Goal: Task Accomplishment & Management: Complete application form

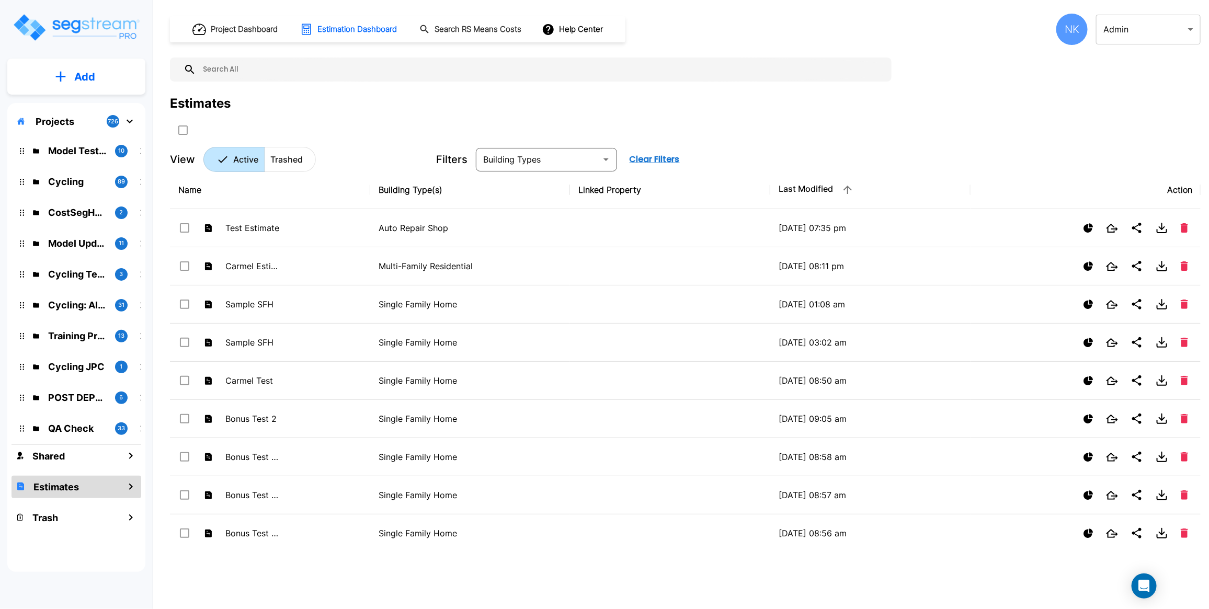
click at [1112, 35] on body "× Your report is being generated. Be patient! × We're working on your Modificat…" at bounding box center [604, 304] width 1209 height 609
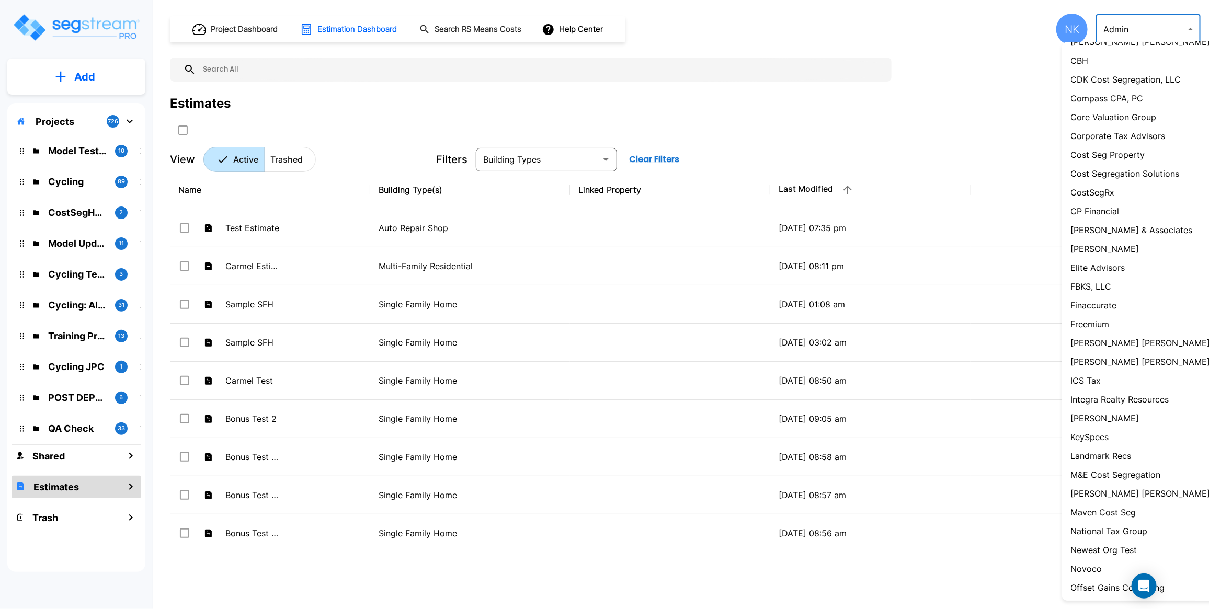
scroll to position [303, 0]
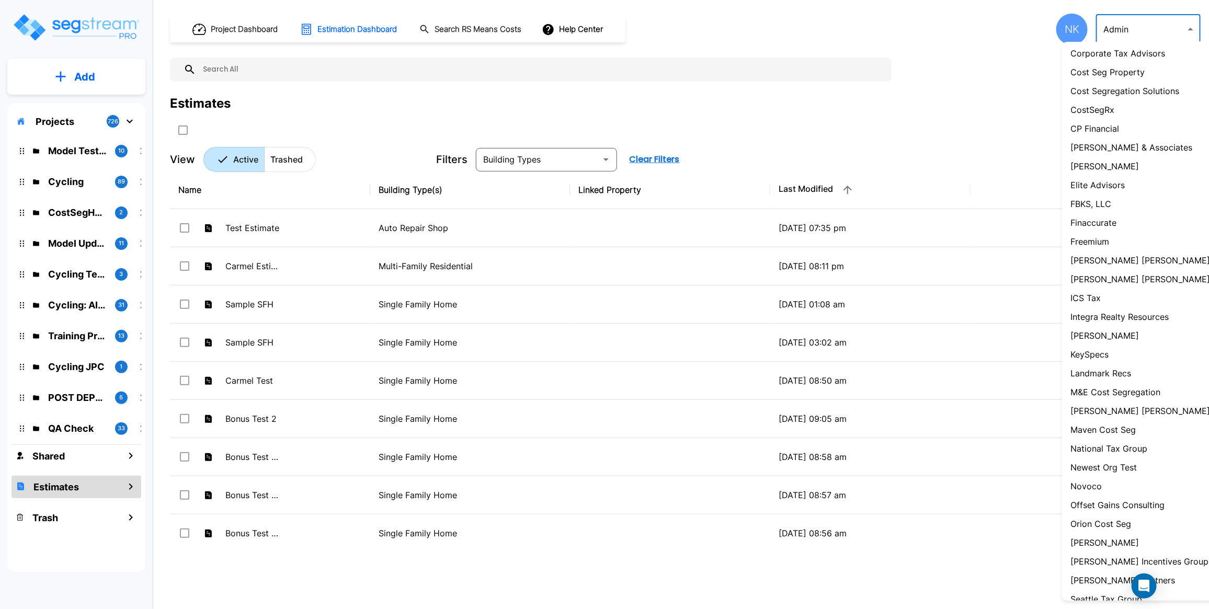
click at [1127, 342] on p "[PERSON_NAME]" at bounding box center [1104, 335] width 68 height 13
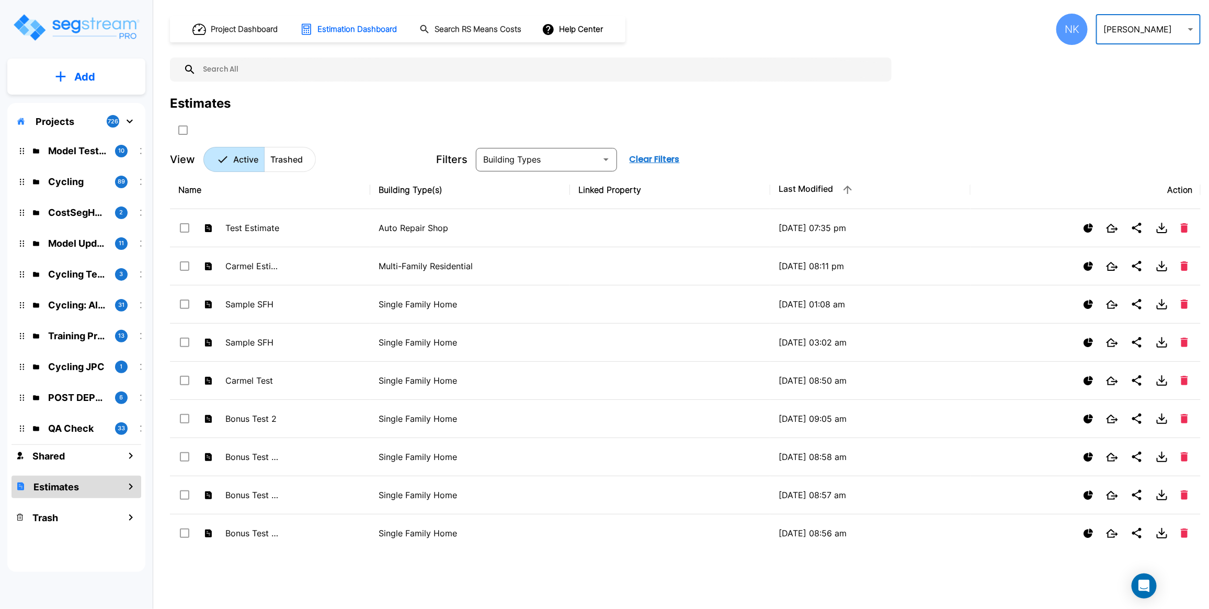
type input "128"
click at [1106, 213] on li "[PERSON_NAME]" at bounding box center [1155, 208] width 145 height 10
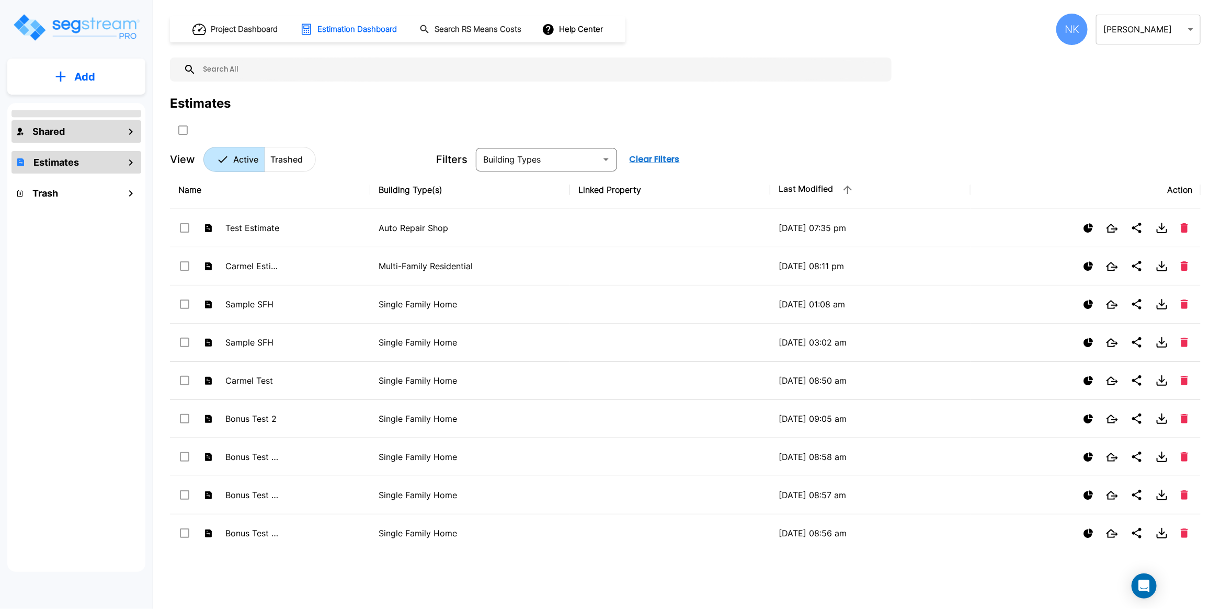
click at [55, 122] on div "Shared" at bounding box center [77, 131] width 130 height 22
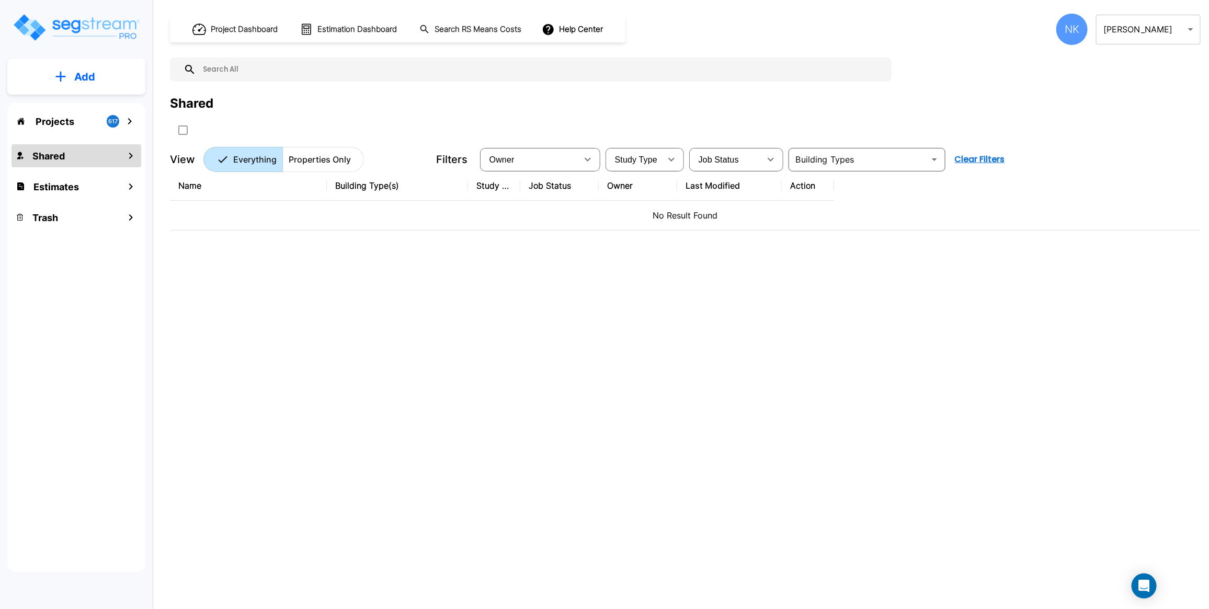
click at [66, 122] on p "Projects" at bounding box center [55, 121] width 39 height 14
click at [64, 121] on p "Projects" at bounding box center [55, 121] width 39 height 14
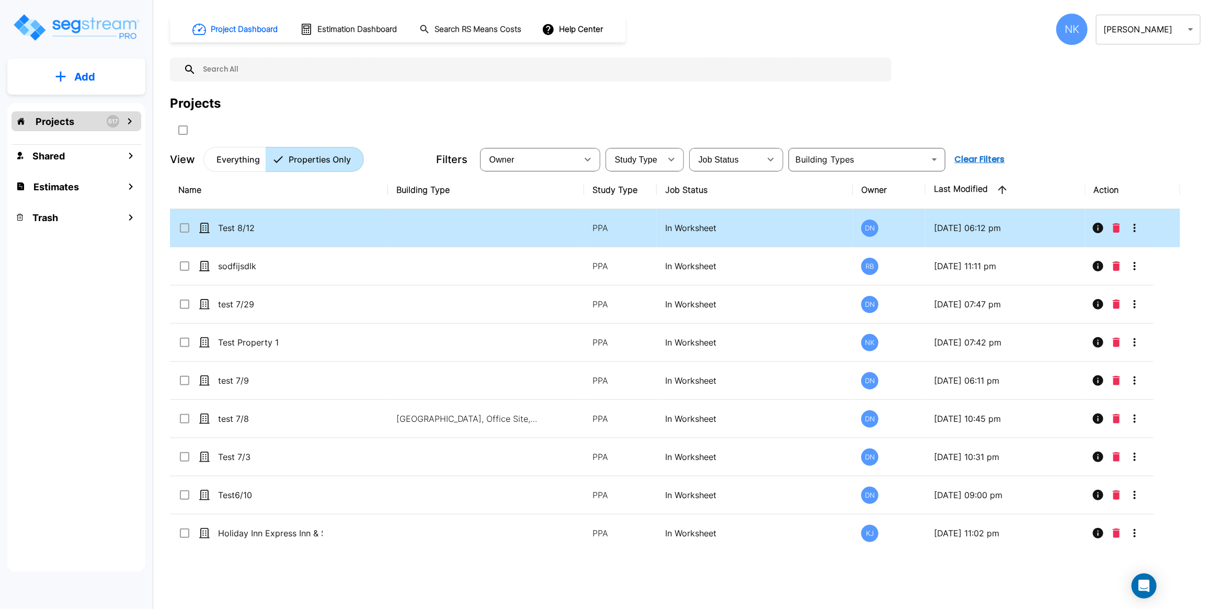
click at [269, 234] on p "Test 8/12" at bounding box center [270, 228] width 105 height 13
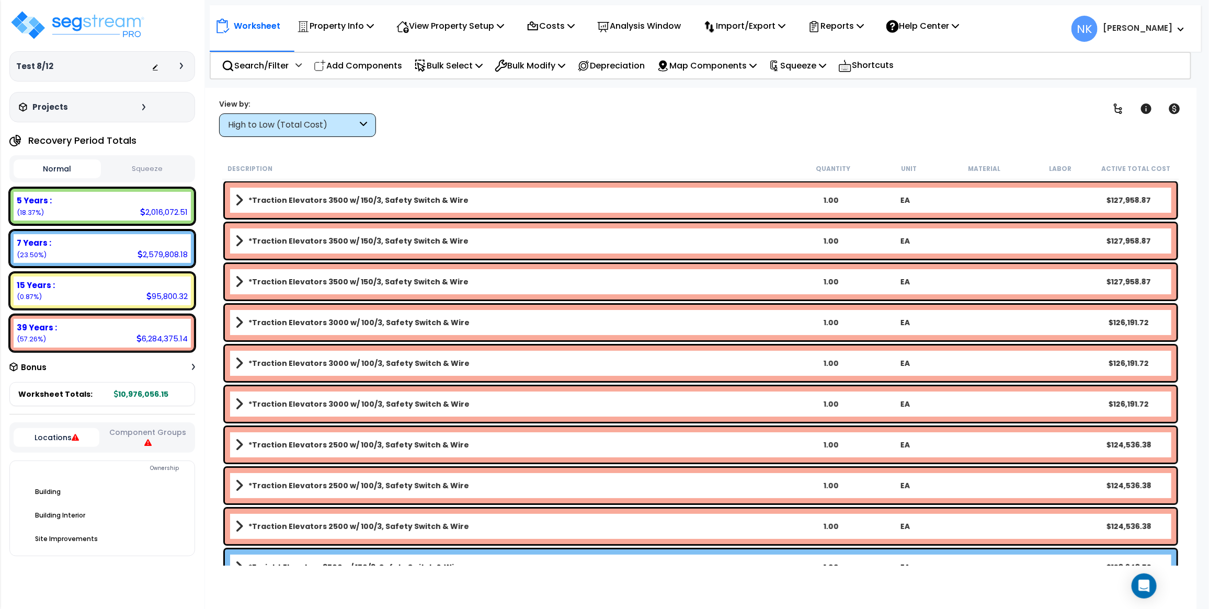
click at [183, 68] on div at bounding box center [184, 66] width 8 height 6
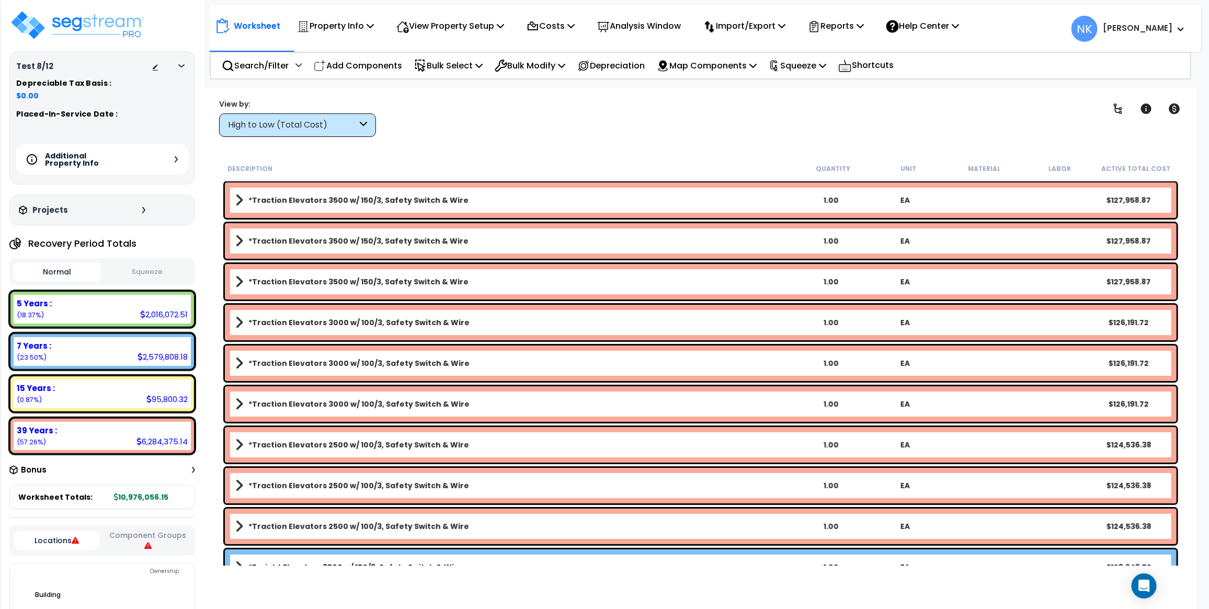
click at [175, 158] on icon at bounding box center [176, 159] width 3 height 6
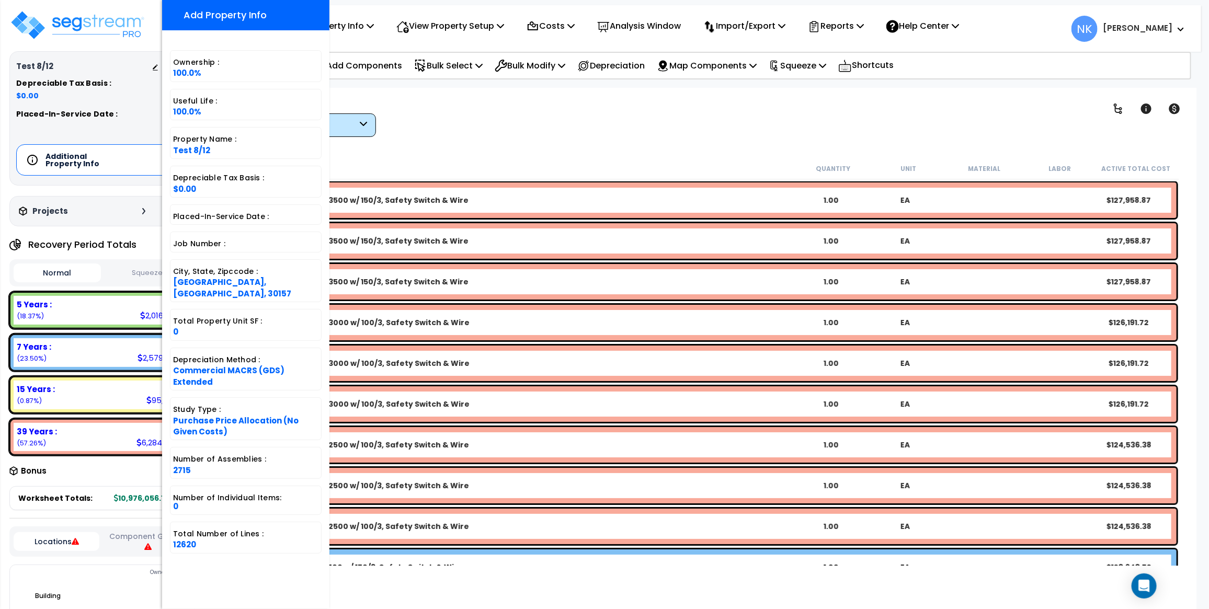
click at [425, 108] on div "Clear Filters" at bounding box center [737, 117] width 696 height 39
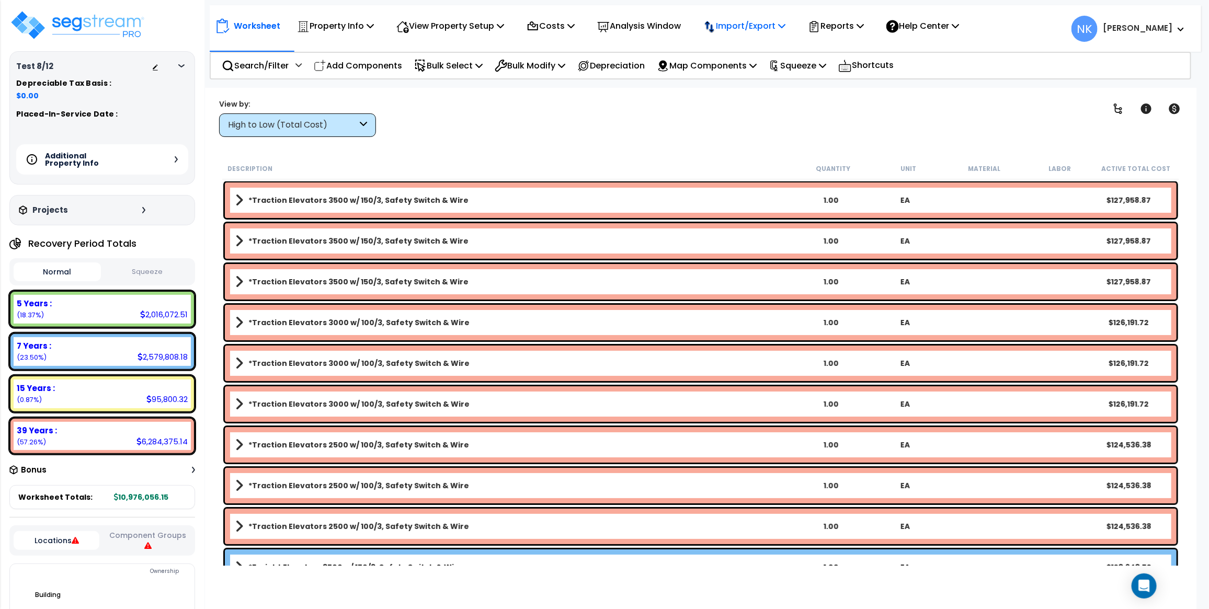
click at [374, 24] on p "Import/Export" at bounding box center [335, 26] width 77 height 14
click at [744, 61] on link "Export Normalized Quantity" at bounding box center [750, 54] width 104 height 31
click at [175, 159] on icon at bounding box center [176, 159] width 3 height 6
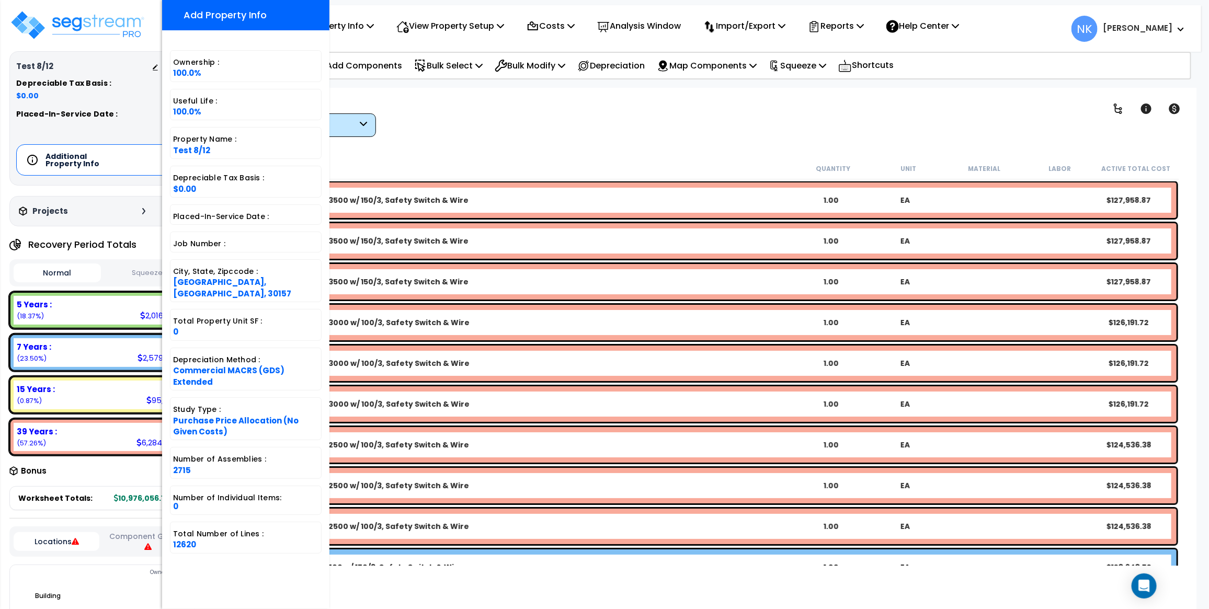
click at [466, 139] on div "Worksheet Property Info Property Setup Add Property Unit Template property Clon…" at bounding box center [700, 392] width 991 height 609
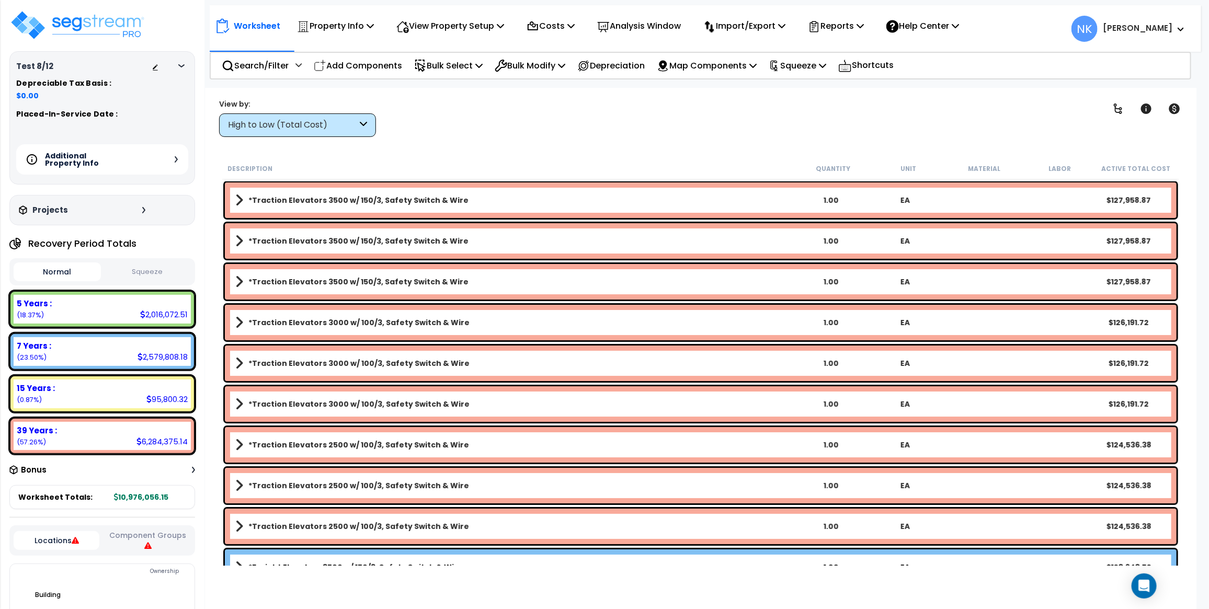
click at [178, 156] on div "Additional Property Info" at bounding box center [102, 159] width 172 height 30
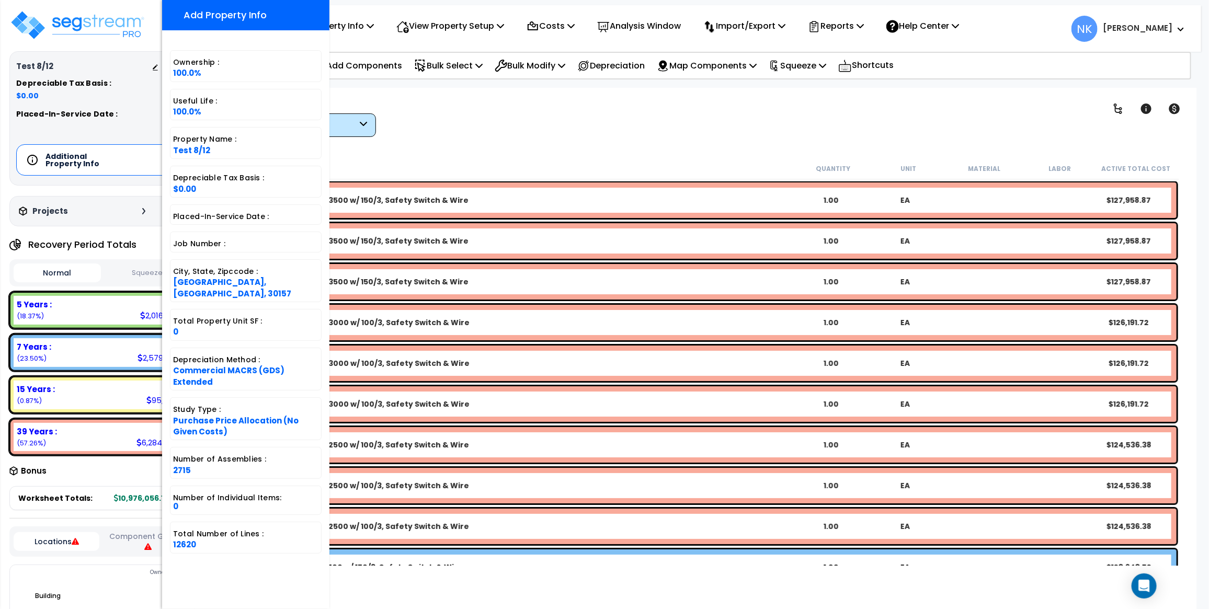
click at [400, 127] on div "Clear Filters" at bounding box center [737, 117] width 696 height 39
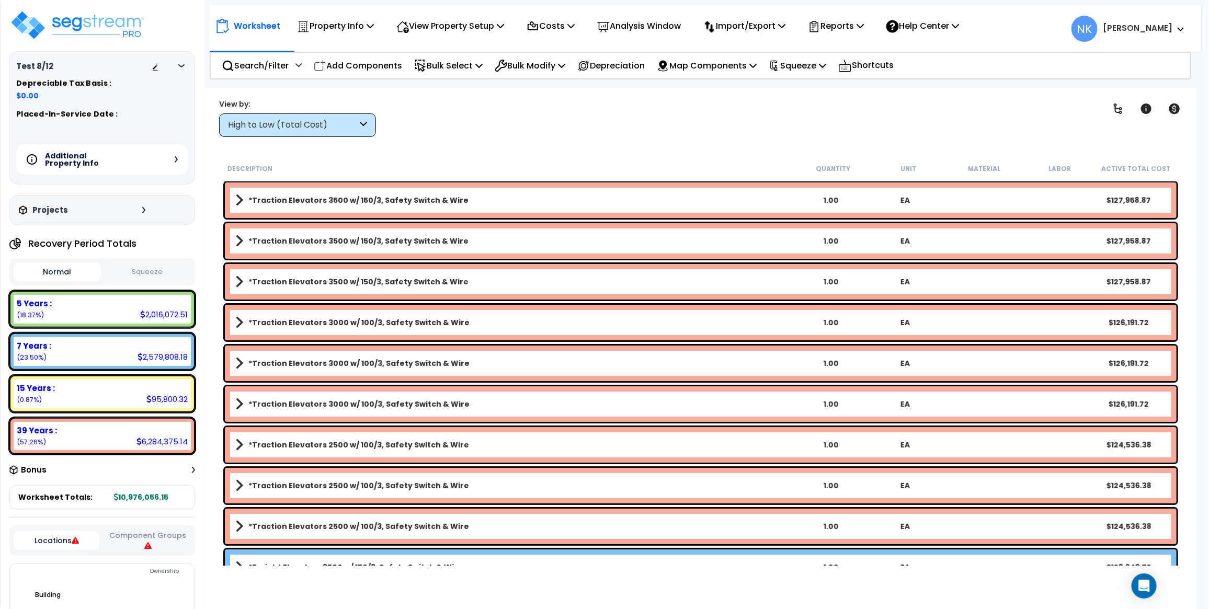
click at [178, 158] on div "Additional Property Info" at bounding box center [102, 159] width 172 height 30
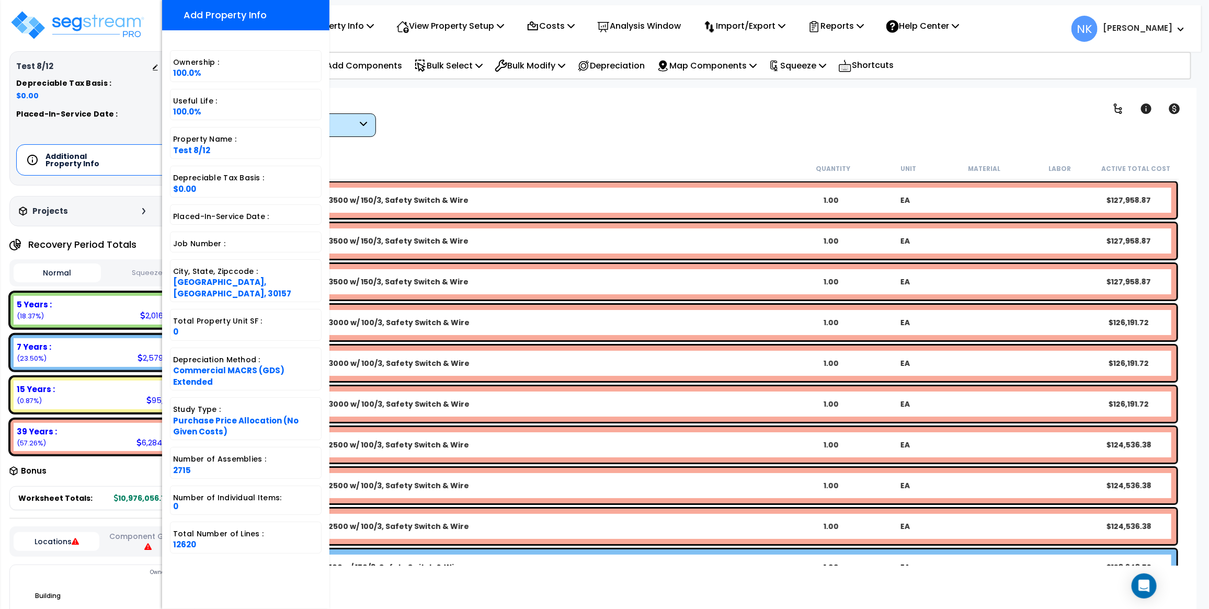
click at [506, 148] on div "Worksheet Property Info Property Setup Add Property Unit Template property Clon…" at bounding box center [700, 392] width 991 height 609
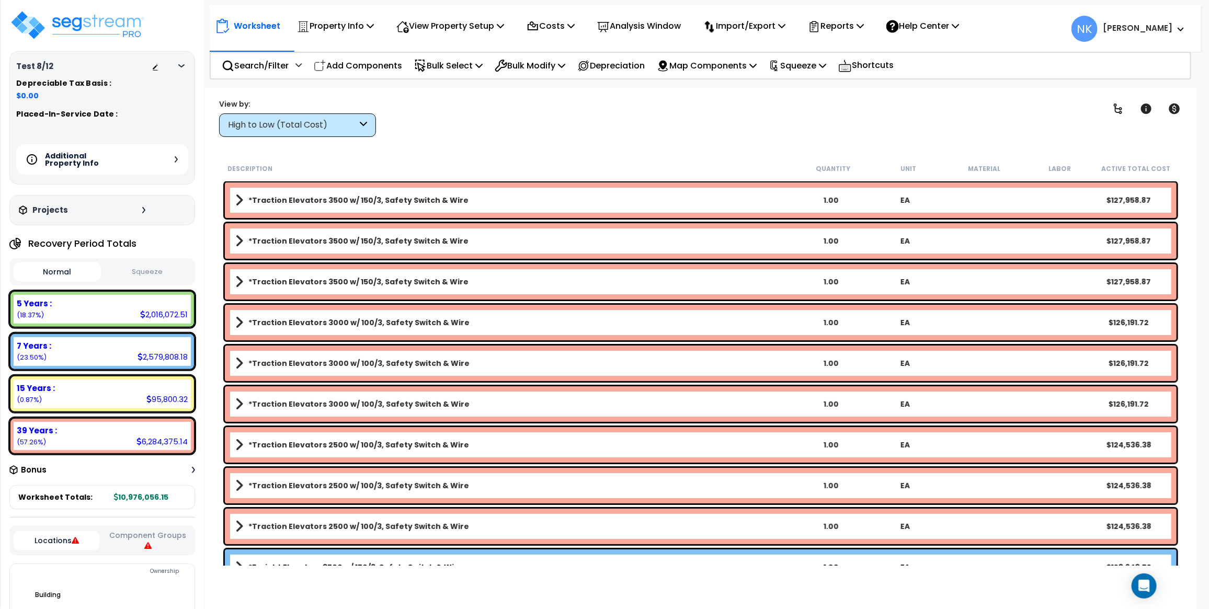
click at [186, 60] on div "Test 8/12 Depreciable Tax Basis : $0.00 Placed-In-Service Date : Additional Pro…" at bounding box center [102, 117] width 186 height 133
click at [184, 64] on div at bounding box center [184, 66] width 8 height 6
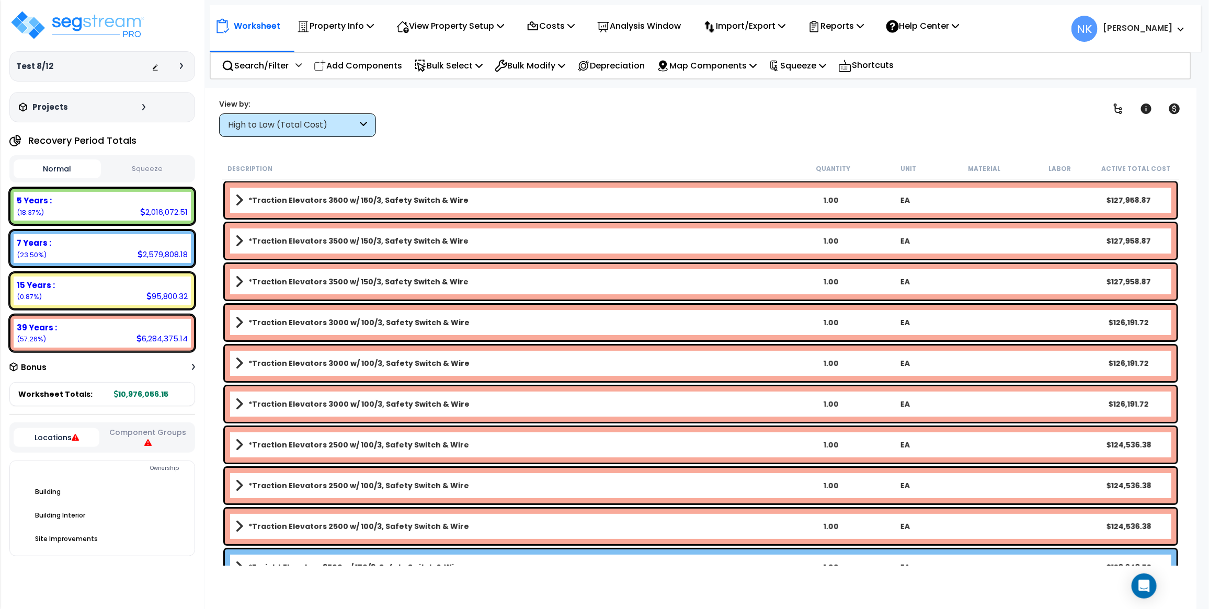
click at [181, 66] on icon at bounding box center [181, 66] width 3 height 6
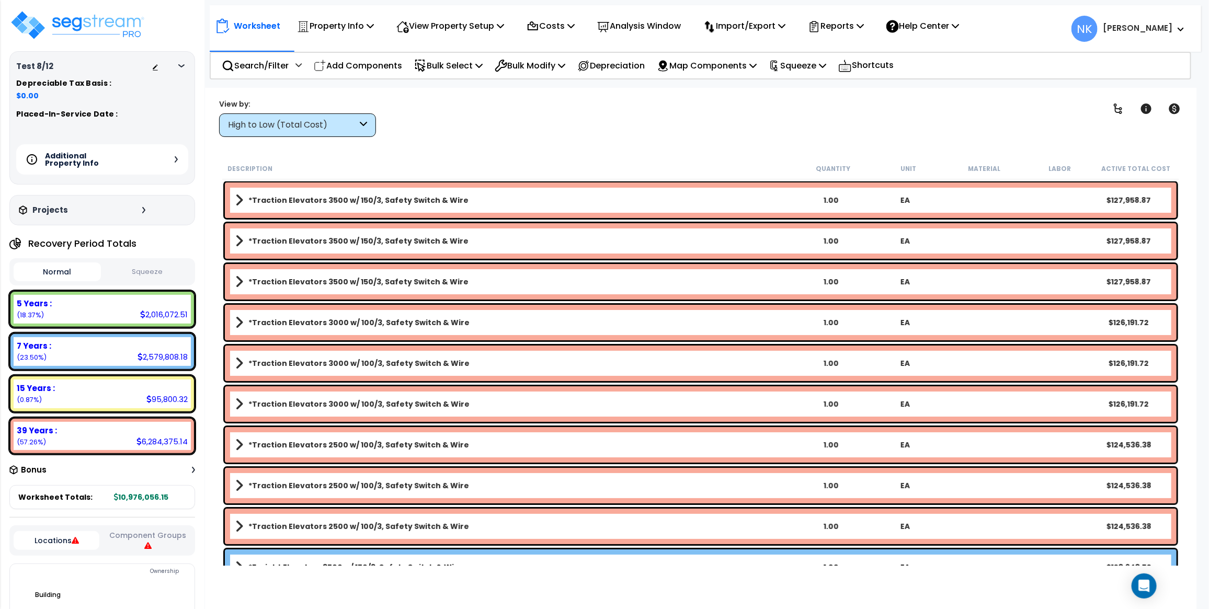
click at [176, 162] on icon at bounding box center [176, 159] width 3 height 6
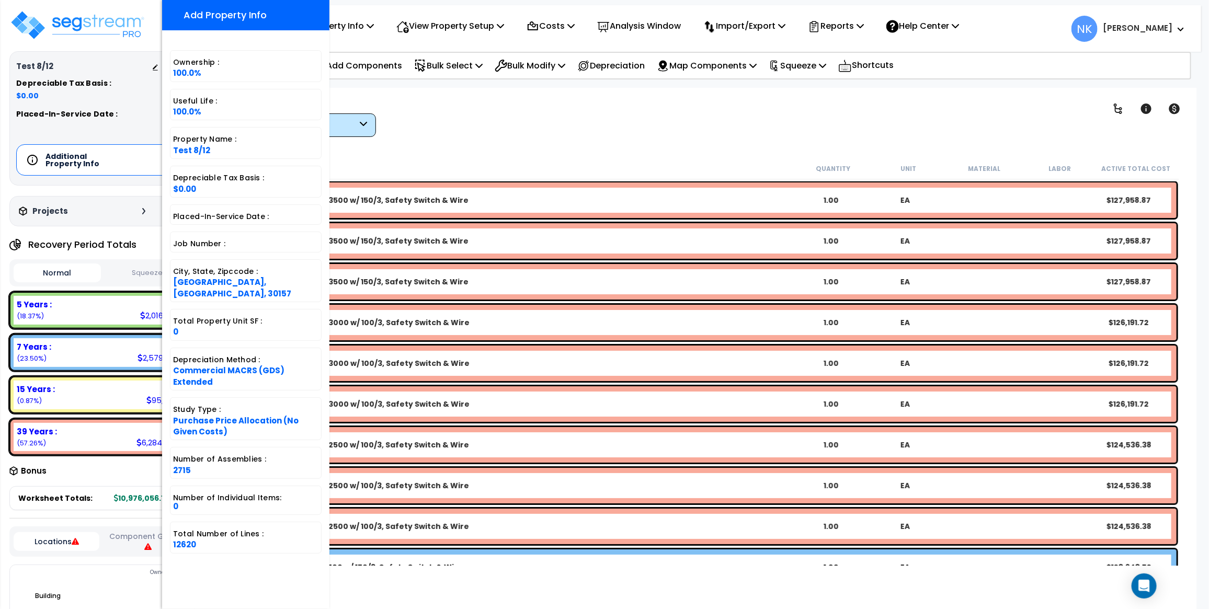
click at [150, 155] on div "Additional Property Info" at bounding box center [102, 159] width 172 height 31
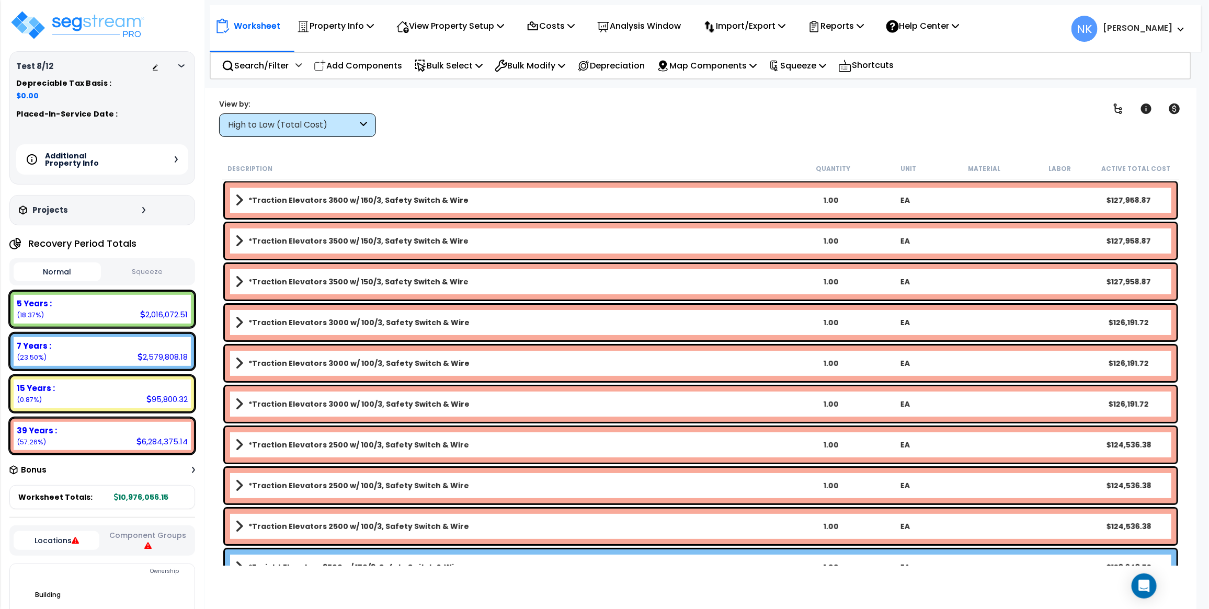
click at [185, 65] on div at bounding box center [184, 66] width 8 height 6
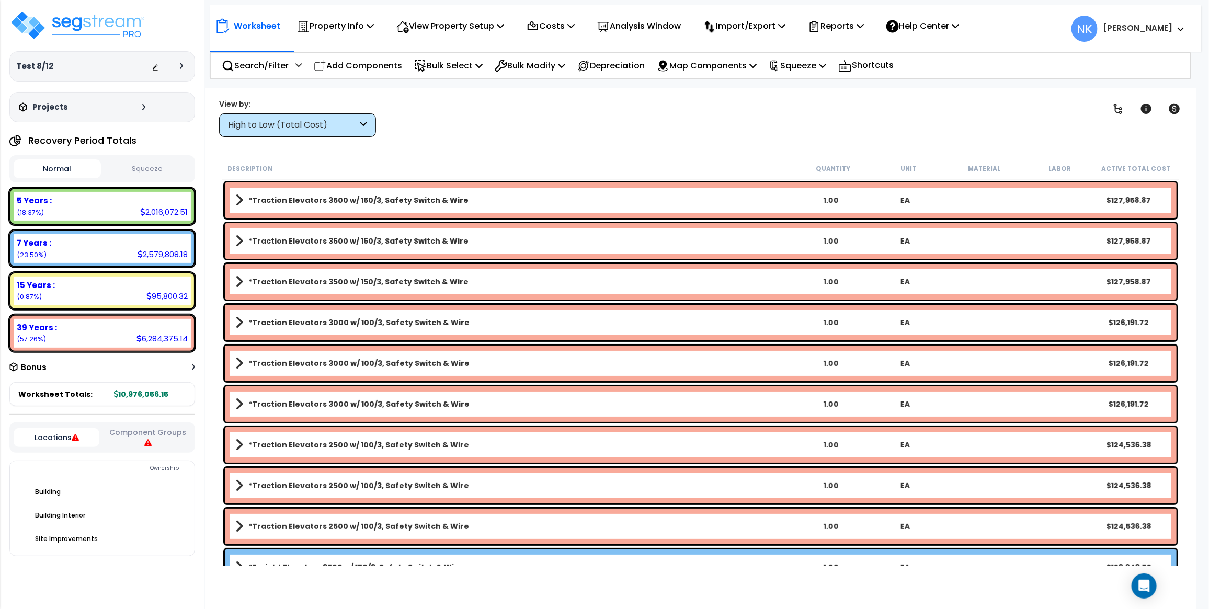
click at [242, 199] on span at bounding box center [239, 200] width 8 height 15
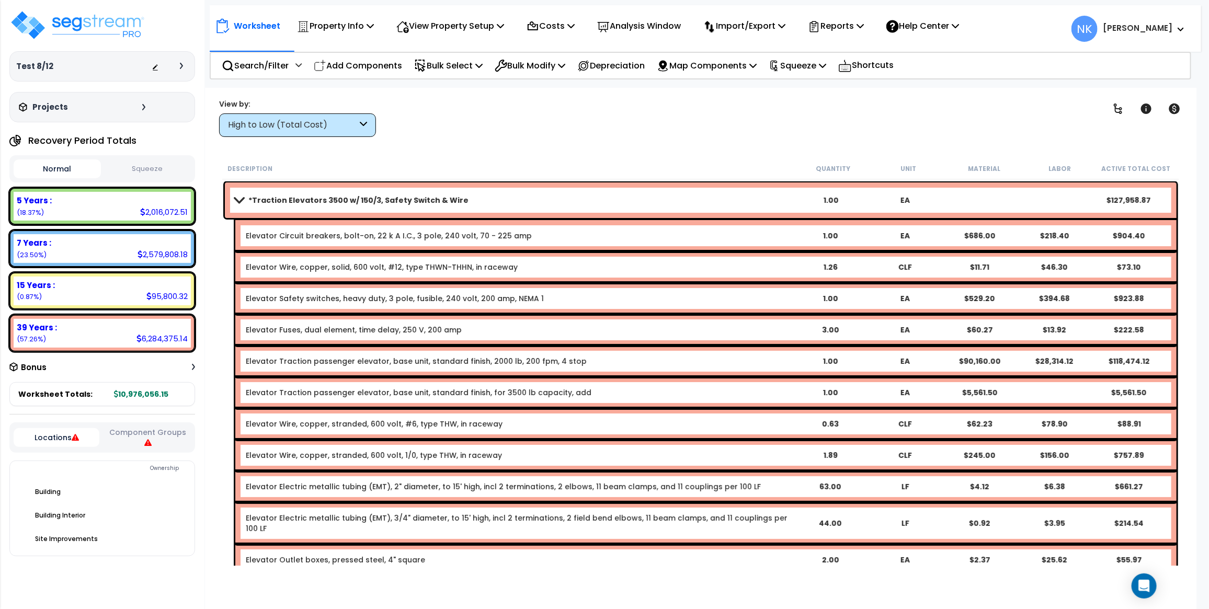
click at [242, 199] on span at bounding box center [239, 200] width 15 height 8
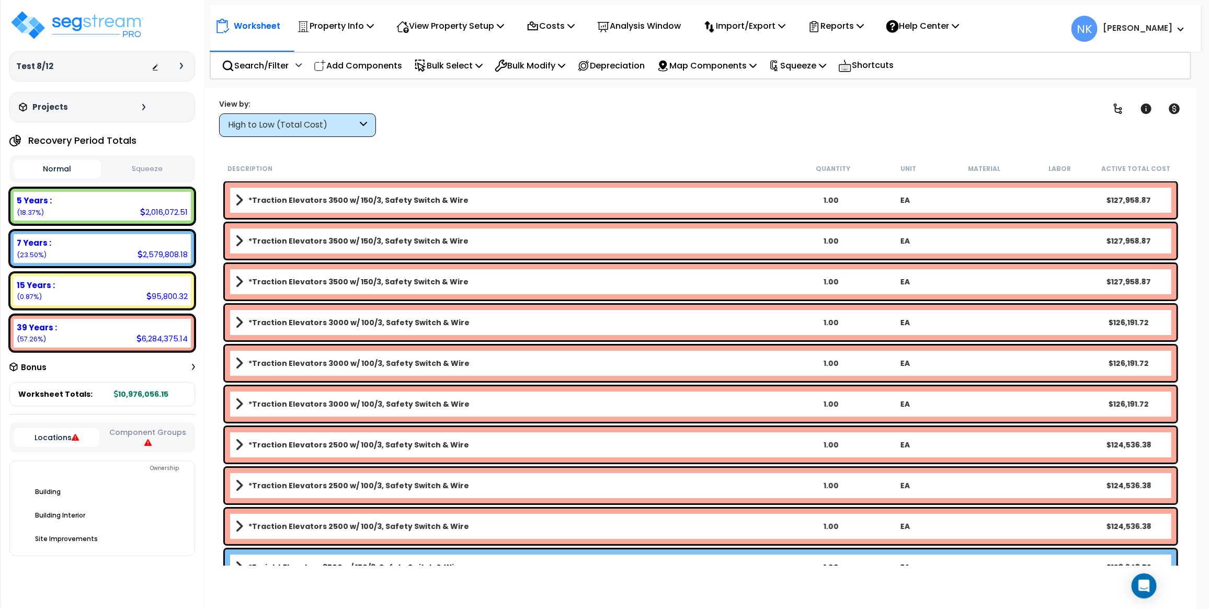
click at [242, 199] on span at bounding box center [239, 200] width 8 height 15
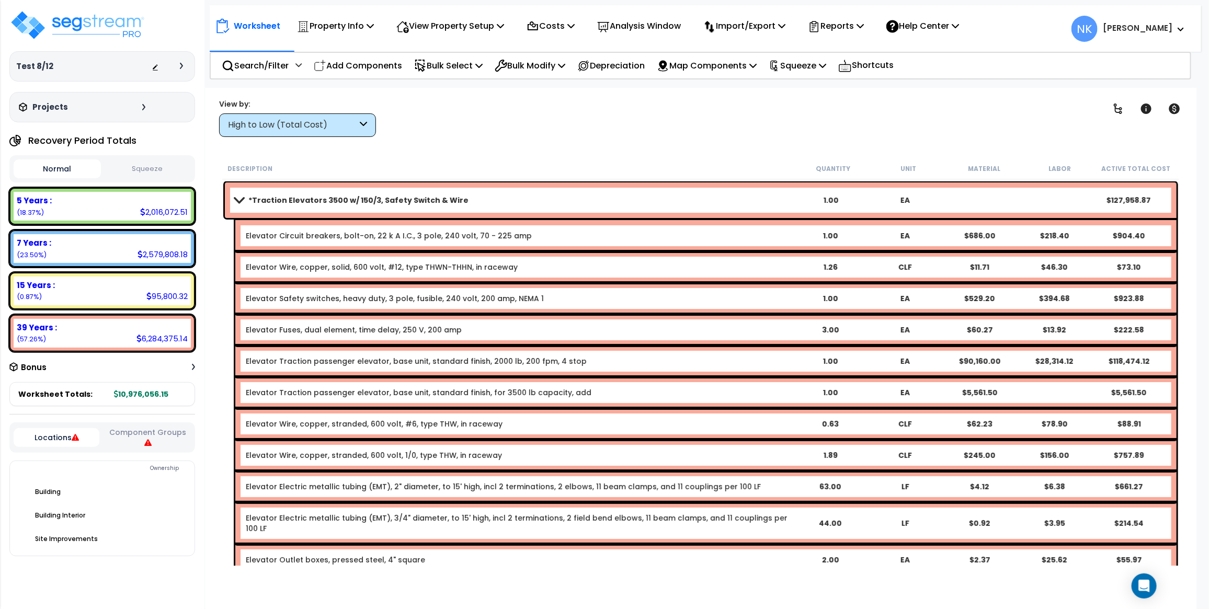
click at [237, 198] on span at bounding box center [239, 200] width 15 height 8
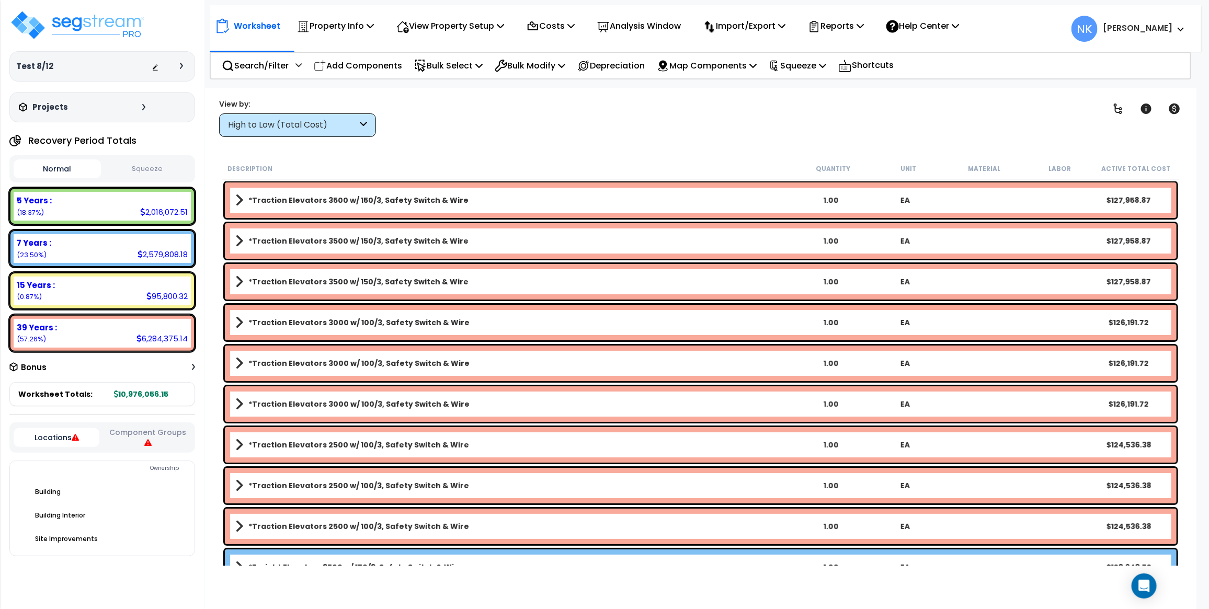
click at [599, 125] on div "Clear Filters" at bounding box center [737, 117] width 696 height 39
click at [179, 59] on div "Test 8/12 Depreciable Tax Basis : $0.00 Placed-In-Service Date : Additional Pro…" at bounding box center [102, 66] width 186 height 30
click at [184, 67] on div at bounding box center [184, 66] width 8 height 6
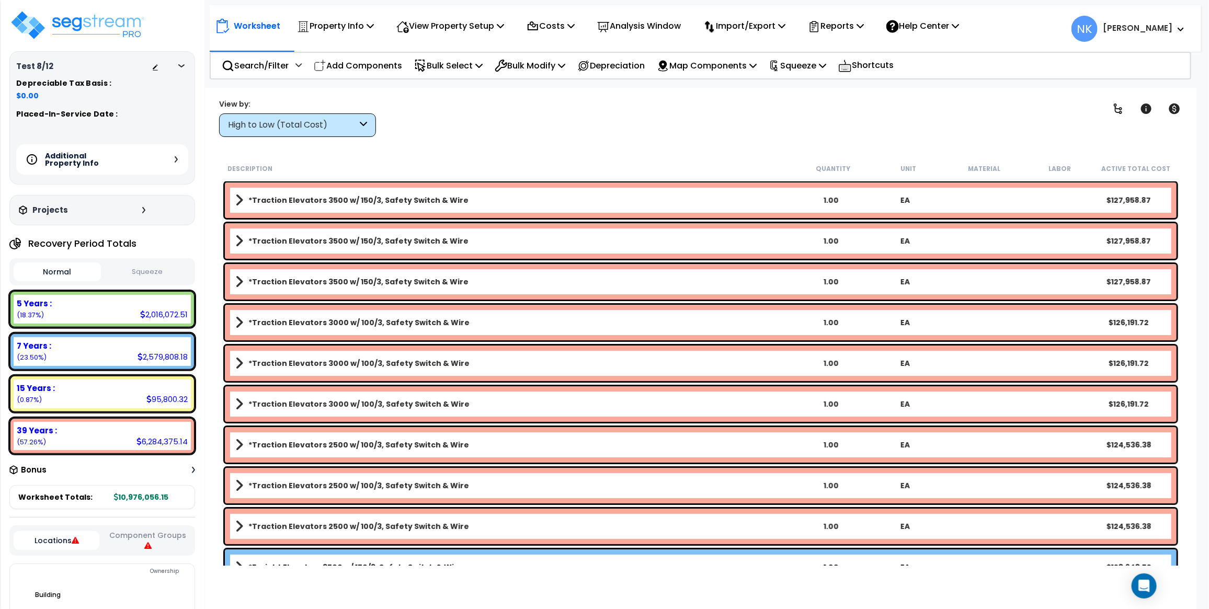
click at [176, 161] on icon at bounding box center [176, 159] width 3 height 6
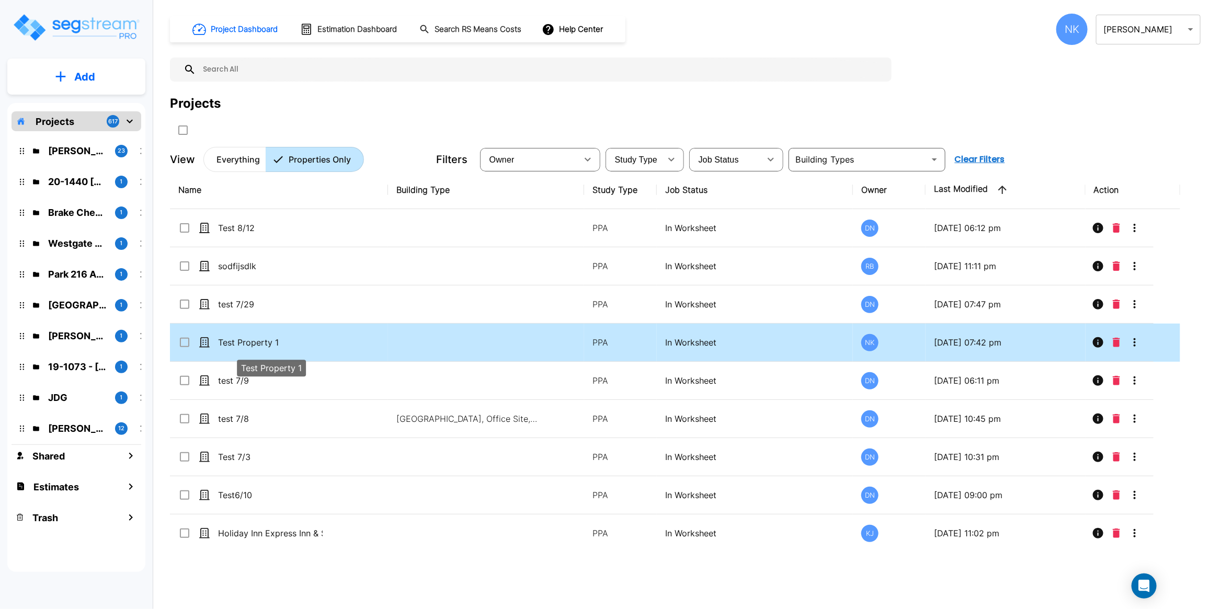
click at [239, 341] on p "Test Property 1" at bounding box center [270, 342] width 105 height 13
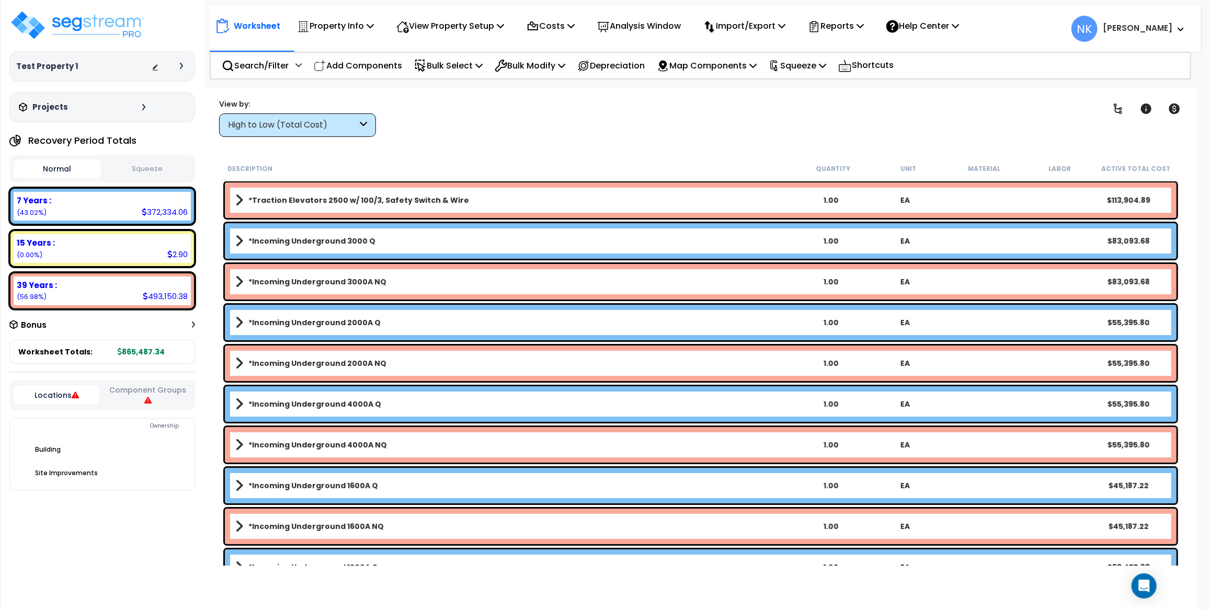
click at [182, 68] on icon at bounding box center [181, 66] width 3 height 6
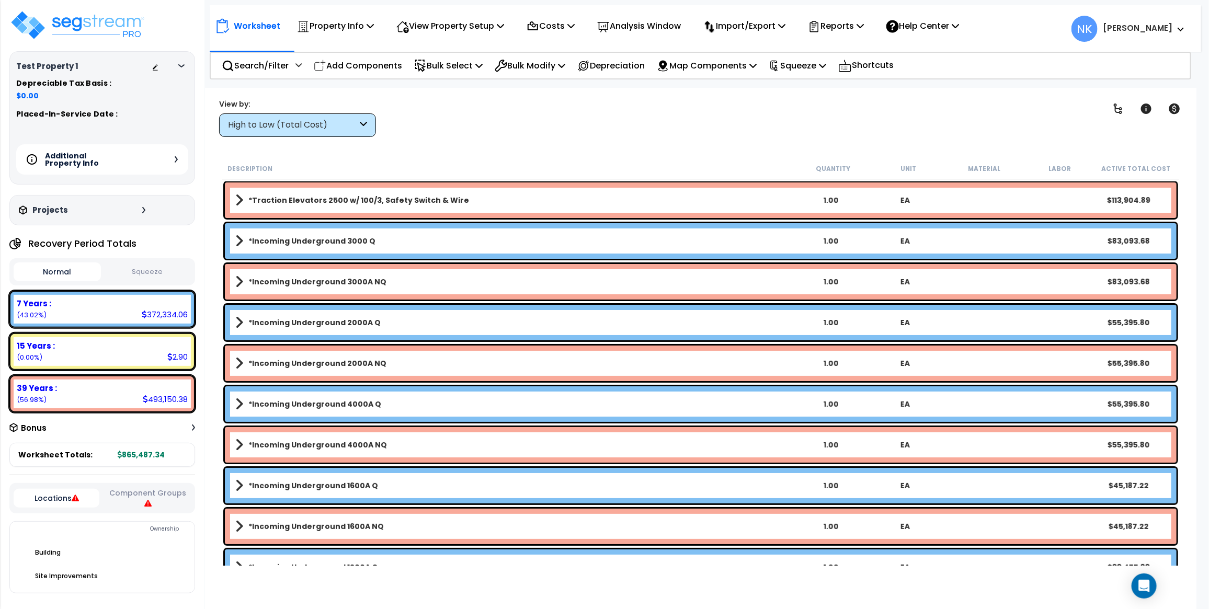
click at [175, 163] on icon at bounding box center [176, 159] width 3 height 6
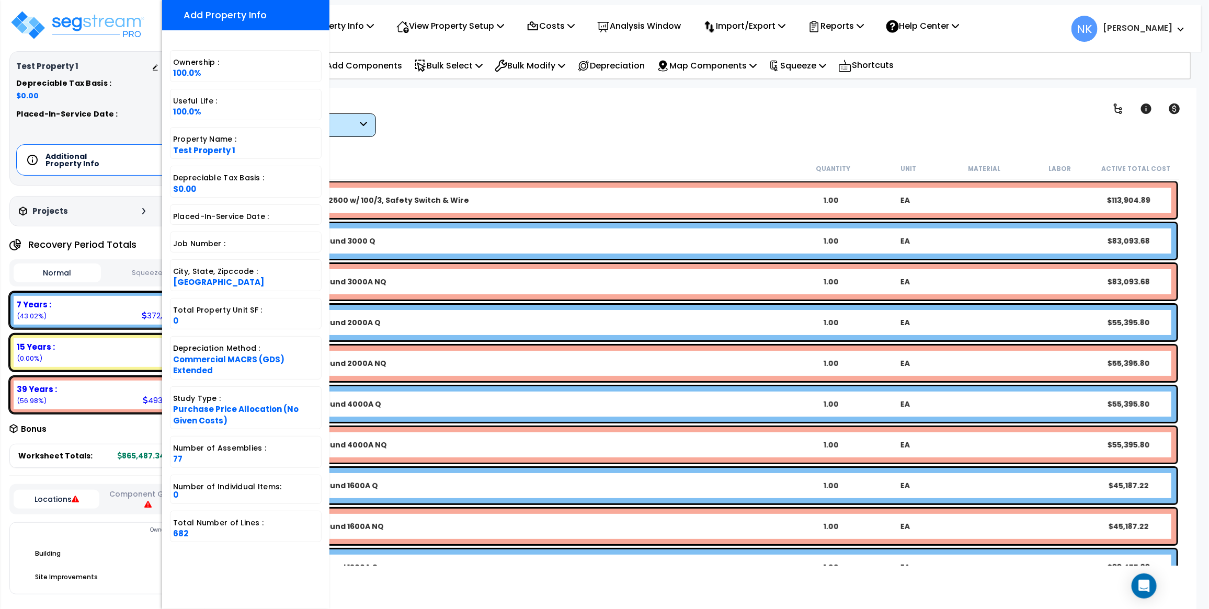
click at [620, 117] on div "Clear Filters" at bounding box center [737, 117] width 696 height 39
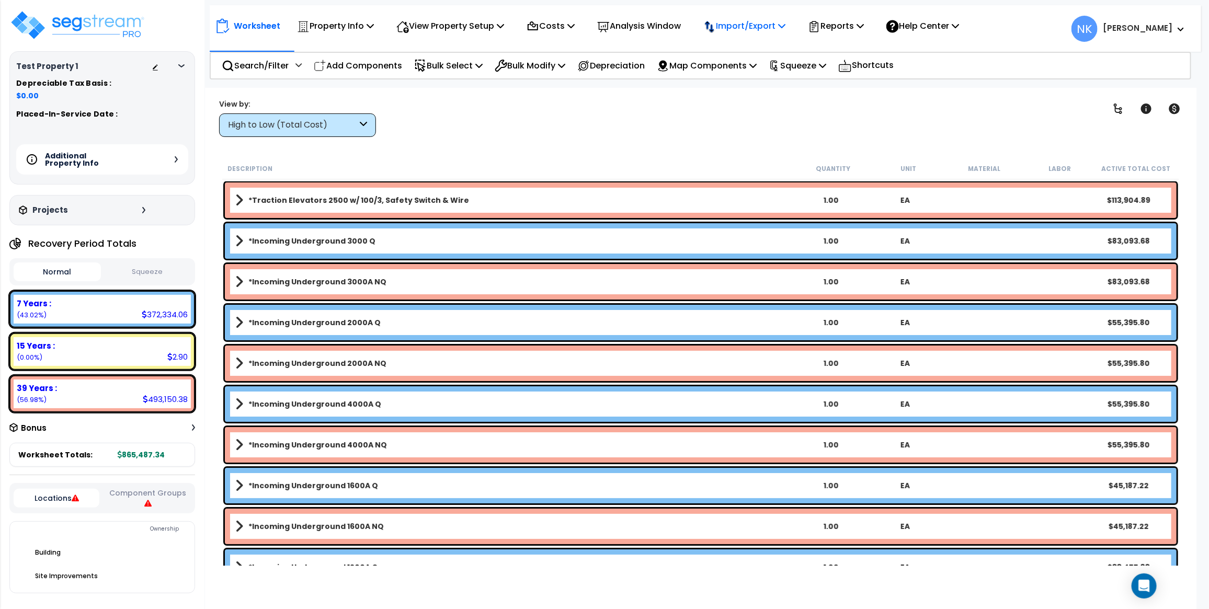
click at [374, 26] on p "Import/Export" at bounding box center [335, 26] width 77 height 14
click at [762, 44] on link "Export Normalized Quantity" at bounding box center [750, 54] width 104 height 31
click at [176, 158] on icon at bounding box center [176, 159] width 3 height 6
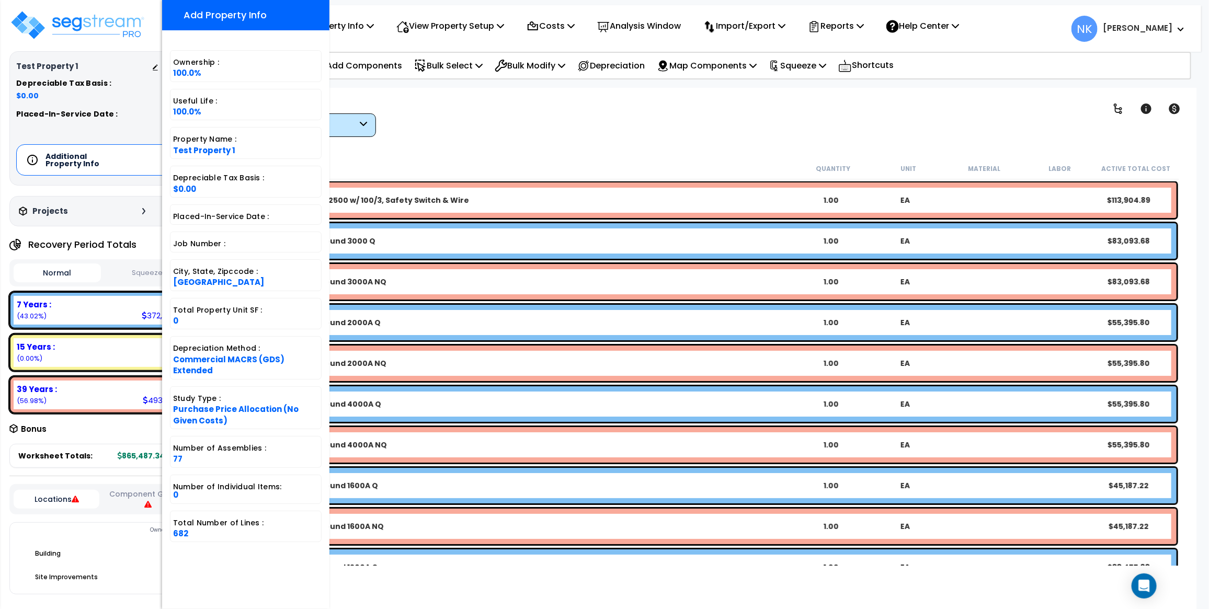
click at [175, 158] on div "Property Name : Test Property 1" at bounding box center [246, 143] width 152 height 32
click at [497, 114] on div "Clear Filters" at bounding box center [737, 117] width 696 height 39
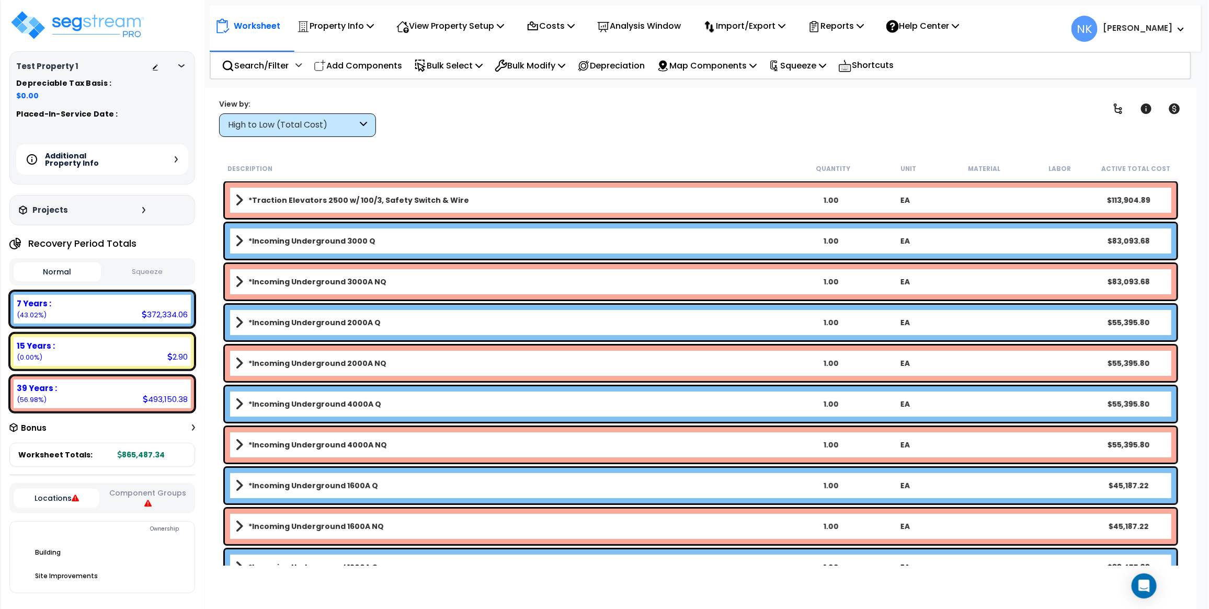
click at [178, 157] on div "Additional Property Info" at bounding box center [102, 159] width 172 height 30
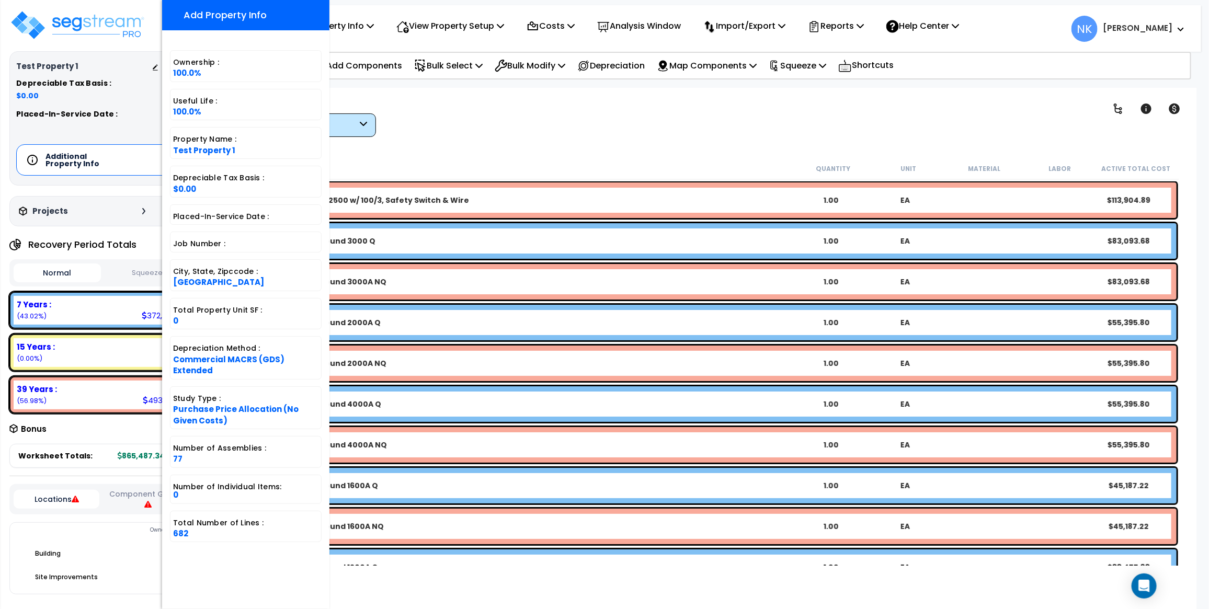
click at [415, 131] on div "Clear Filters" at bounding box center [737, 117] width 696 height 39
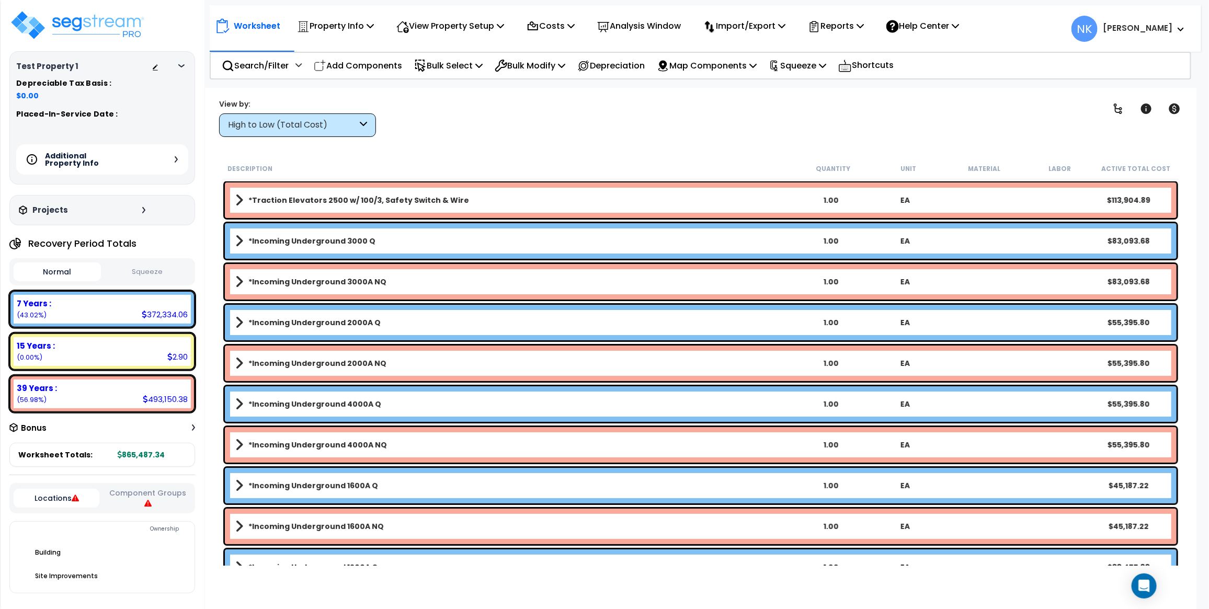
click at [179, 158] on div "Additional Property Info" at bounding box center [102, 159] width 172 height 30
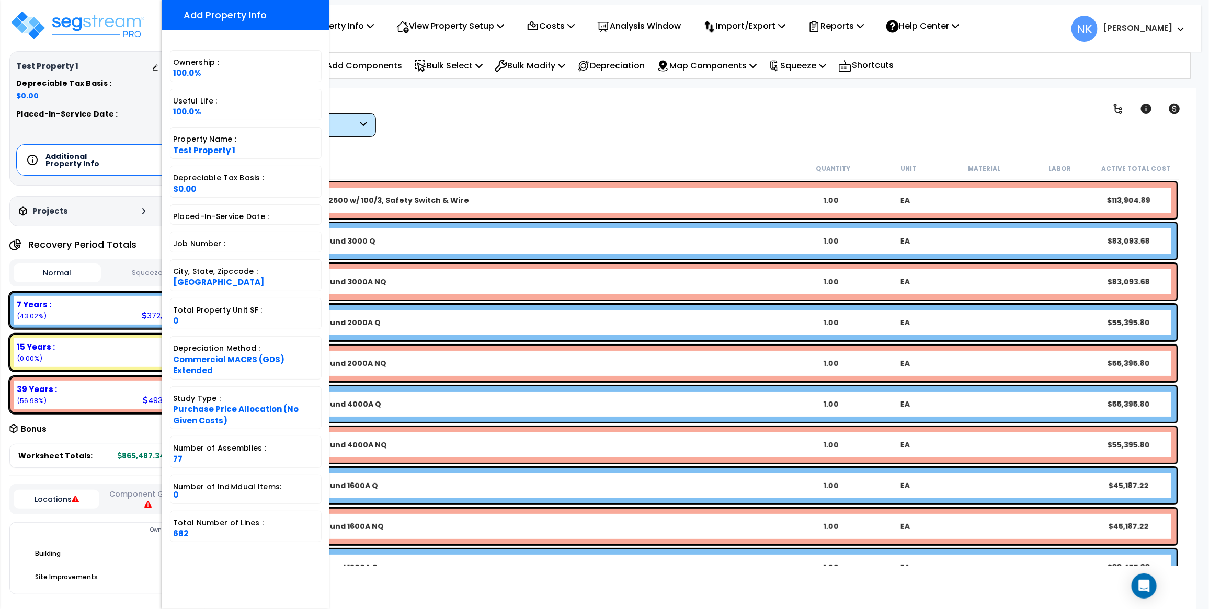
click at [500, 131] on div "Clear Filters" at bounding box center [737, 117] width 696 height 39
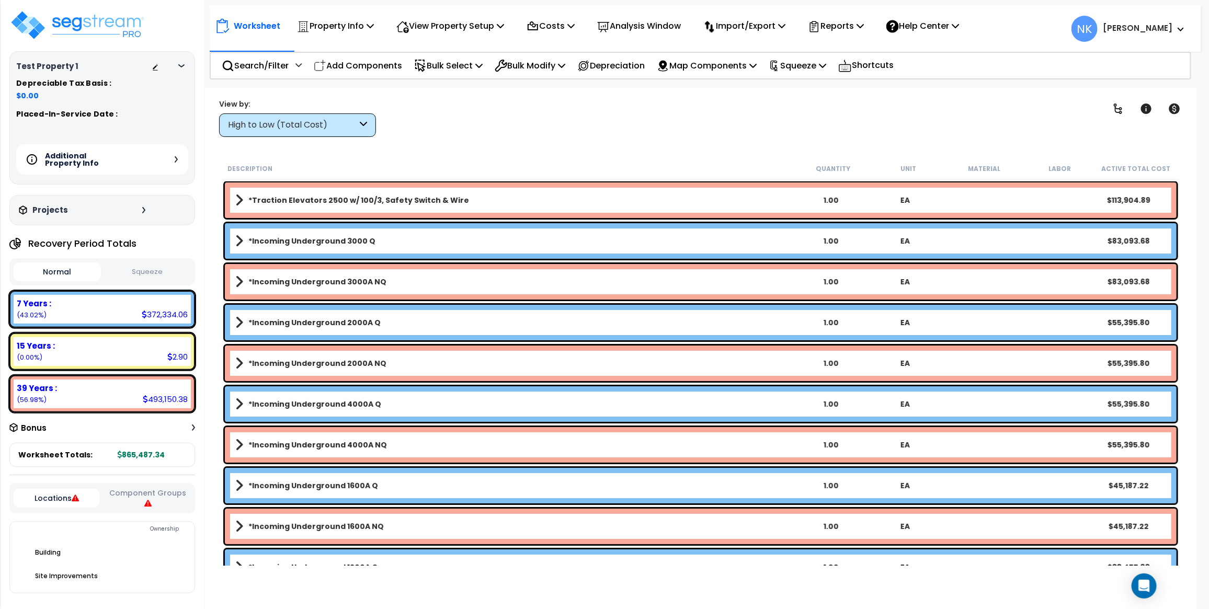
click at [181, 61] on div "Test Property 1 Depreciable Tax Basis : $0.00 Placed-In-Service Date : Addition…" at bounding box center [102, 117] width 186 height 133
drag, startPoint x: 181, startPoint y: 61, endPoint x: 177, endPoint y: 75, distance: 14.9
click at [182, 61] on div "Test Property 1 Depreciable Tax Basis : $0.00 Placed-In-Service Date : Addition…" at bounding box center [102, 117] width 186 height 133
click at [181, 62] on div at bounding box center [170, 66] width 37 height 10
click at [181, 65] on icon at bounding box center [181, 65] width 6 height 3
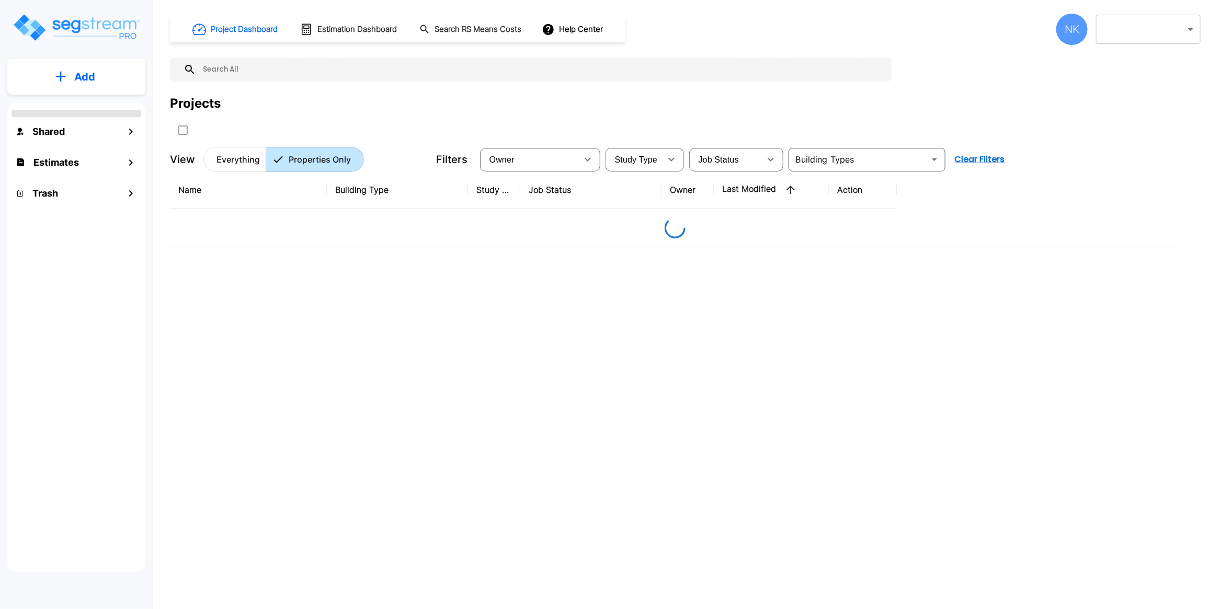
type input "128"
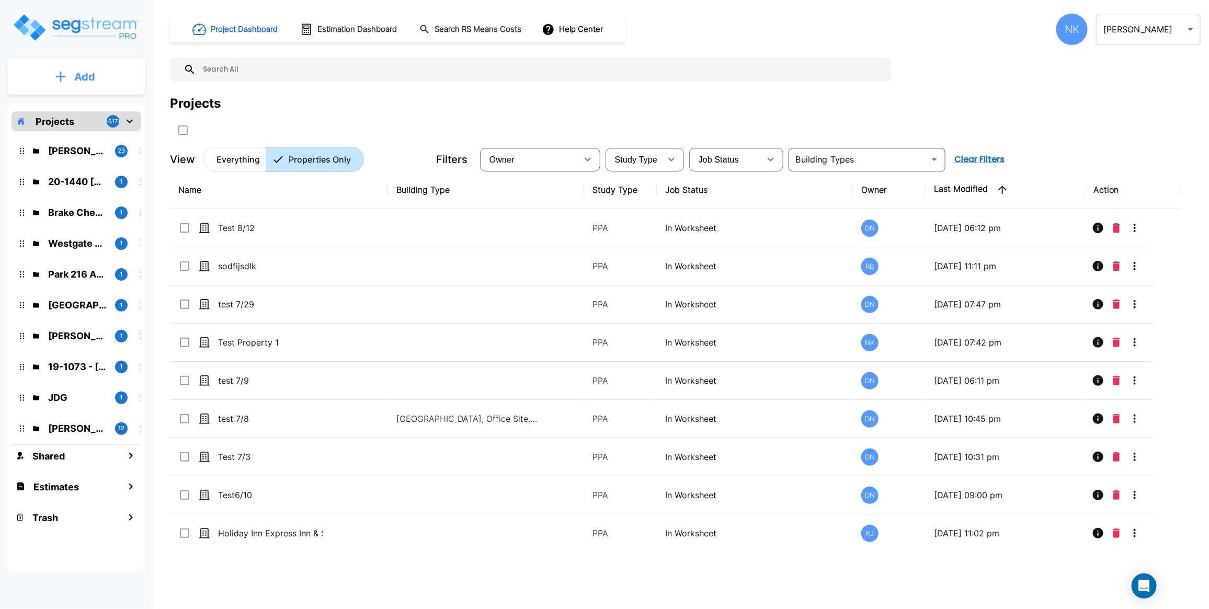
click at [105, 81] on button "Add" at bounding box center [76, 77] width 138 height 30
click at [91, 136] on p "Add Property" at bounding box center [82, 135] width 53 height 13
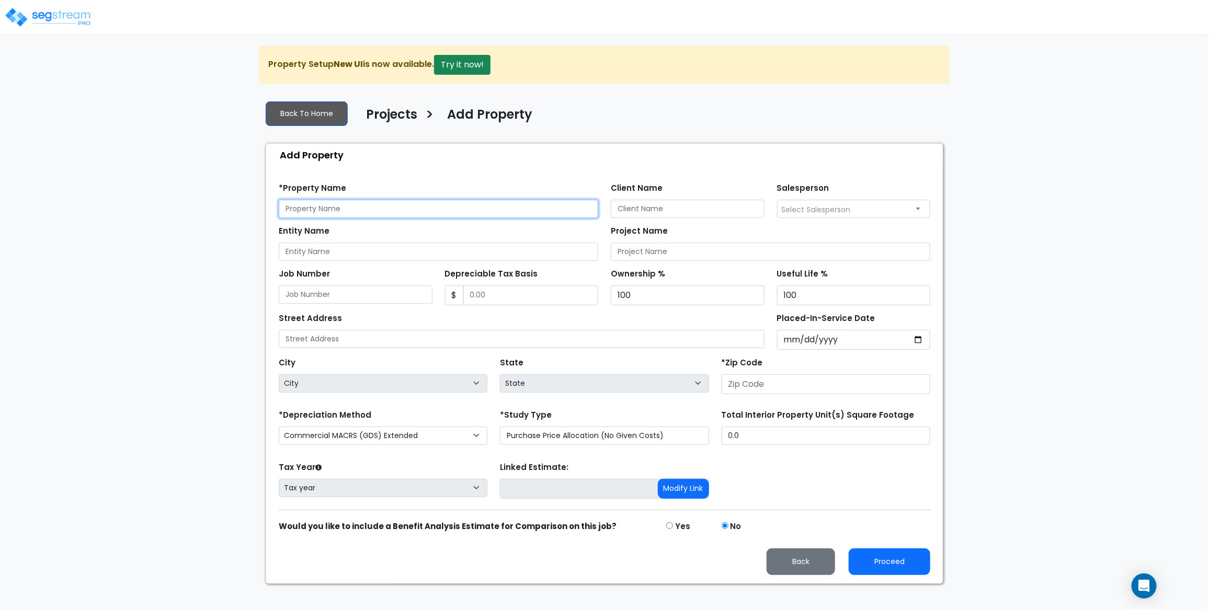
click at [340, 211] on input "text" at bounding box center [438, 209] width 319 height 18
type input "Test Property 8/12 - 1"
select select "National Average"
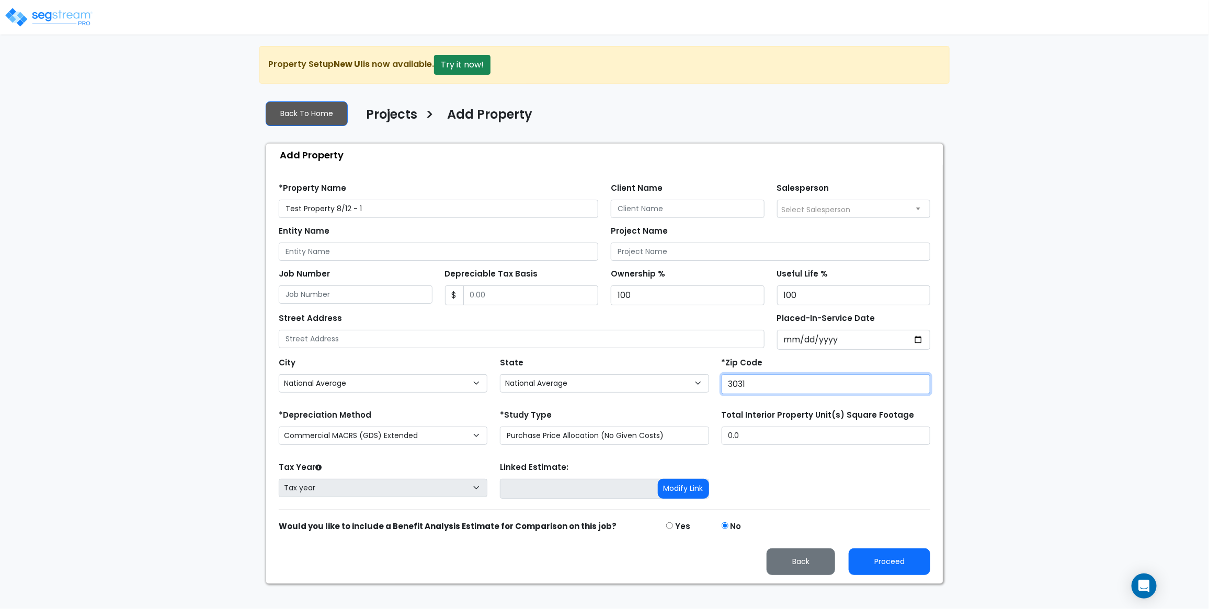
type input "30317"
select select "GA"
type input "30317"
click at [898, 572] on button "Proceed" at bounding box center [890, 561] width 82 height 27
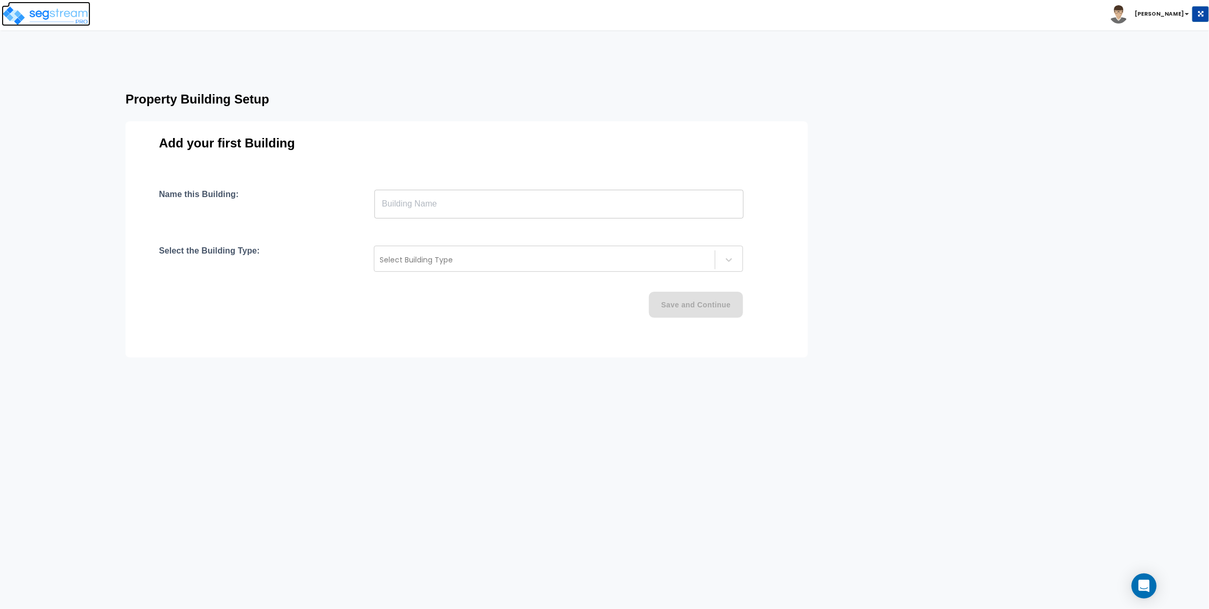
click at [75, 10] on img at bounding box center [46, 15] width 89 height 21
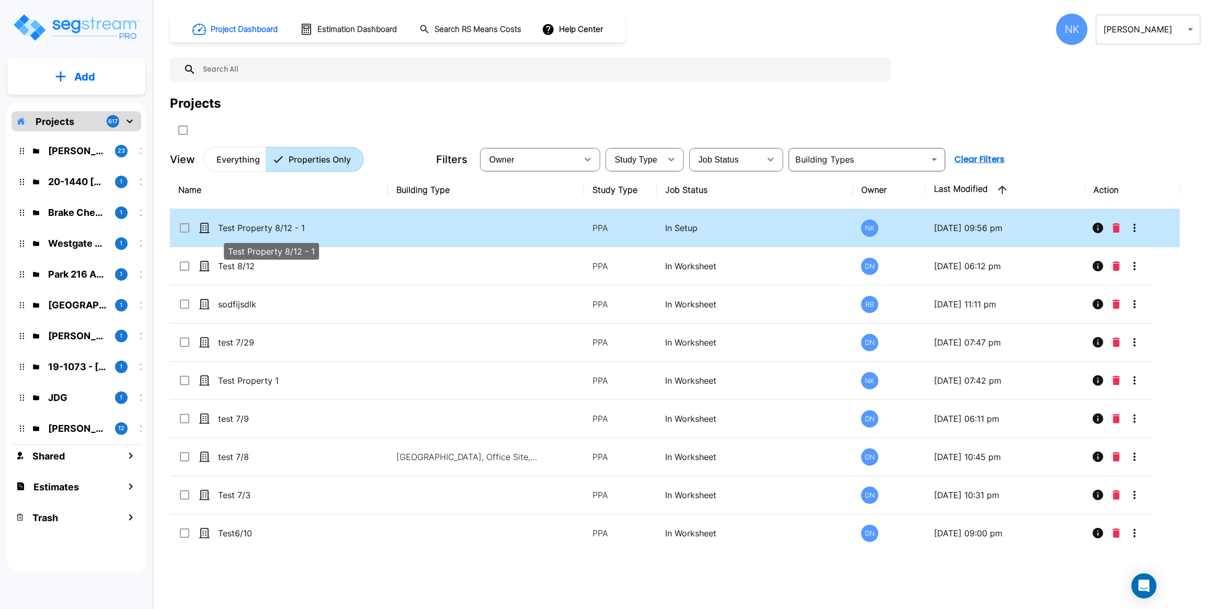
click at [255, 230] on p "Test Property 8/12 - 1" at bounding box center [270, 228] width 105 height 13
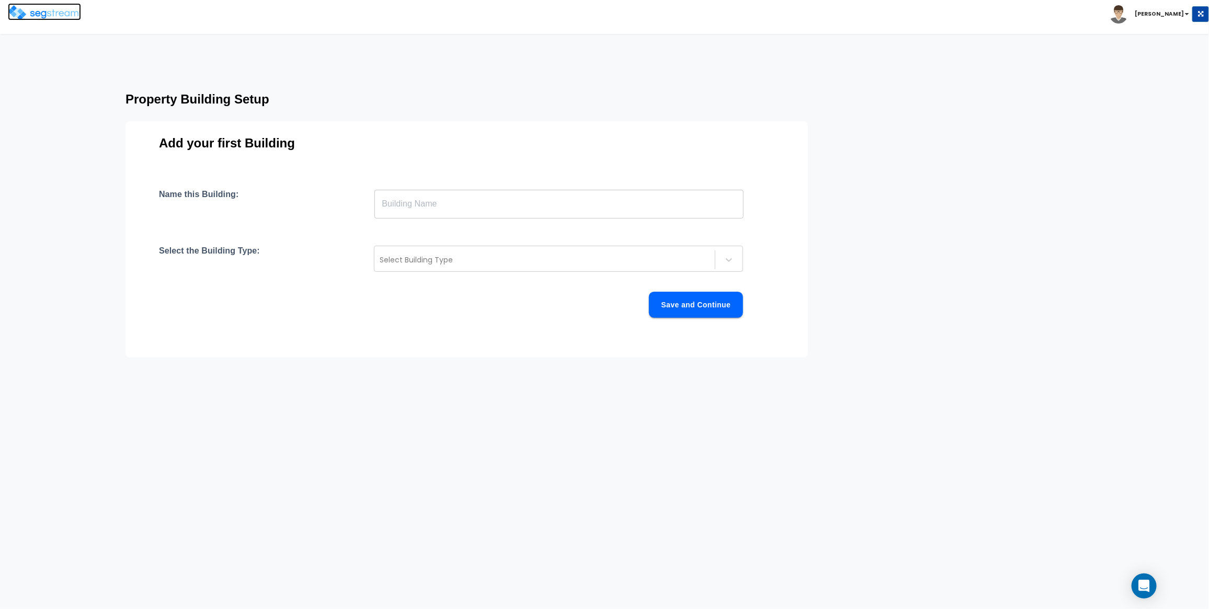
click at [72, 12] on img at bounding box center [44, 12] width 73 height 15
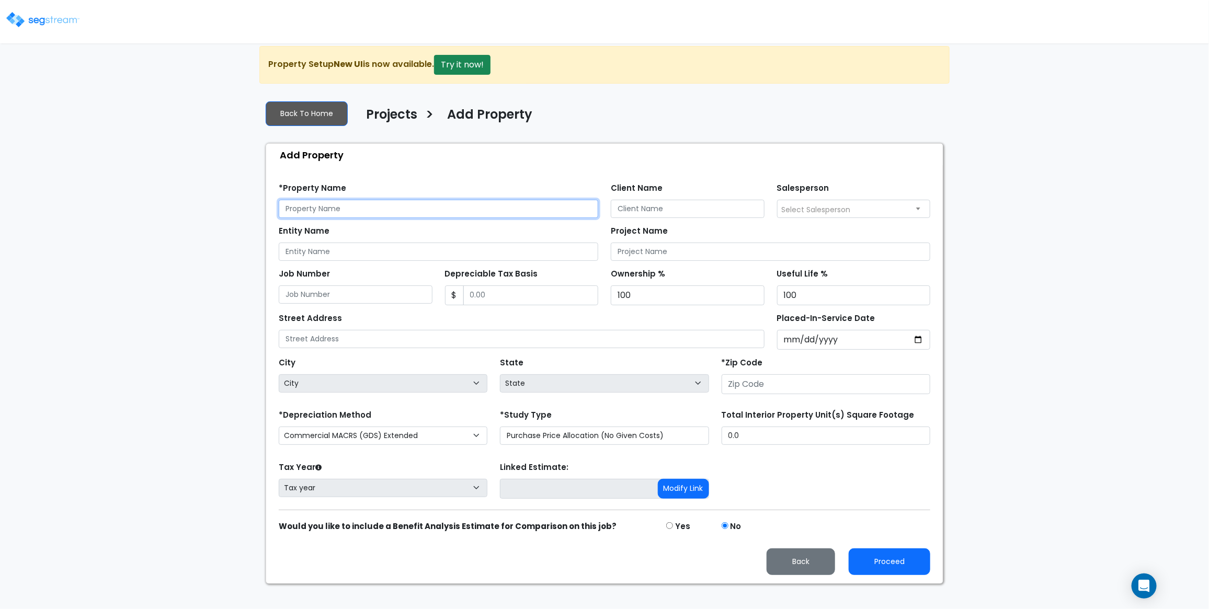
click at [362, 218] on input "text" at bounding box center [438, 209] width 319 height 18
type input "Test Property 8/12 - 1"
select select "National Average"
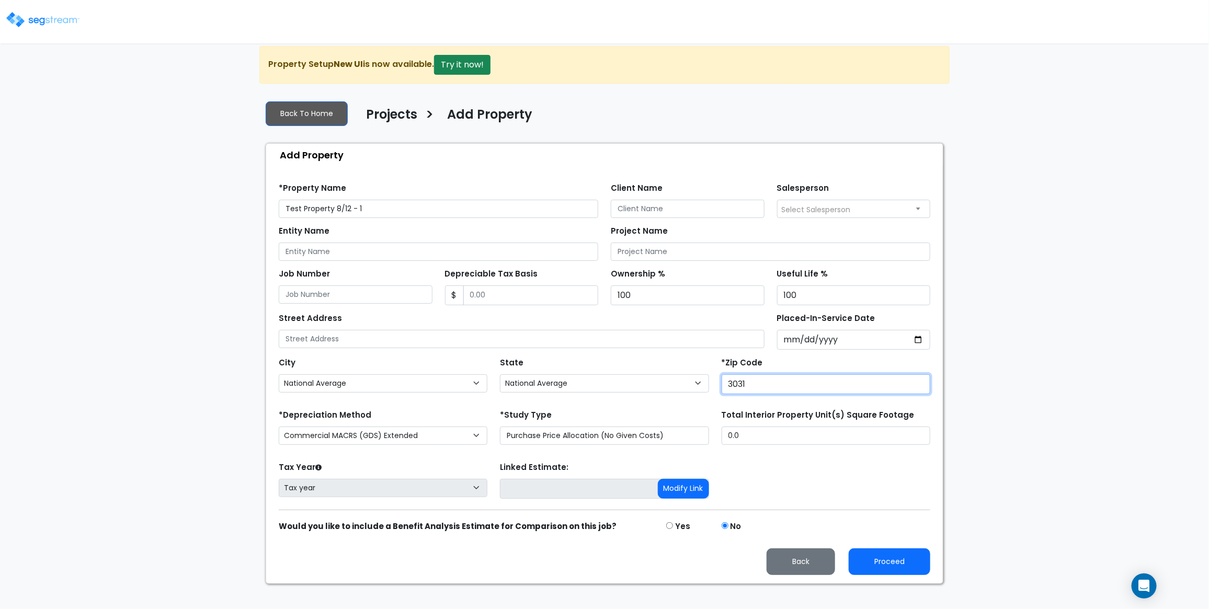
type input "30317"
select select "GA"
type input "30317"
click at [864, 572] on button "Proceed" at bounding box center [890, 561] width 82 height 27
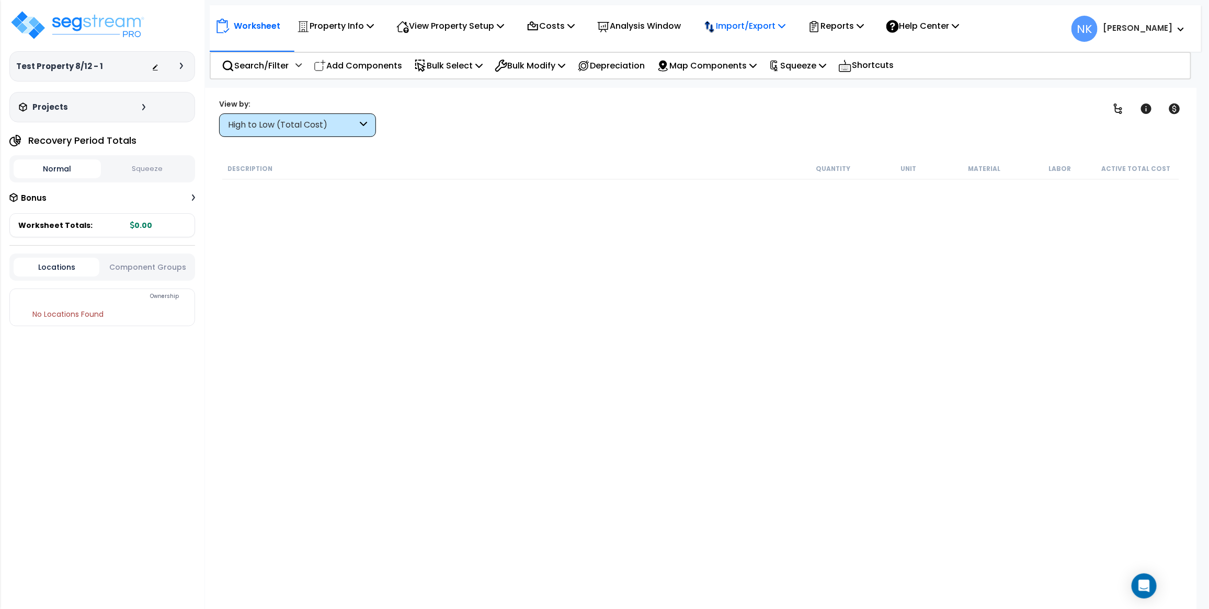
click at [310, 20] on icon at bounding box center [303, 26] width 13 height 13
click at [730, 87] on link "Import RS Means Items" at bounding box center [750, 92] width 104 height 21
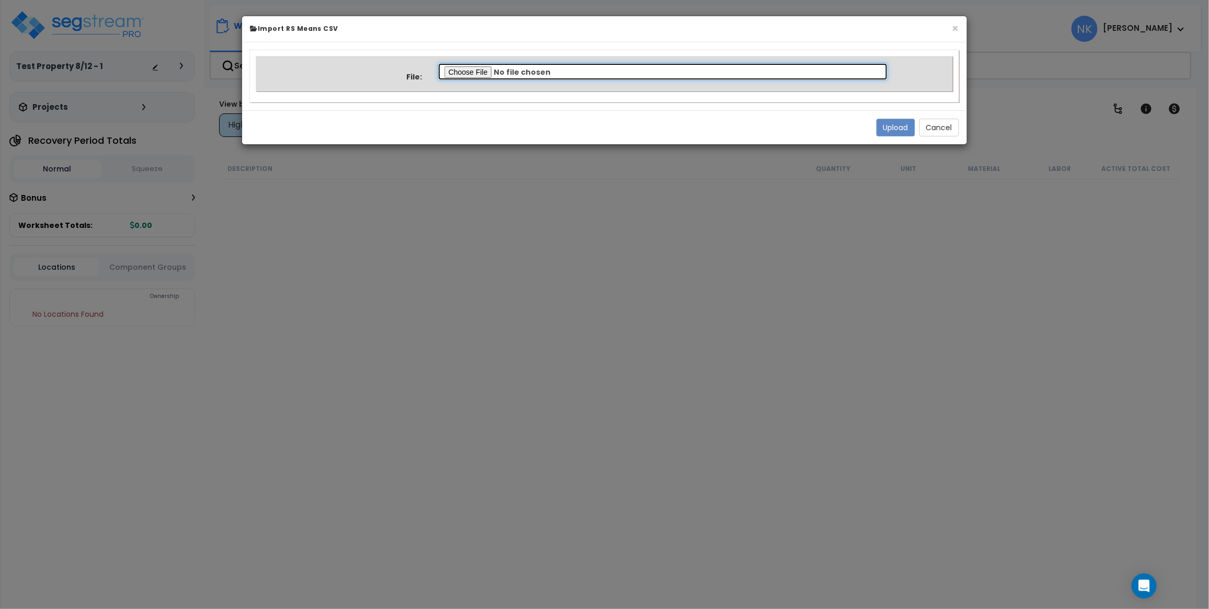
click at [463, 67] on input "file" at bounding box center [663, 72] width 450 height 18
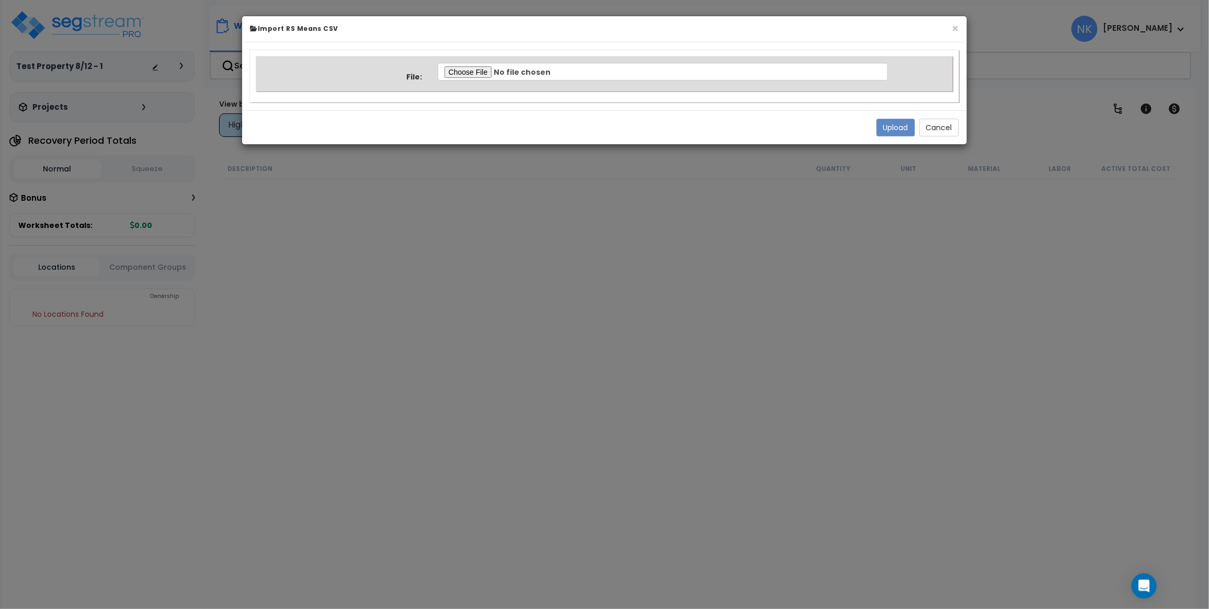
type input "C:\fakepath\Property 36604 Normalized Quantity.csv"
click at [881, 124] on button "Upload" at bounding box center [895, 128] width 39 height 18
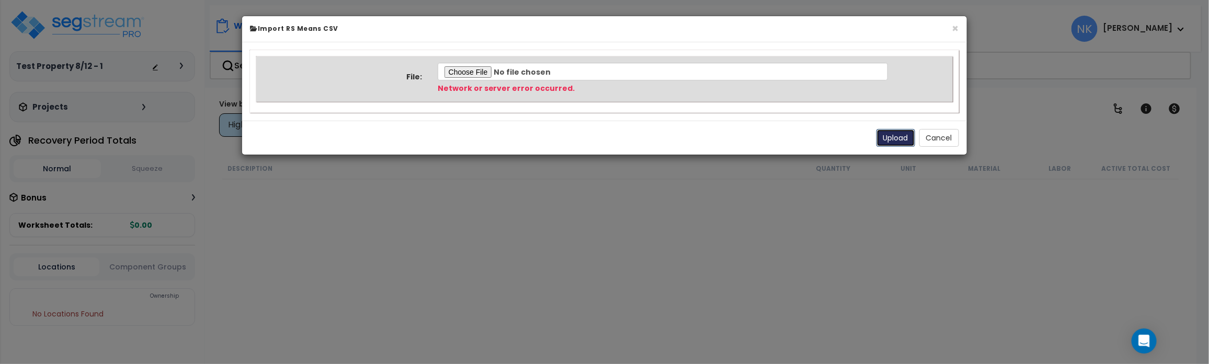
click at [884, 140] on button "Upload" at bounding box center [895, 138] width 39 height 18
click at [885, 134] on button "Upload" at bounding box center [895, 138] width 39 height 18
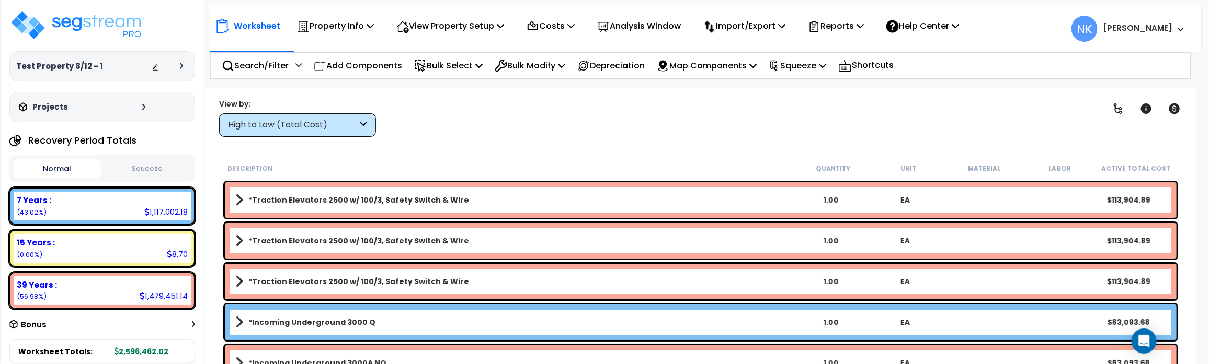
click at [181, 66] on icon at bounding box center [181, 66] width 3 height 6
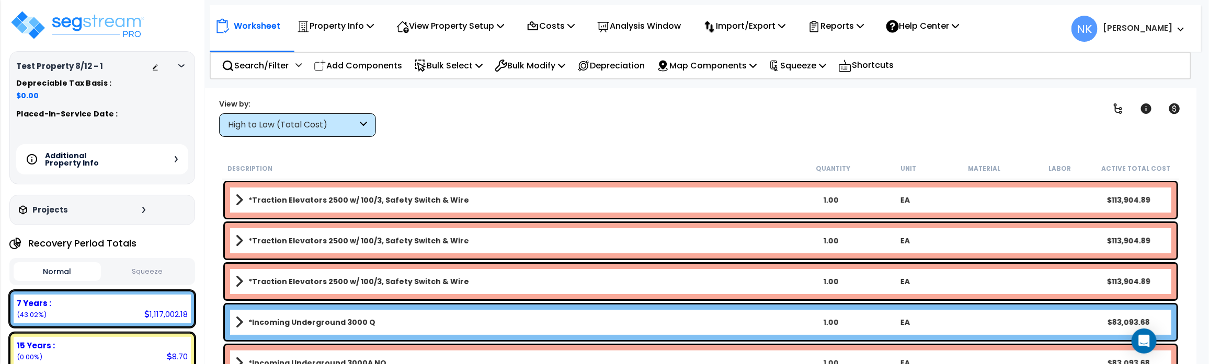
click at [176, 159] on icon at bounding box center [176, 159] width 3 height 6
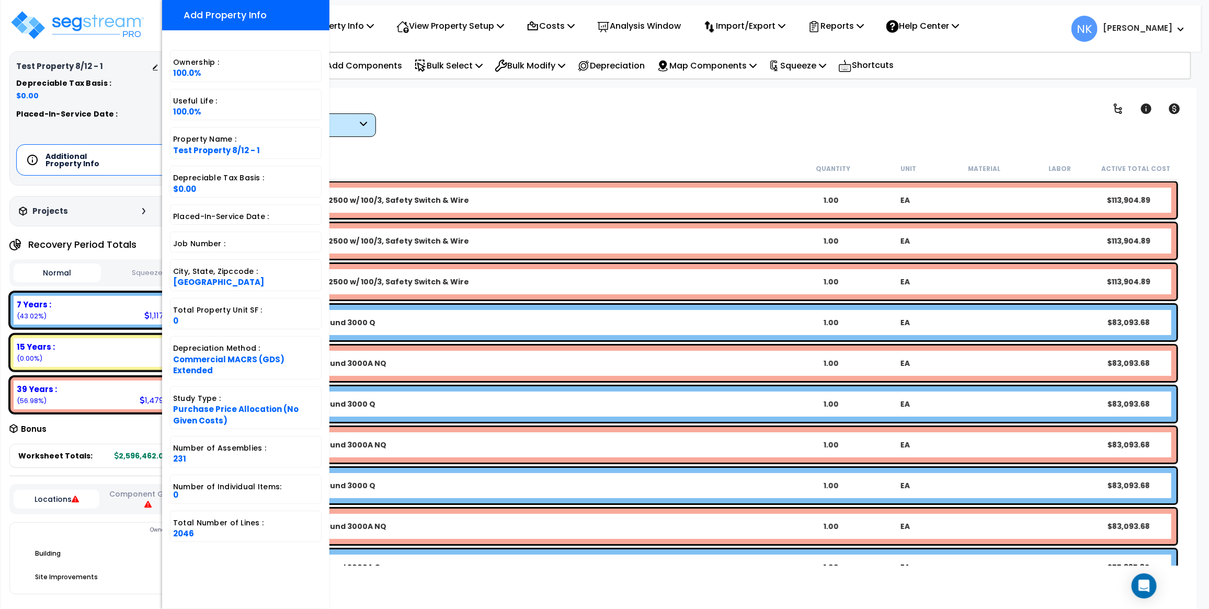
click at [493, 119] on div "Clear Filters" at bounding box center [737, 117] width 696 height 39
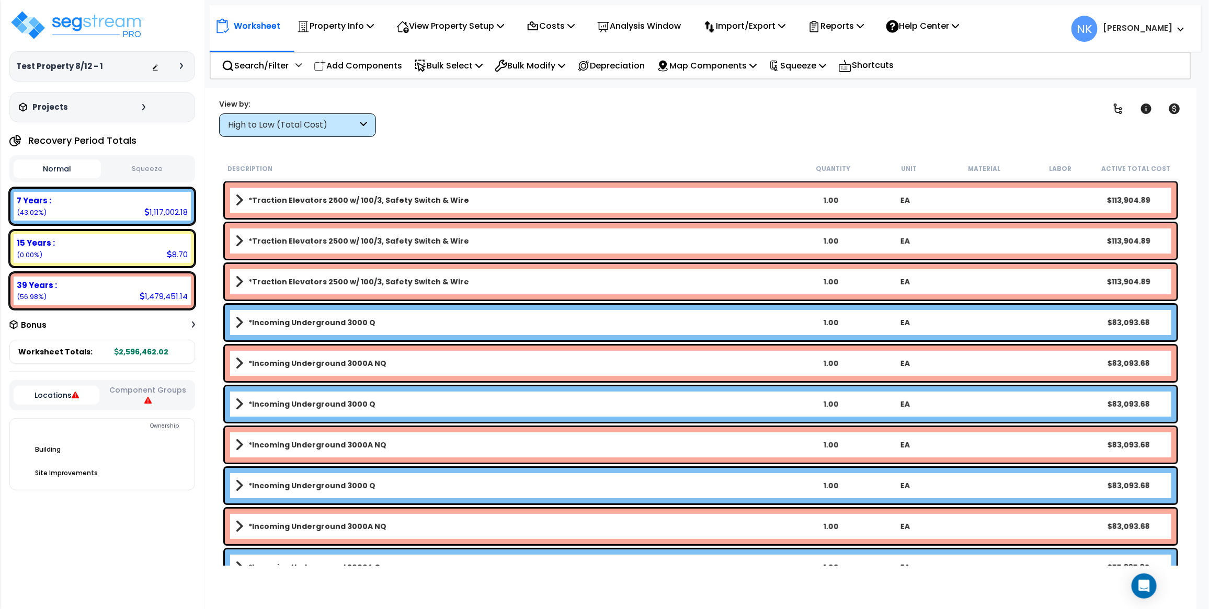
click at [185, 56] on div "Test Property 8/12 - 1 Depreciable Tax Basis : $0.00 Placed-In-Service Date : A…" at bounding box center [102, 66] width 186 height 30
click at [180, 68] on icon at bounding box center [181, 66] width 3 height 6
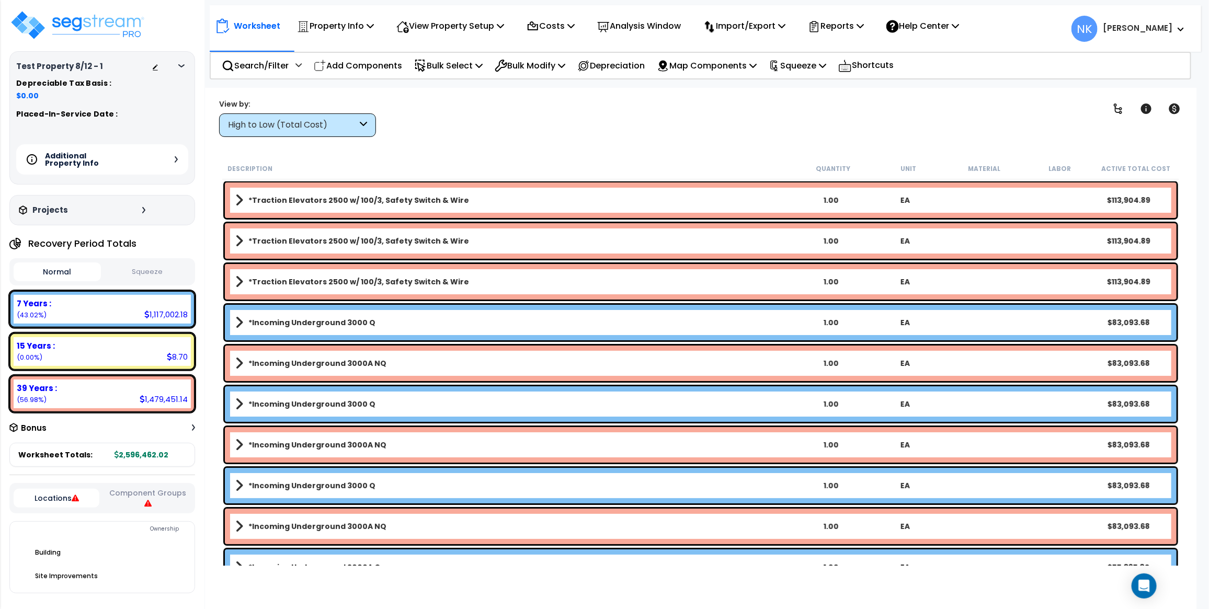
click at [180, 68] on div at bounding box center [184, 66] width 8 height 6
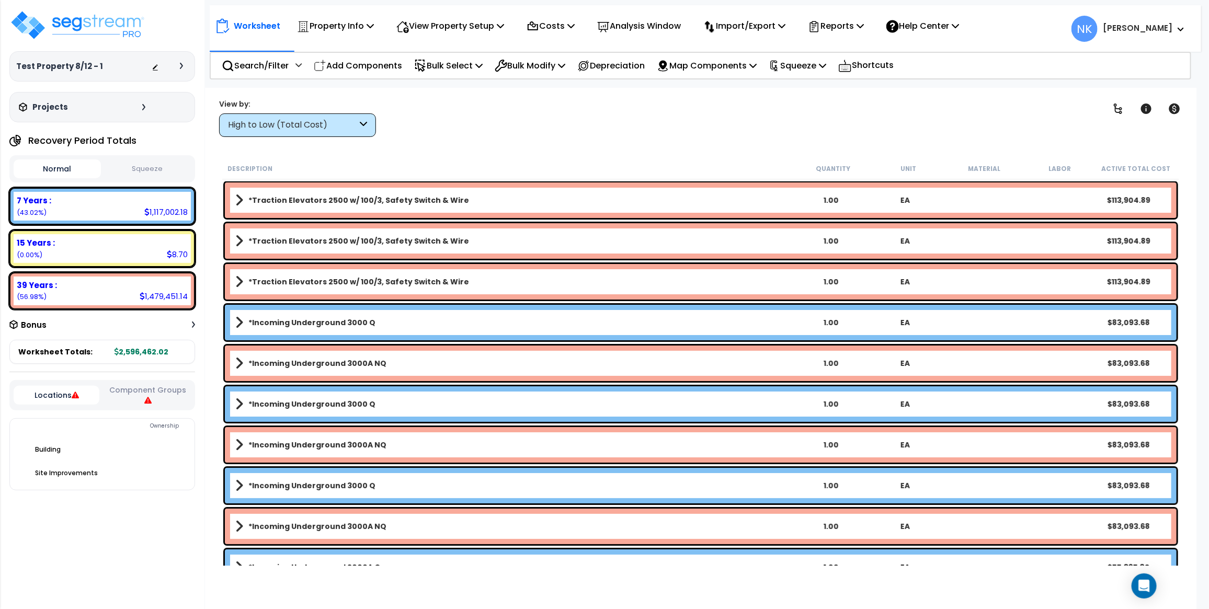
click at [180, 68] on icon at bounding box center [181, 66] width 3 height 6
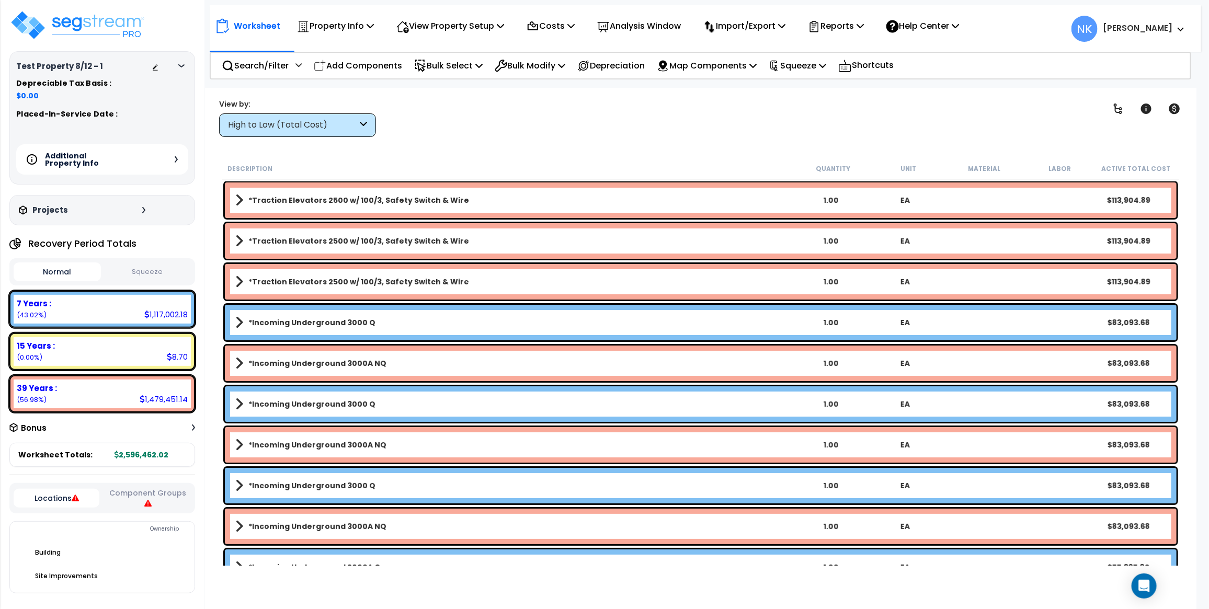
click at [176, 164] on div "Additional Property Info" at bounding box center [102, 159] width 172 height 30
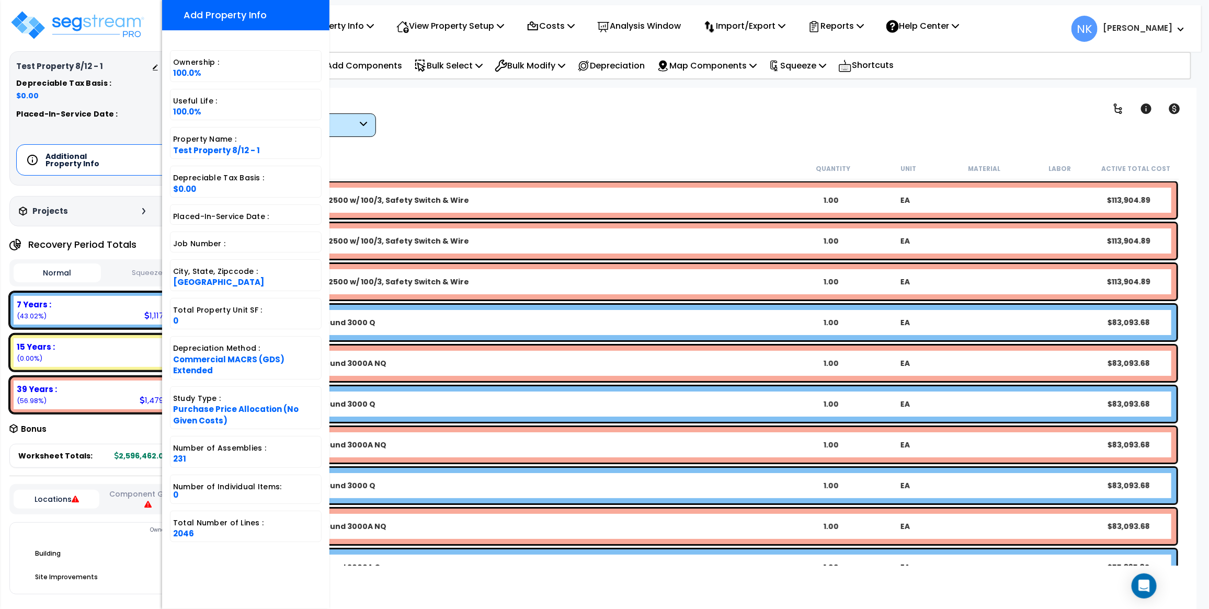
click at [486, 150] on div "Worksheet Property Info Property Setup Add Property Unit Template property Clon…" at bounding box center [700, 392] width 991 height 609
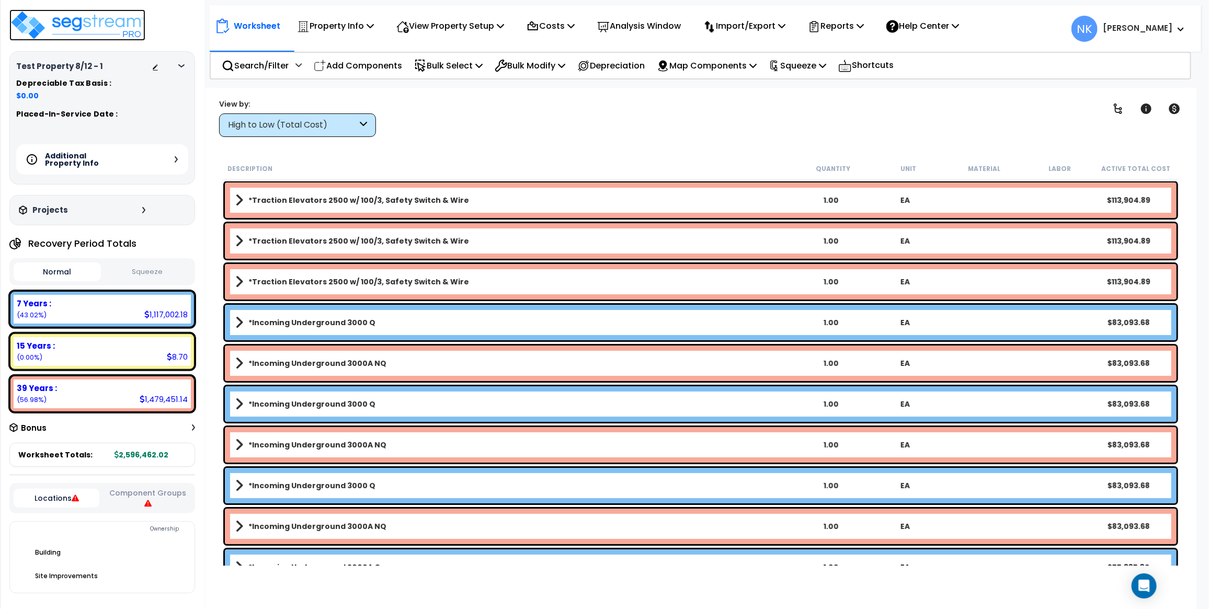
click at [87, 19] on img at bounding box center [77, 24] width 136 height 31
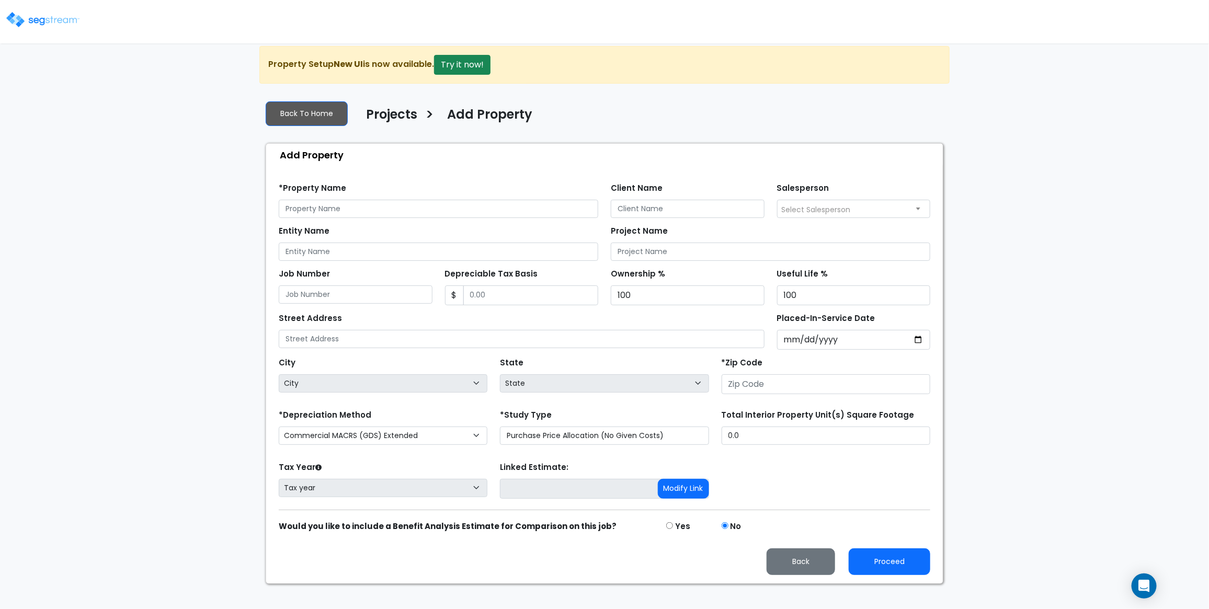
click at [381, 227] on div "Entity Name Project Name" at bounding box center [604, 239] width 664 height 43
click at [381, 218] on input "text" at bounding box center [438, 209] width 319 height 18
type input "Test Property 8/12 - 1"
click at [766, 391] on input "number" at bounding box center [825, 384] width 209 height 20
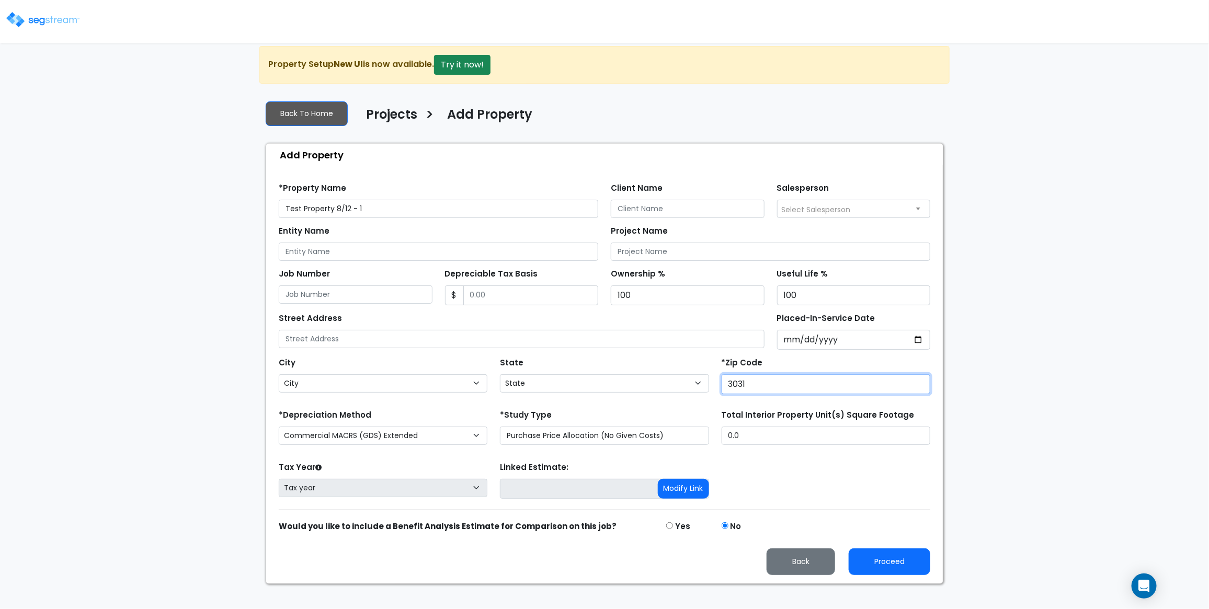
type input "30317"
select select "GA"
type input "30317"
click at [912, 575] on button "Proceed" at bounding box center [890, 561] width 82 height 27
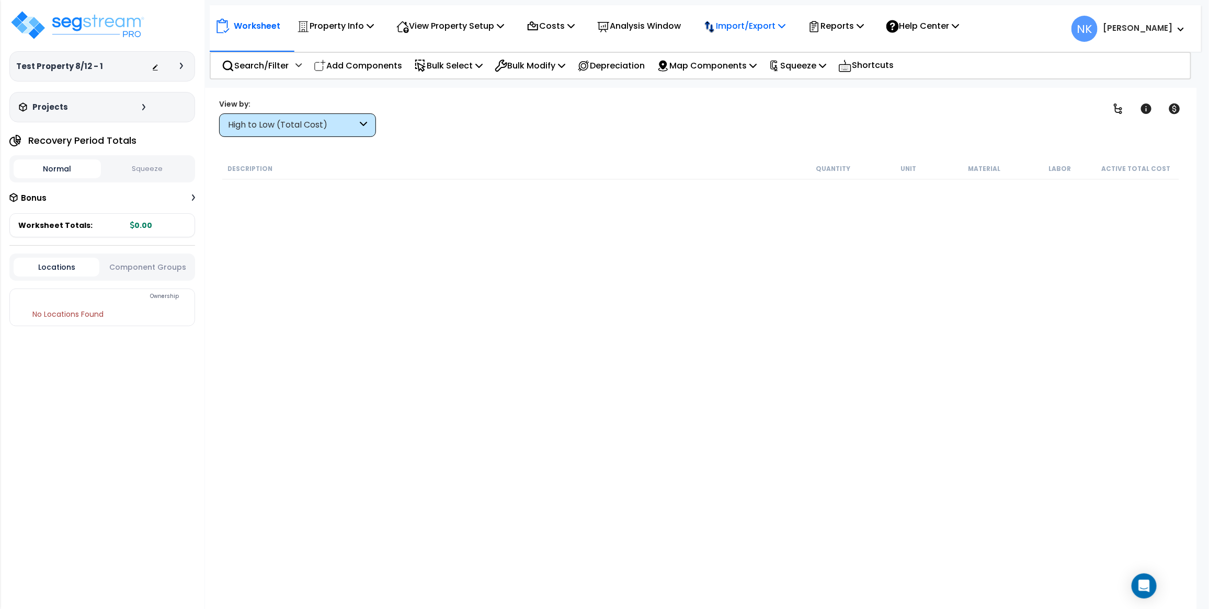
click at [374, 24] on p "Import/Export" at bounding box center [335, 26] width 77 height 14
click at [736, 91] on link "Import RS Means Items" at bounding box center [750, 92] width 104 height 21
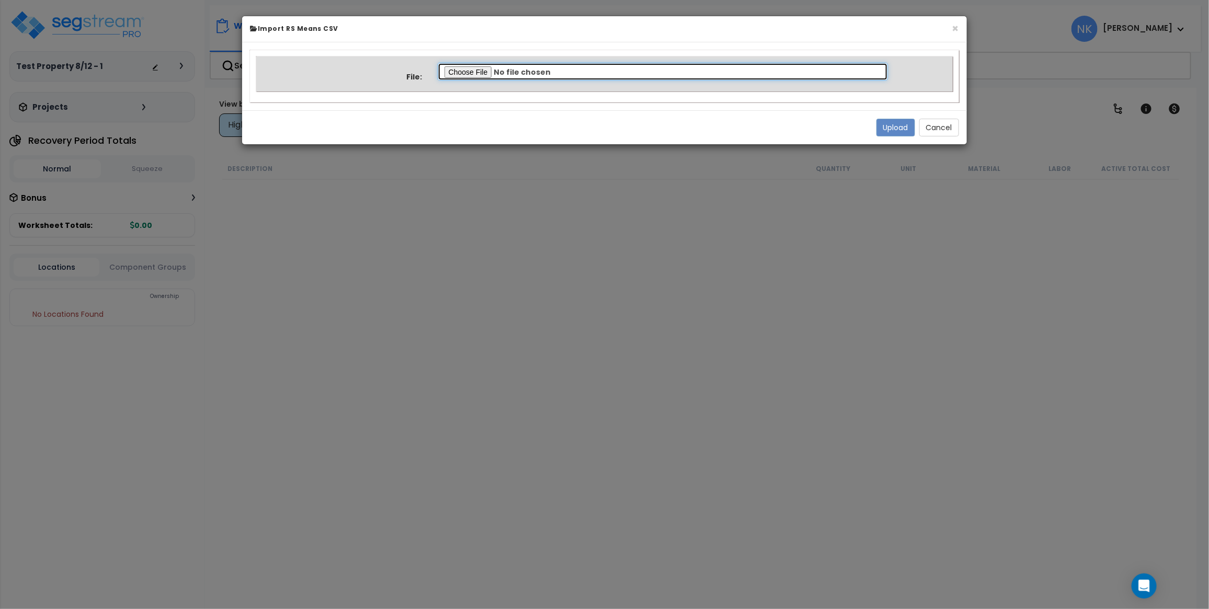
click at [467, 71] on input "file" at bounding box center [663, 72] width 450 height 18
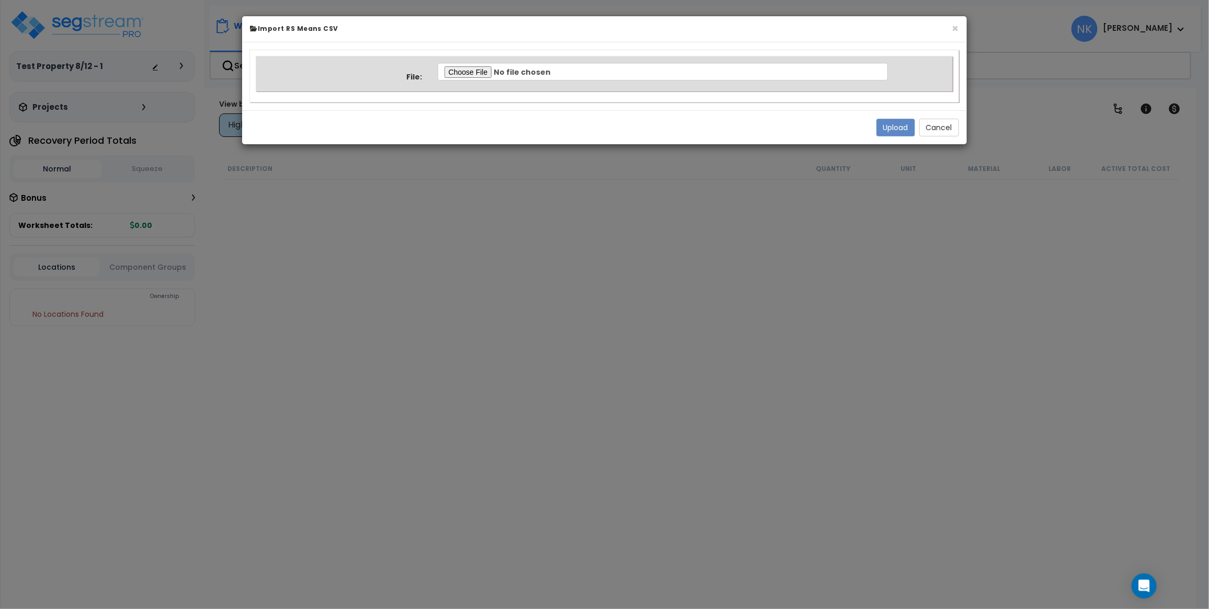
type input "C:\fakepath\Property 36604 Normalized Quantity.csv"
click at [902, 125] on button "Upload" at bounding box center [895, 128] width 39 height 18
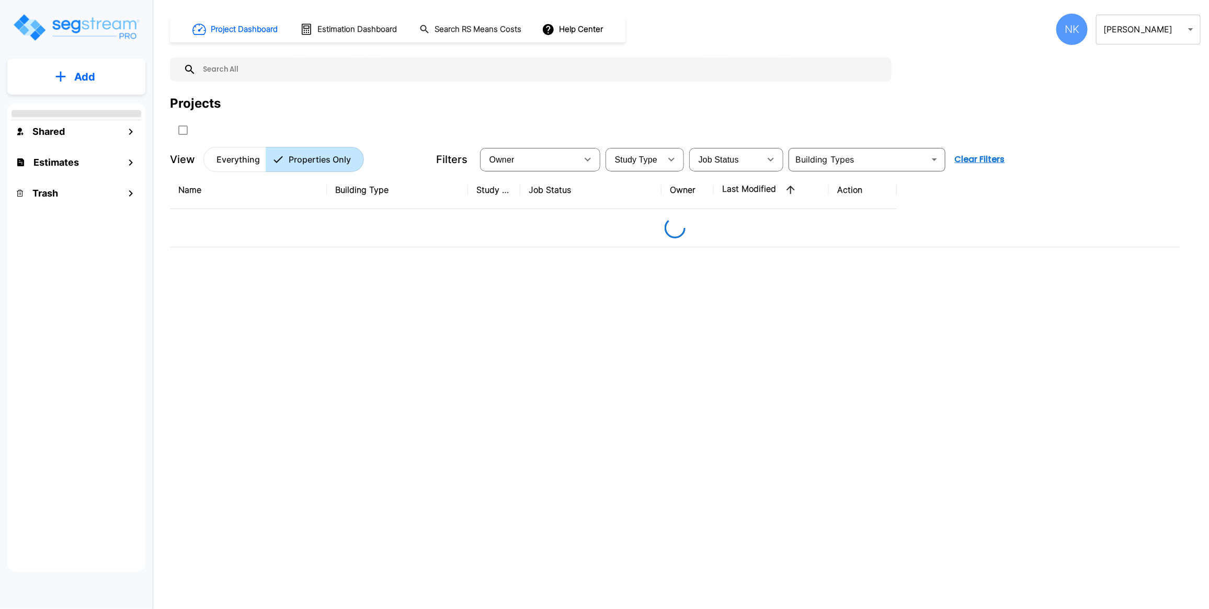
click at [98, 74] on button "Add" at bounding box center [76, 77] width 138 height 30
click at [82, 137] on p "Add Property" at bounding box center [82, 135] width 53 height 13
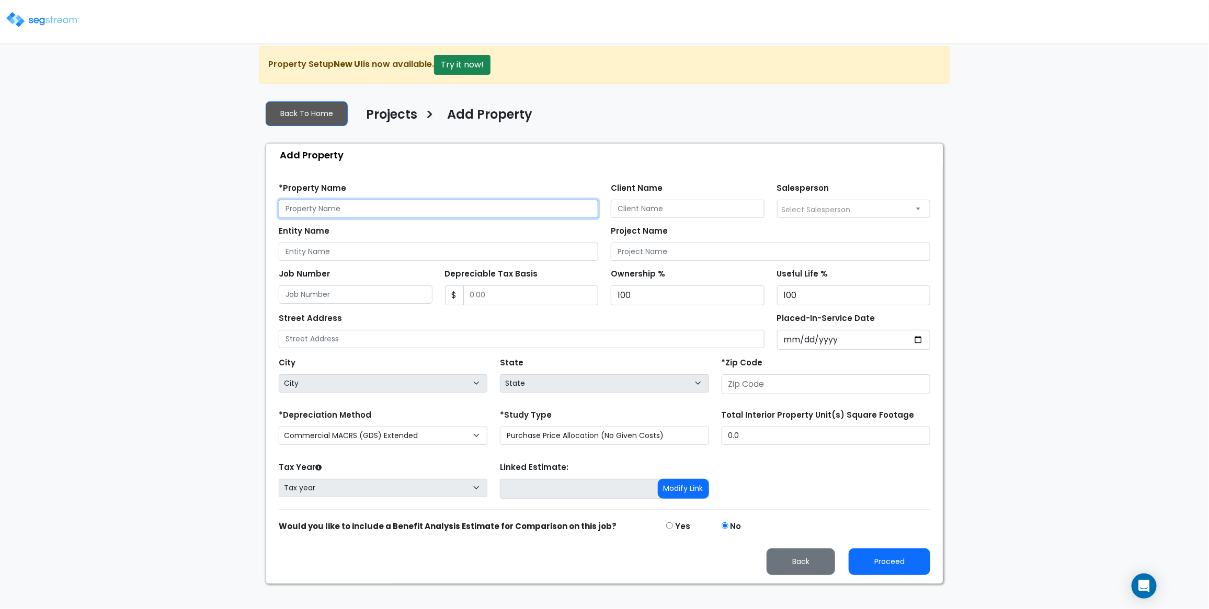
click at [472, 215] on input "text" at bounding box center [438, 209] width 319 height 18
type input "Test Property 8/12 - 2"
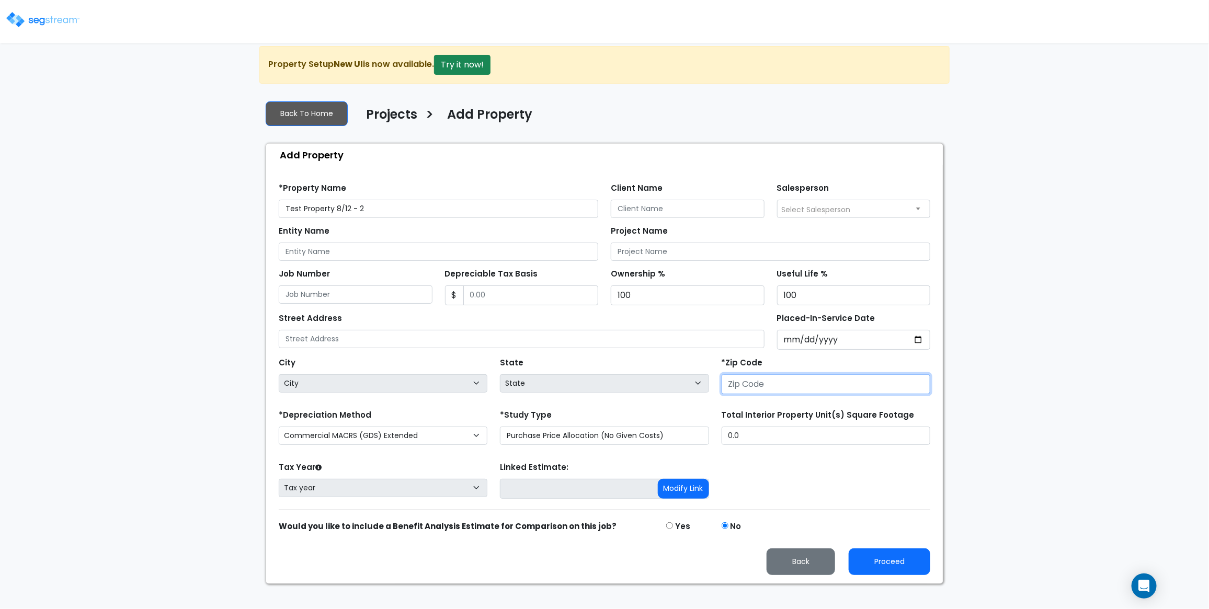
click at [809, 394] on input "number" at bounding box center [825, 384] width 209 height 20
type input "30317"
select select "GA"
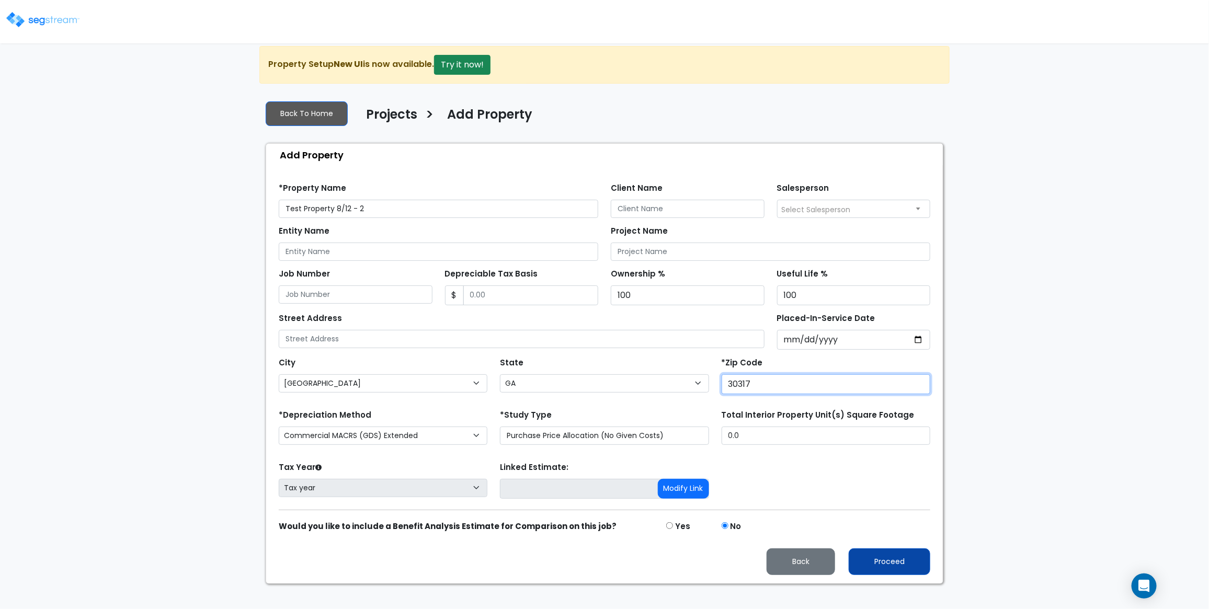
type input "30317"
click at [858, 572] on button "Proceed" at bounding box center [890, 561] width 82 height 27
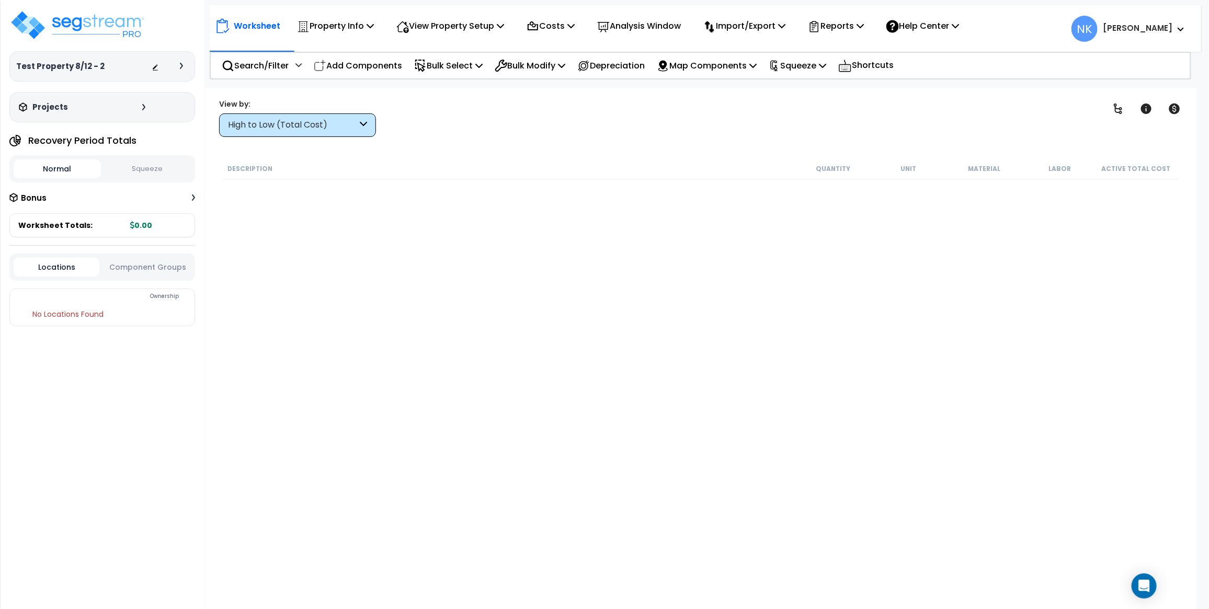
click at [769, 13] on div "Worksheet Property Info Property Setup Add Property Unit Template property Clon…" at bounding box center [705, 23] width 991 height 37
click at [374, 32] on p "Import/Export" at bounding box center [335, 26] width 77 height 14
click at [748, 87] on link "Import RS Means Items" at bounding box center [750, 92] width 104 height 21
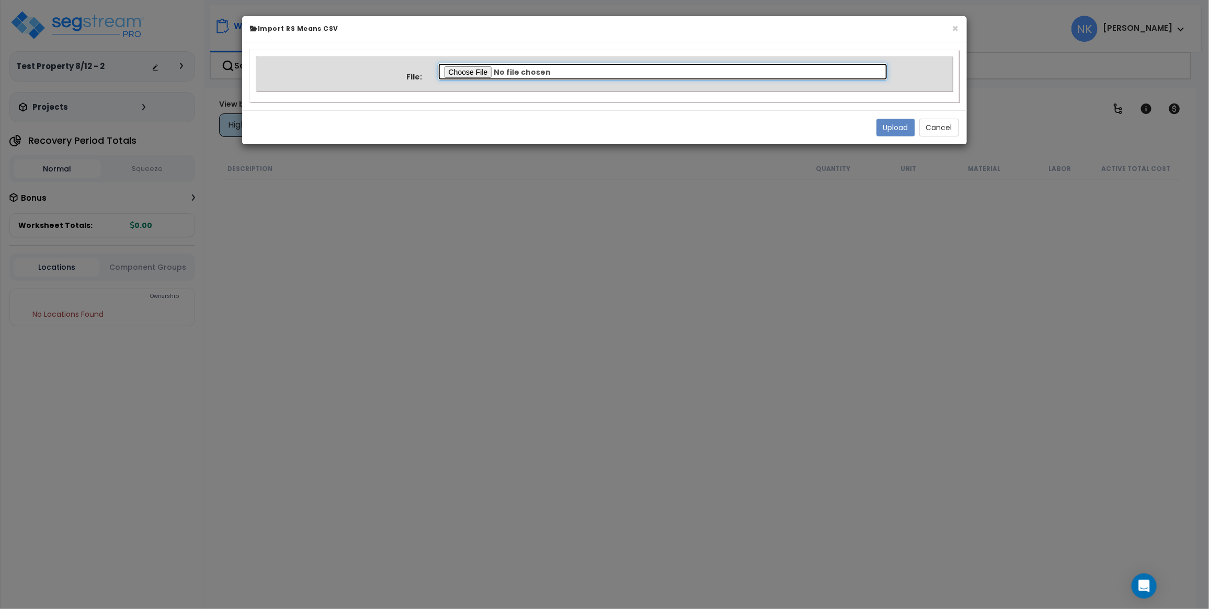
click at [476, 68] on input "file" at bounding box center [663, 72] width 450 height 18
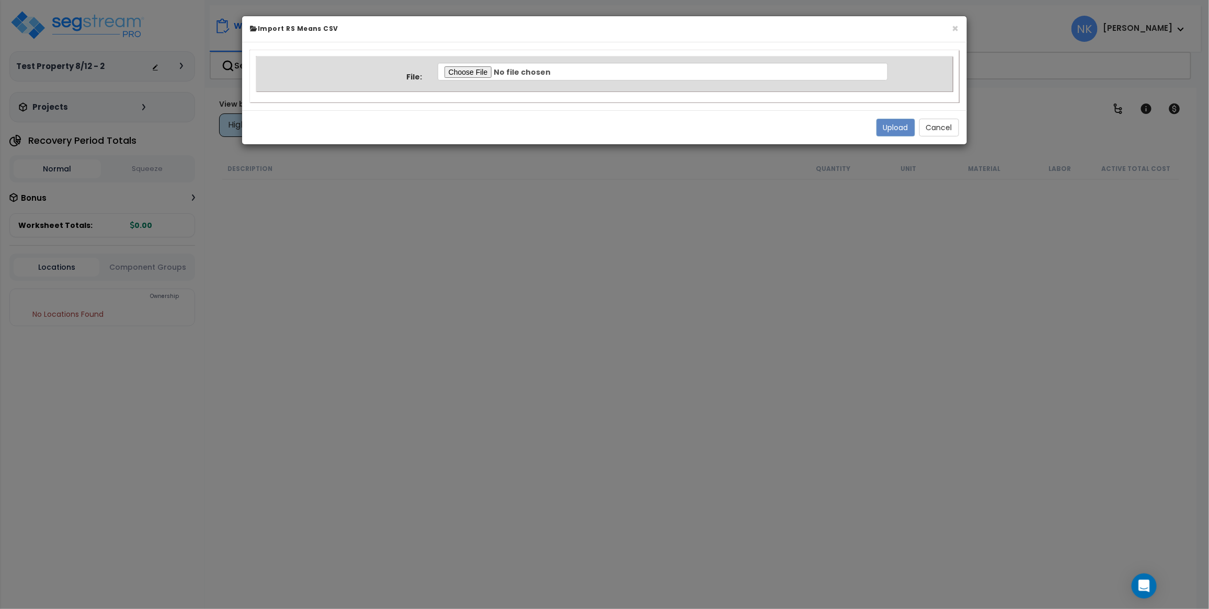
type input "C:\fakepath\Property 37529 Normalized Quantity.csv"
click at [887, 124] on button "Upload" at bounding box center [895, 128] width 39 height 18
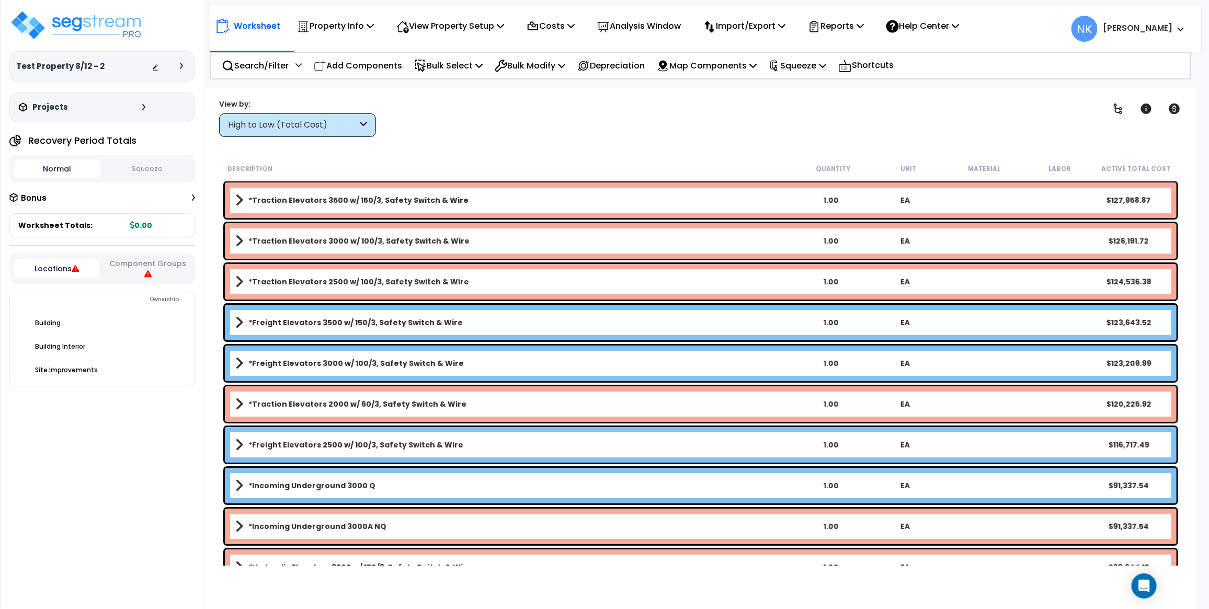
click at [137, 102] on div "Projects" at bounding box center [83, 107] width 134 height 10
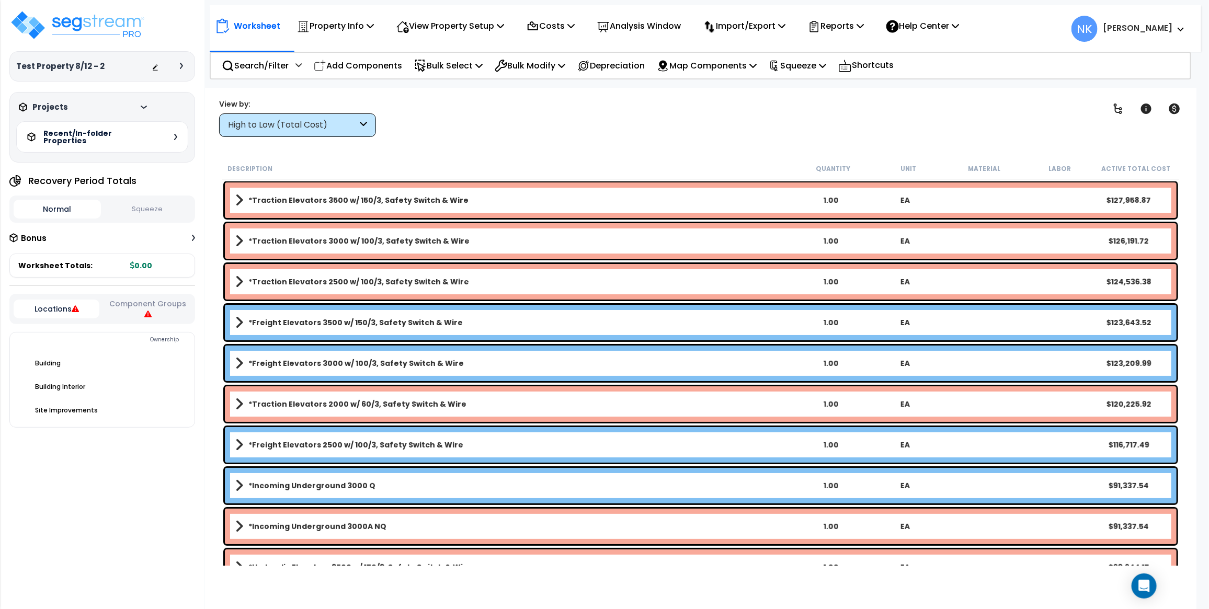
click at [175, 134] on icon at bounding box center [175, 137] width 3 height 6
click at [186, 66] on div at bounding box center [184, 66] width 8 height 6
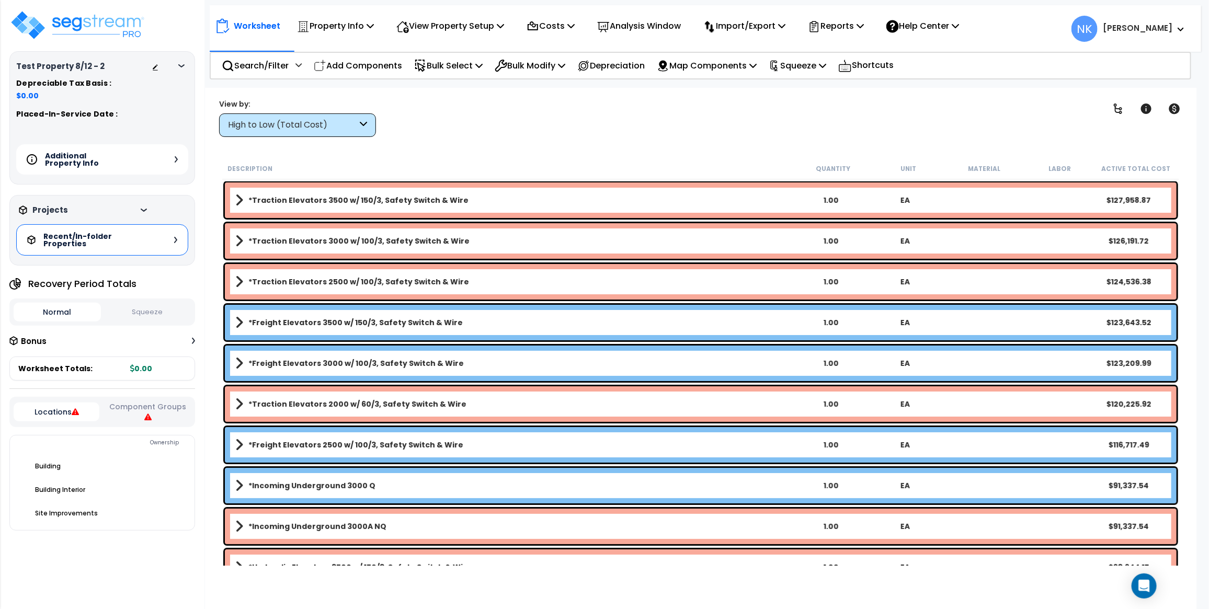
click at [171, 161] on div "Additional Property Info" at bounding box center [102, 159] width 172 height 30
click at [171, 239] on div "Recent/In-folder Properties" at bounding box center [102, 240] width 172 height 31
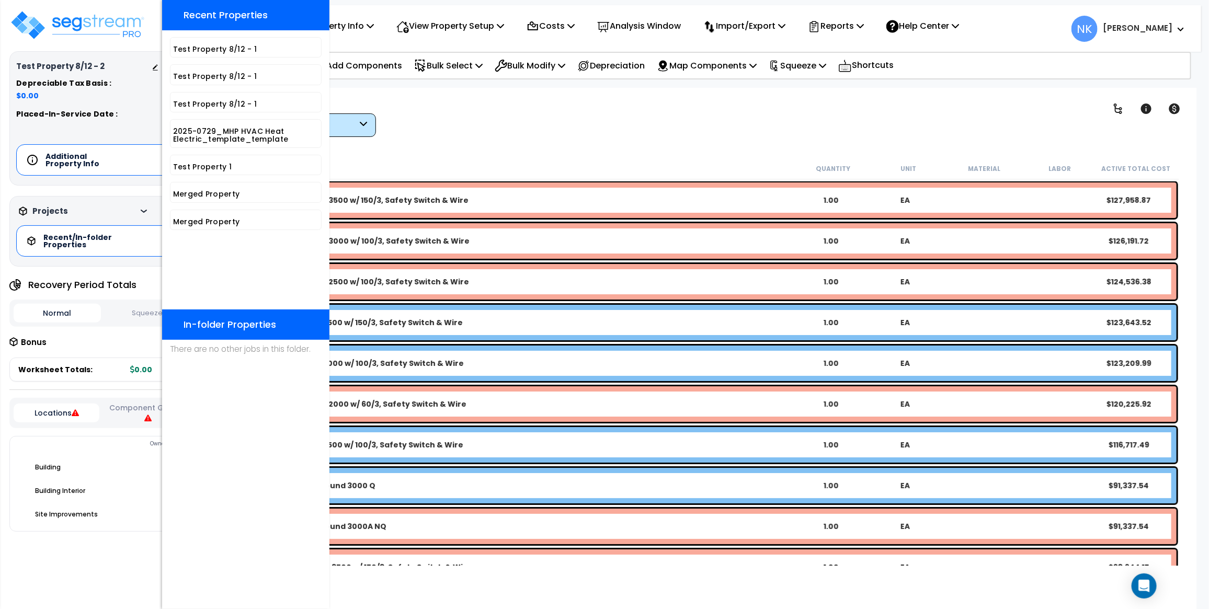
click at [153, 239] on div "Recent/In-folder Properties" at bounding box center [102, 240] width 172 height 31
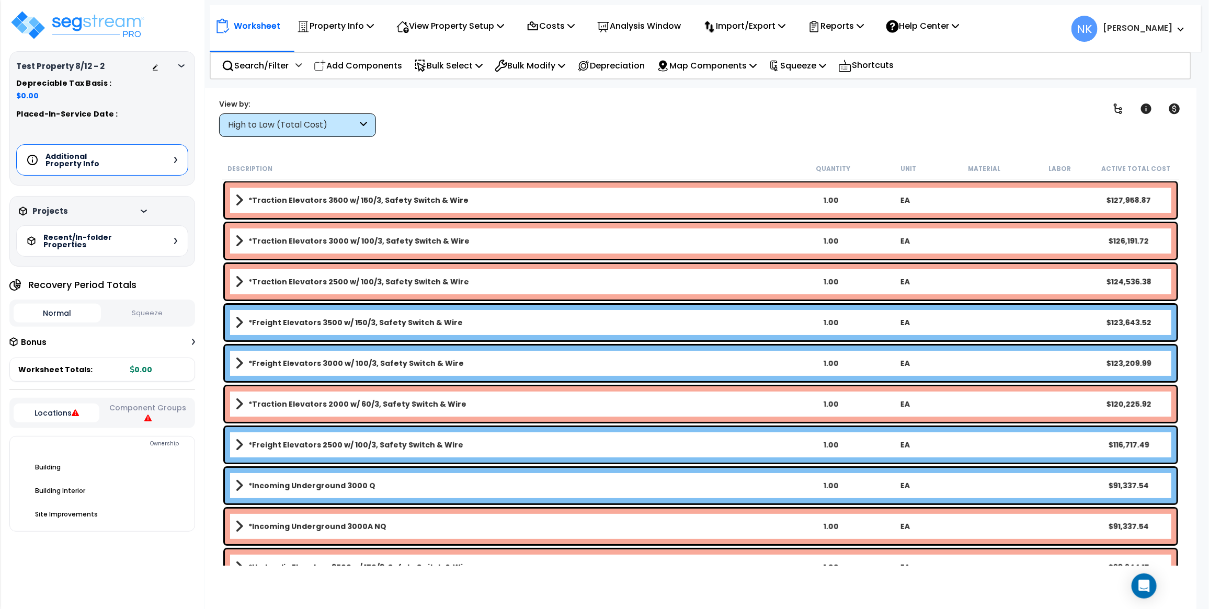
click at [141, 213] on icon at bounding box center [144, 211] width 6 height 3
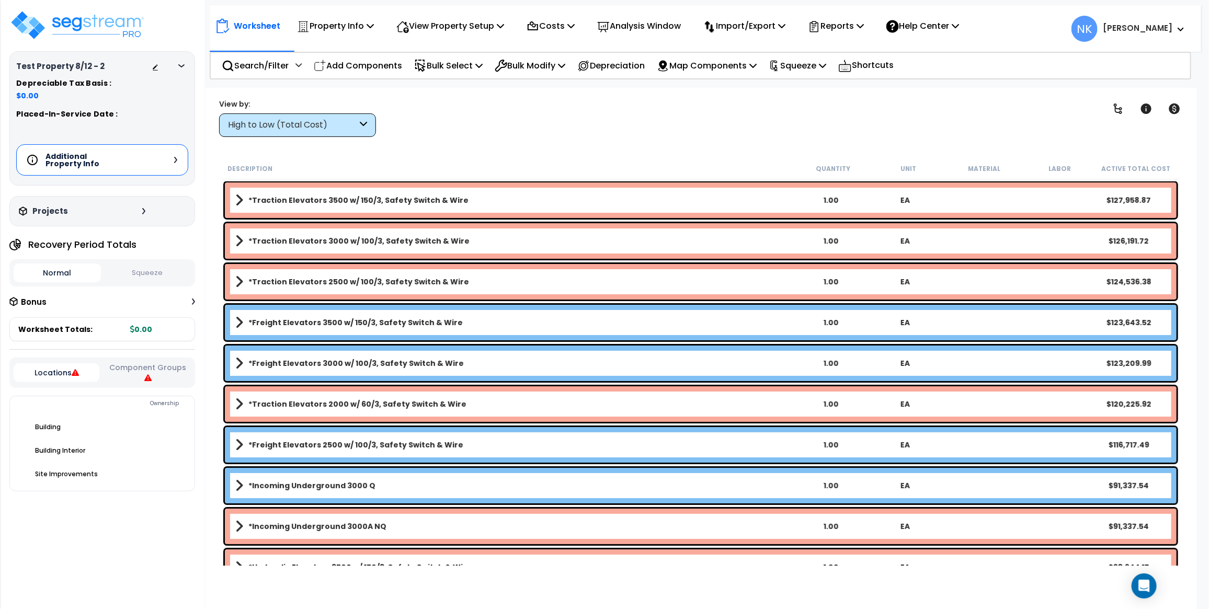
click at [170, 160] on div "Additional Property Info" at bounding box center [102, 159] width 172 height 31
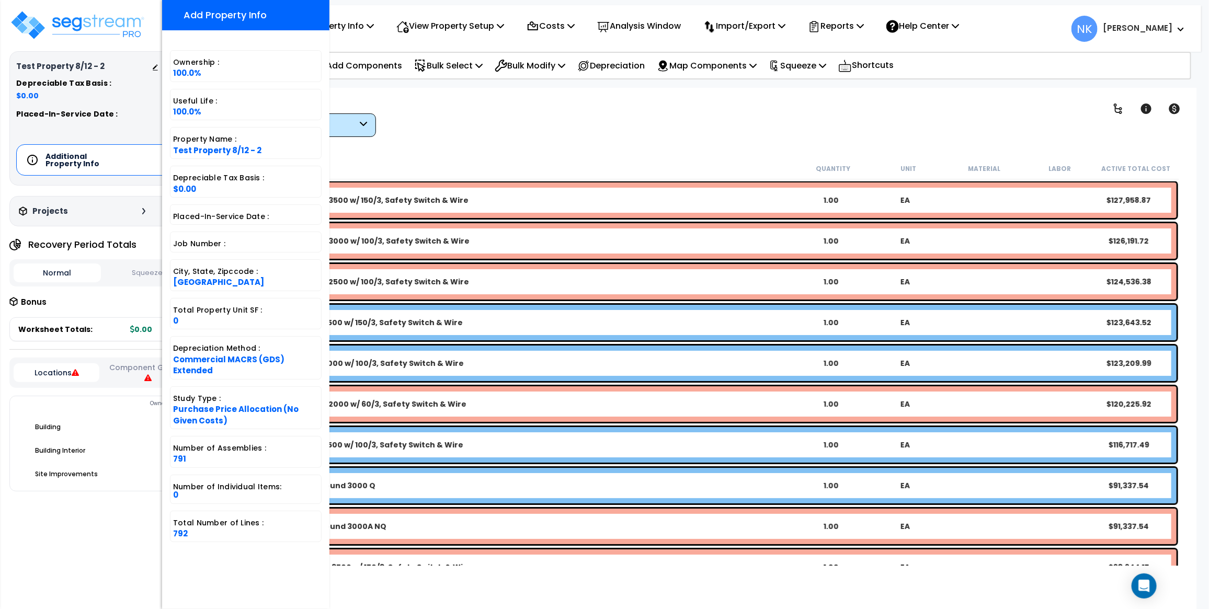
click at [570, 149] on div "Worksheet Property Info Property Setup Add Property Unit Template property Clon…" at bounding box center [700, 392] width 991 height 609
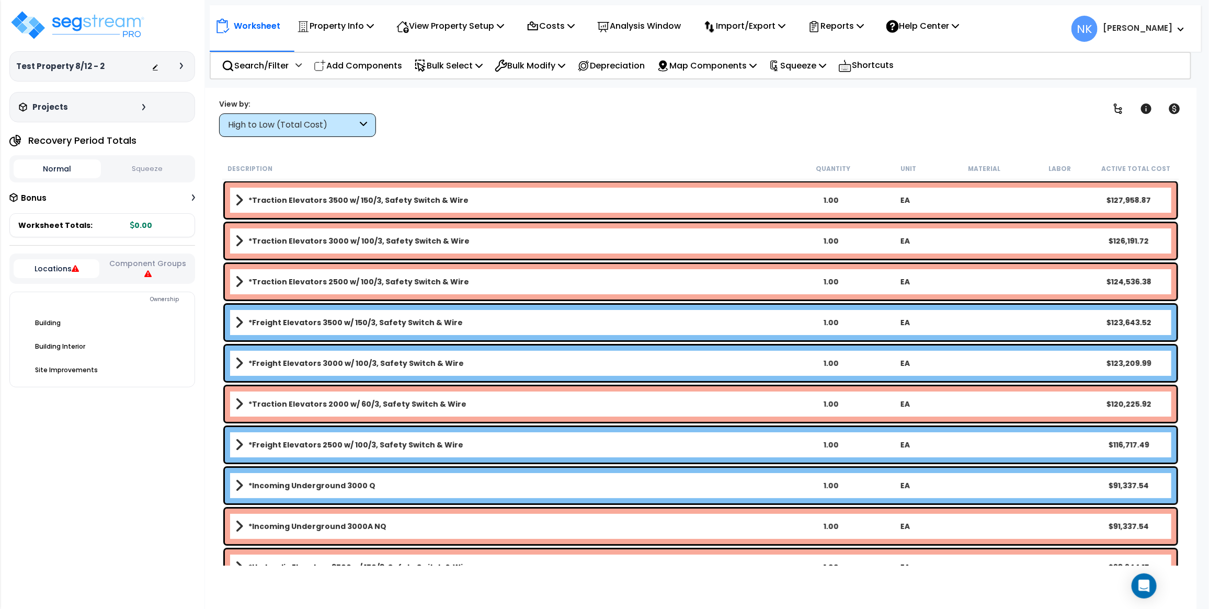
click at [176, 64] on div at bounding box center [170, 66] width 37 height 10
click at [180, 64] on icon at bounding box center [181, 66] width 3 height 6
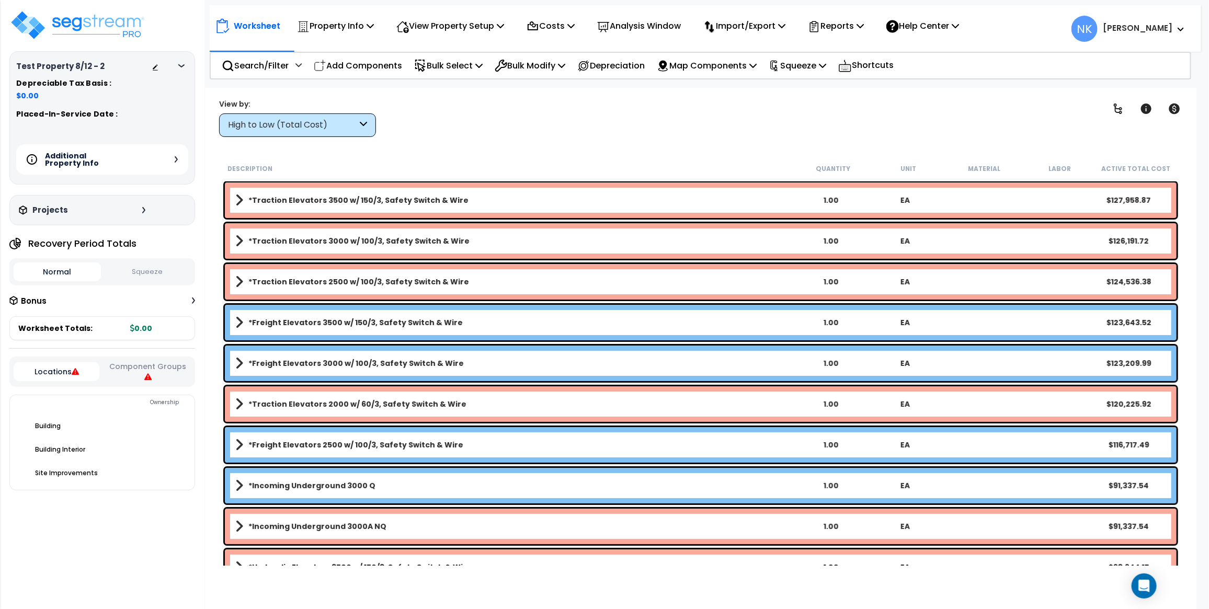
click at [175, 155] on div "Additional Property Info" at bounding box center [102, 159] width 172 height 30
click at [181, 62] on div at bounding box center [170, 66] width 37 height 10
click at [182, 67] on icon at bounding box center [181, 65] width 6 height 3
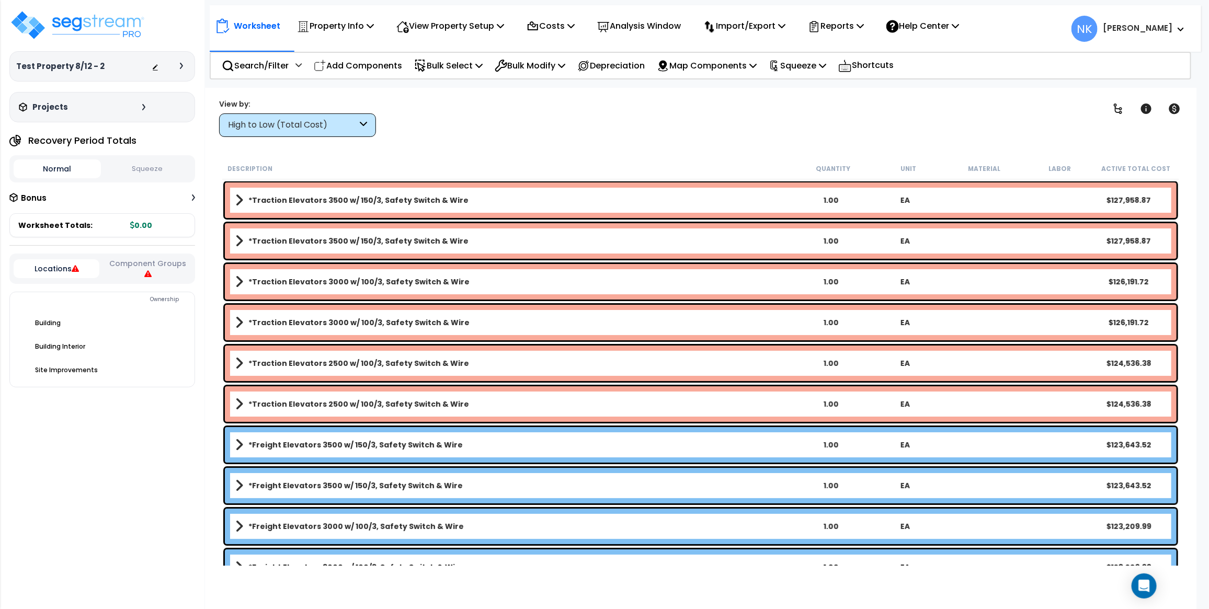
click at [182, 66] on icon at bounding box center [181, 66] width 3 height 6
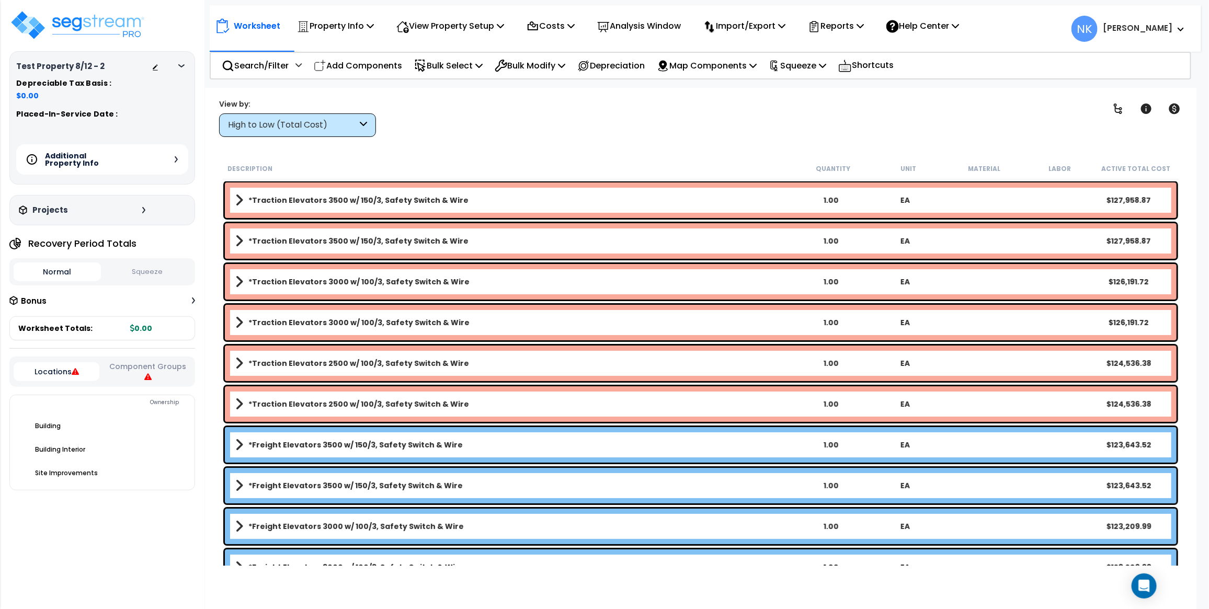
click at [176, 158] on icon at bounding box center [176, 159] width 3 height 6
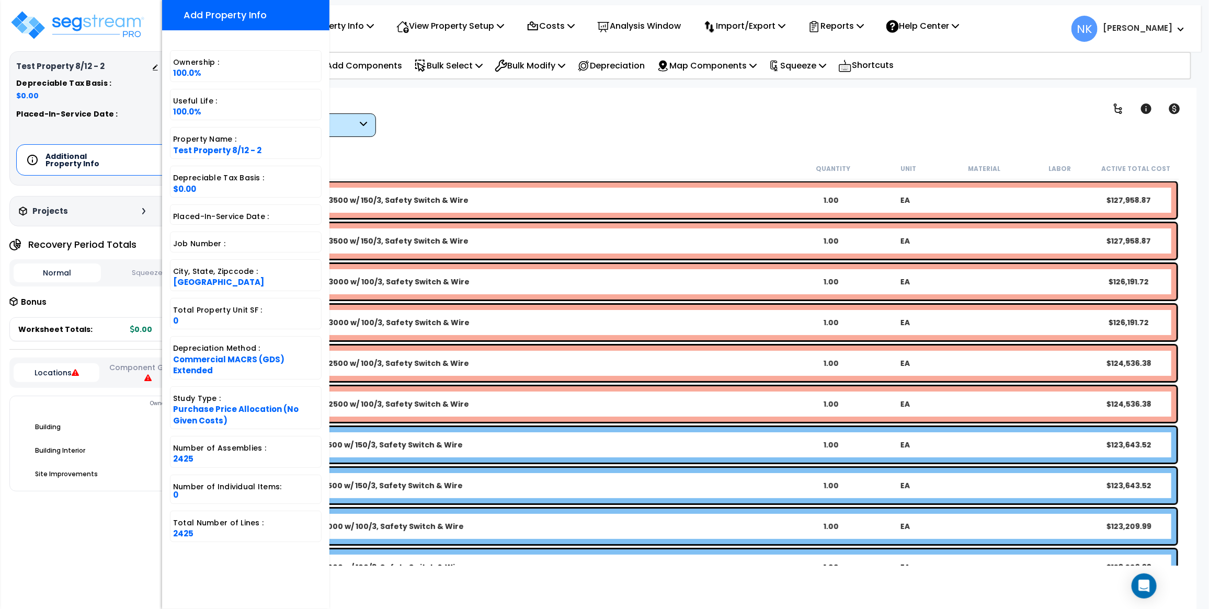
click at [142, 83] on h5 "Depreciable Tax Basis :" at bounding box center [102, 83] width 172 height 8
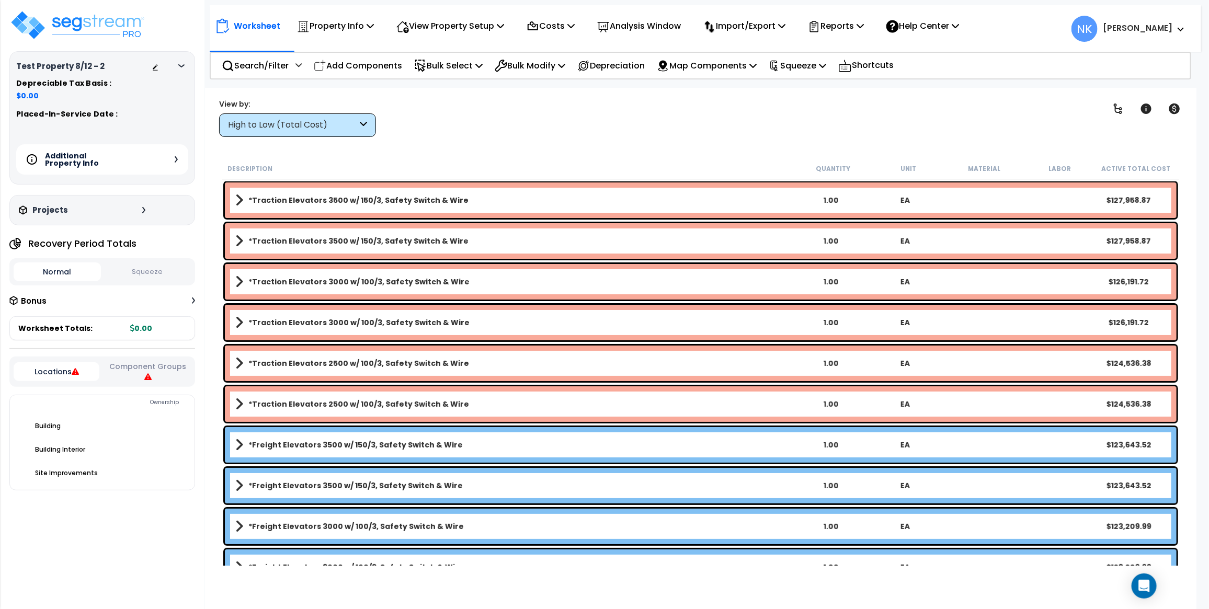
click at [181, 70] on div at bounding box center [170, 66] width 37 height 10
click at [179, 67] on icon at bounding box center [181, 65] width 6 height 3
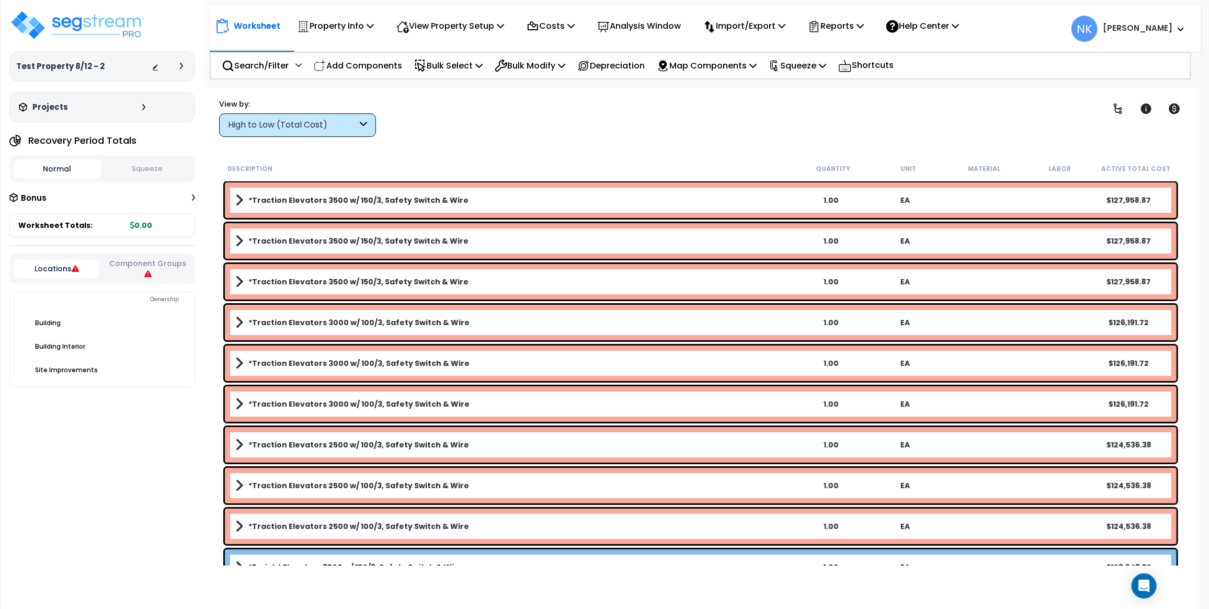
click at [181, 66] on icon at bounding box center [181, 66] width 3 height 6
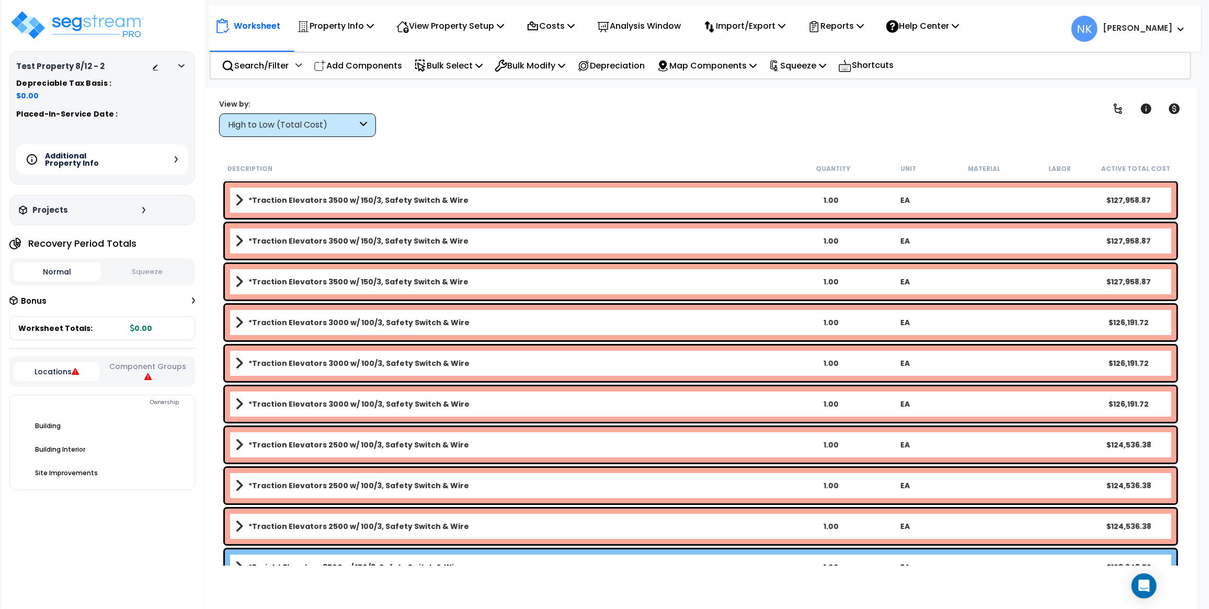
click at [177, 163] on div "Additional Property Info" at bounding box center [102, 159] width 172 height 30
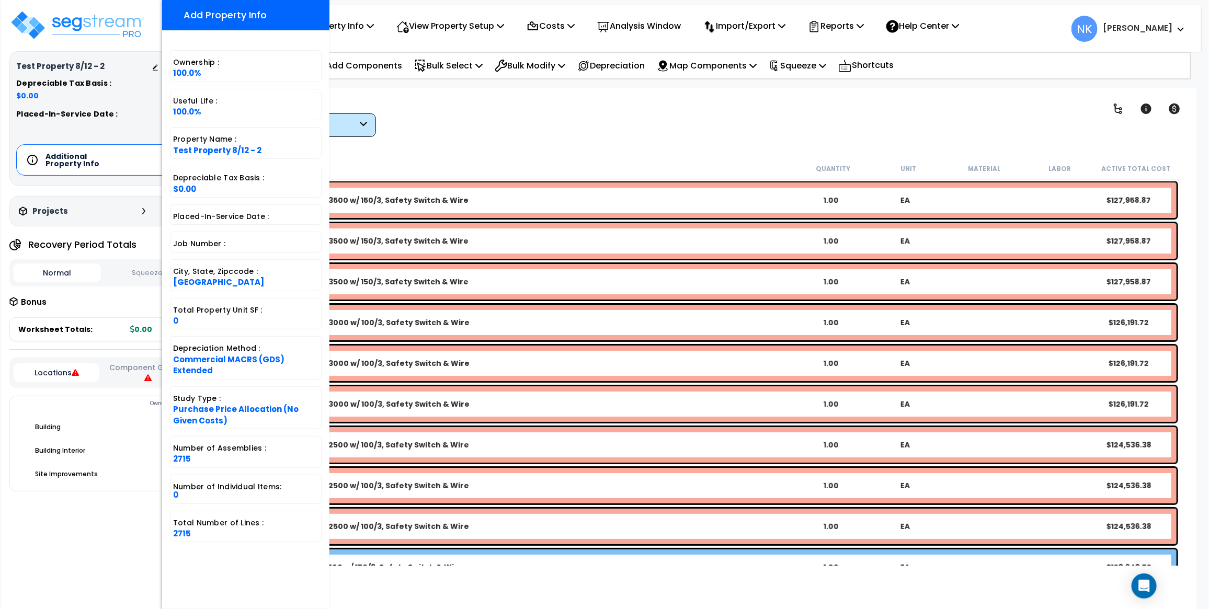
click at [493, 124] on div "Clear Filters" at bounding box center [737, 117] width 696 height 39
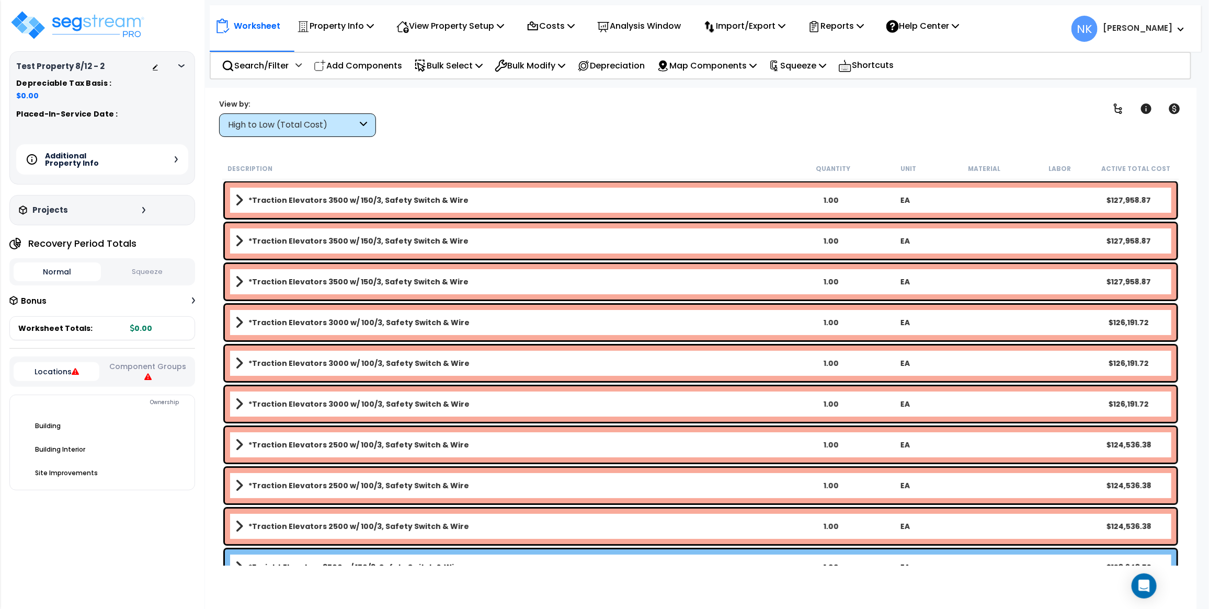
click at [178, 66] on icon at bounding box center [181, 65] width 6 height 3
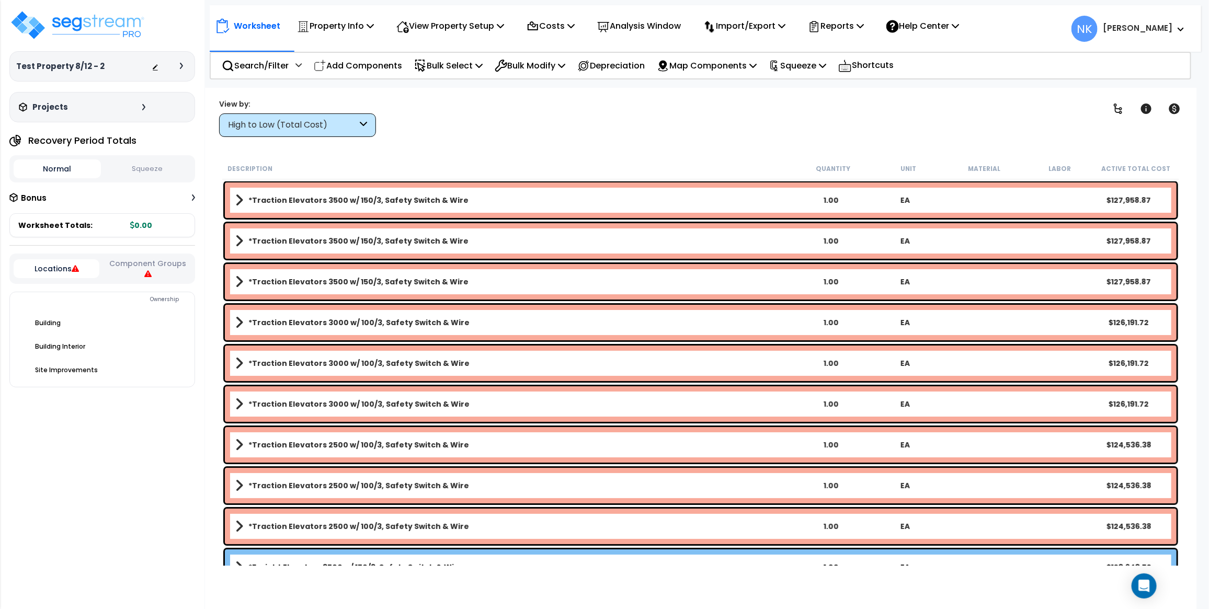
click at [139, 110] on div "Projects" at bounding box center [83, 107] width 134 height 10
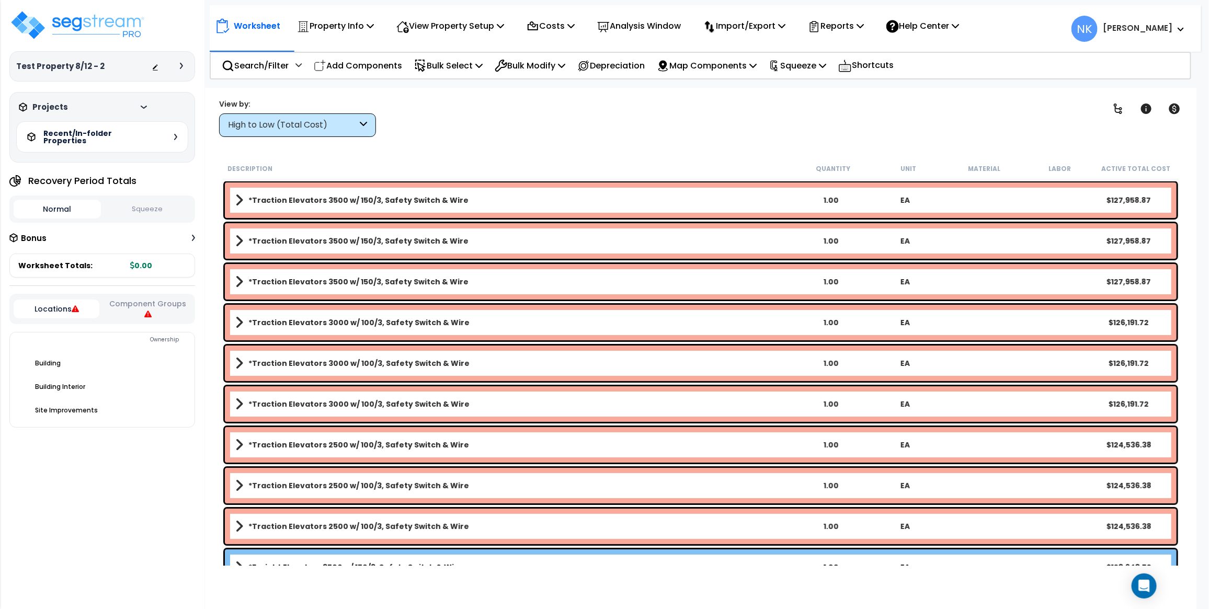
click at [139, 110] on div "Projects" at bounding box center [83, 107] width 134 height 10
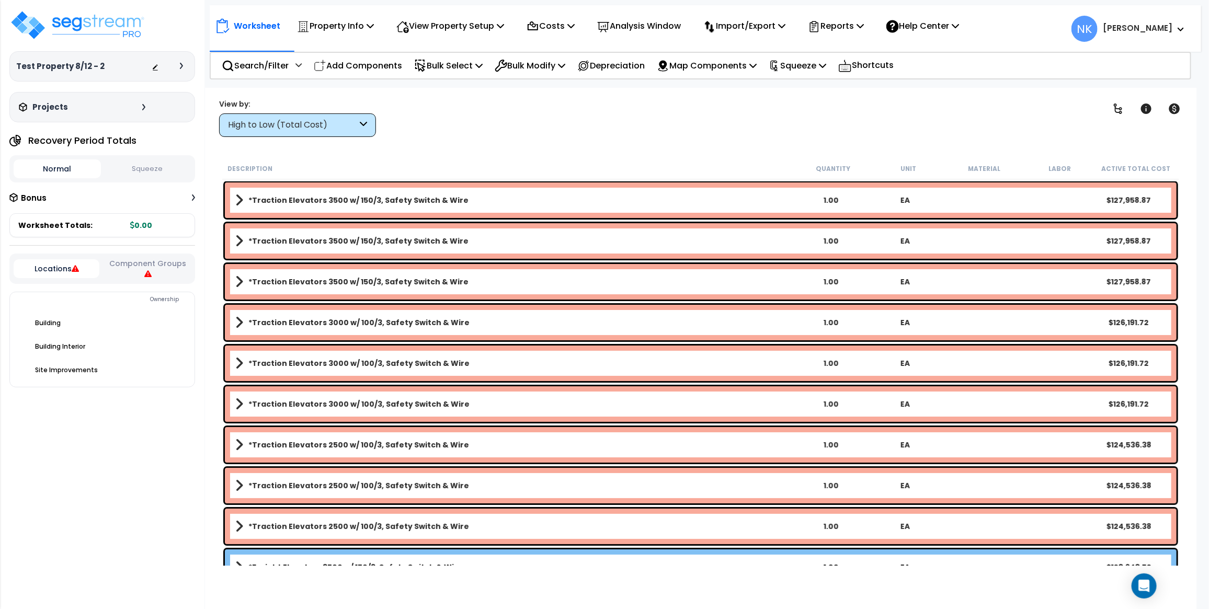
click at [182, 64] on icon at bounding box center [181, 66] width 3 height 6
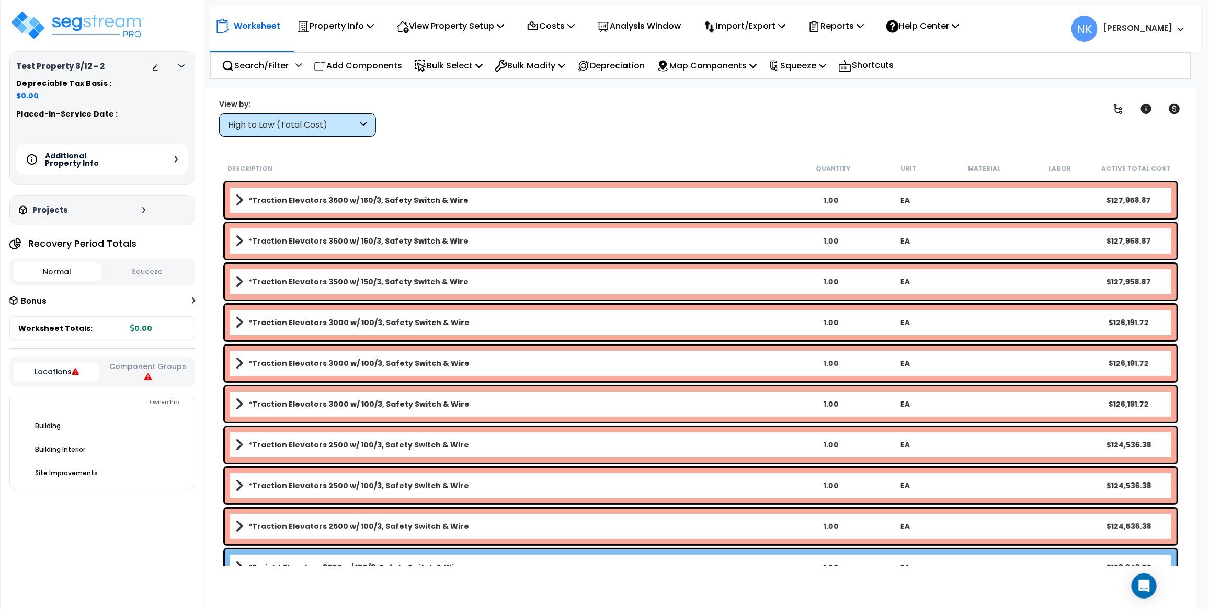
click at [182, 64] on icon at bounding box center [181, 65] width 6 height 3
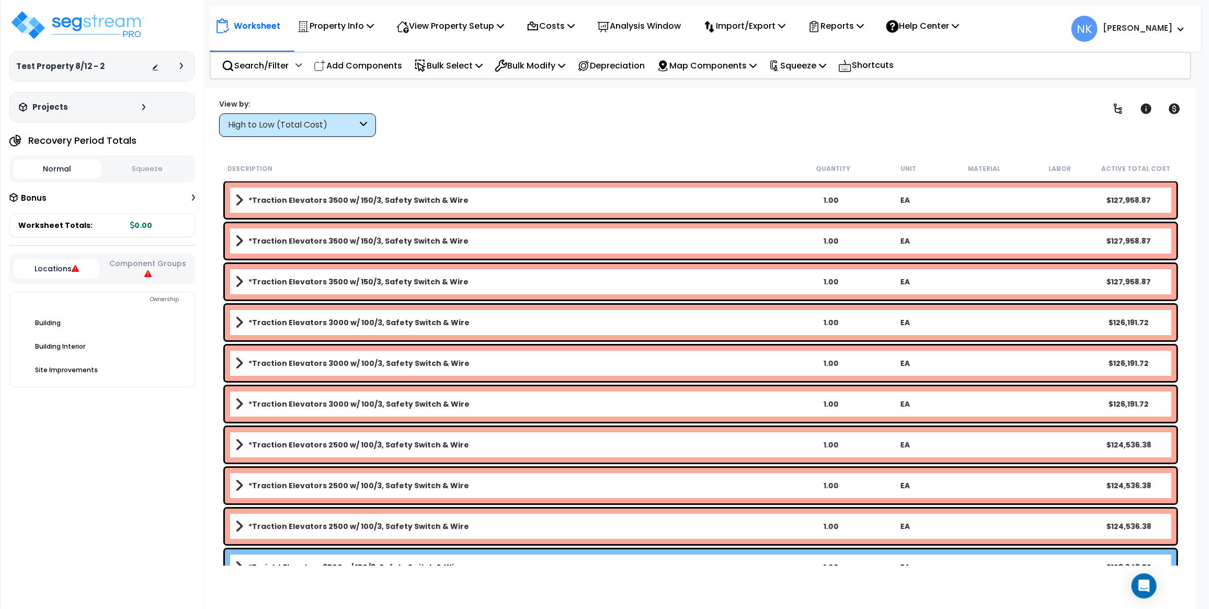
click at [232, 199] on div "*Traction Elevators 3500 w/ 150/3, Safety Switch & Wire 1.00 EA $127,958.87" at bounding box center [701, 200] width 952 height 36
click at [234, 199] on div "*Traction Elevators 3500 w/ 150/3, Safety Switch & Wire 1.00 EA $127,958.87" at bounding box center [701, 200] width 952 height 36
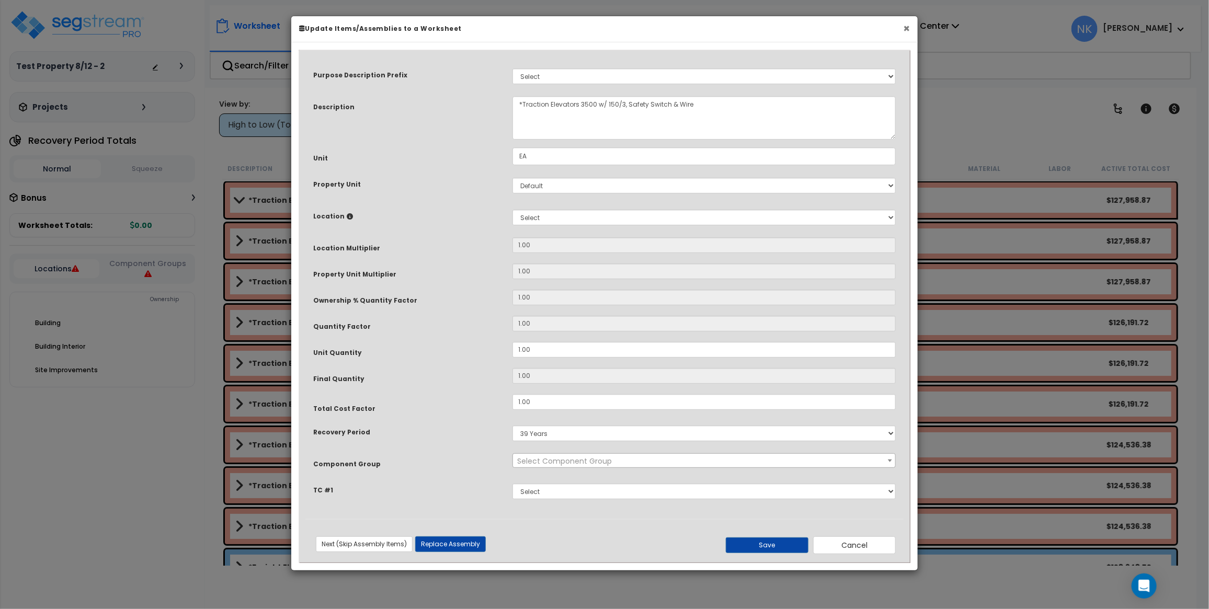
click at [907, 29] on button "×" at bounding box center [906, 28] width 7 height 11
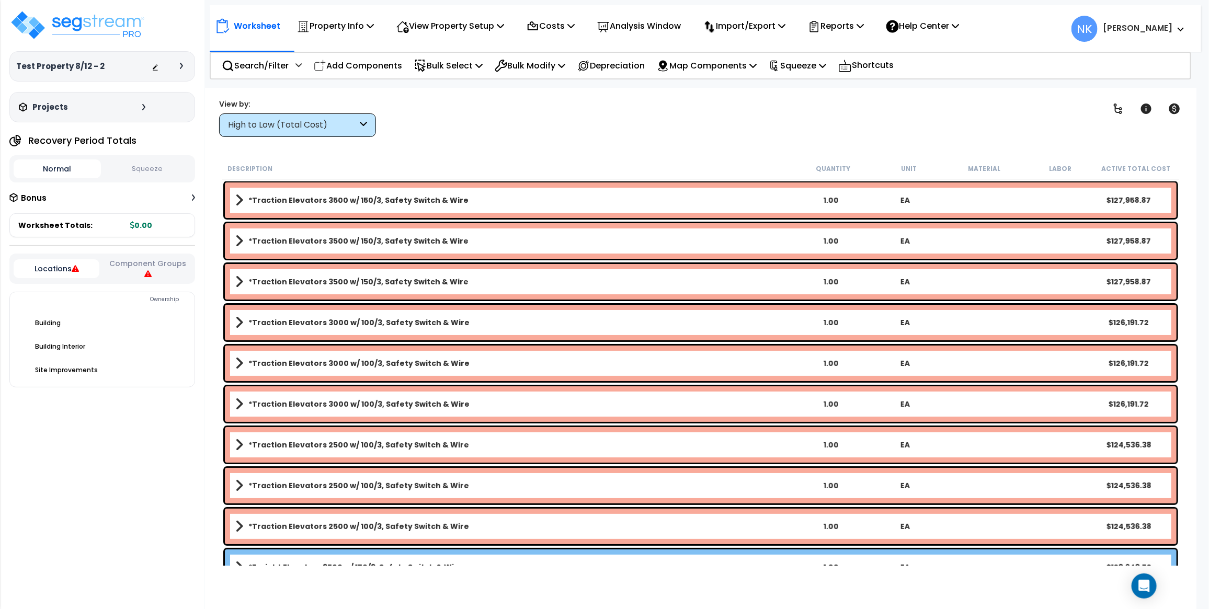
click at [181, 63] on icon at bounding box center [181, 66] width 3 height 6
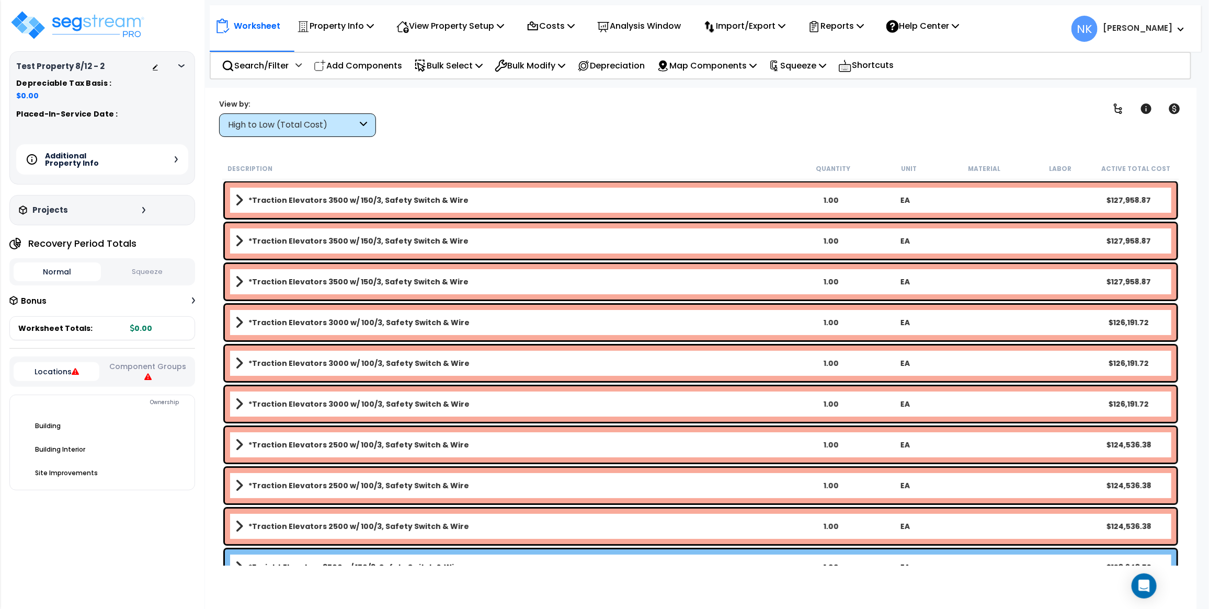
click at [177, 159] on icon at bounding box center [176, 159] width 3 height 6
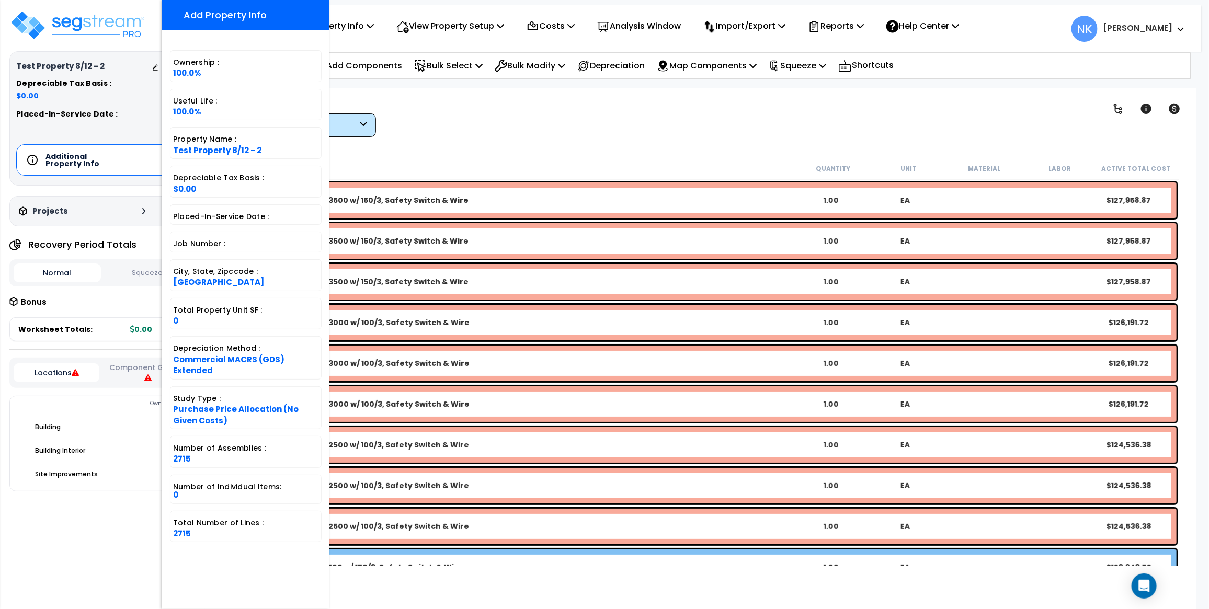
click at [439, 123] on div "Clear Filters" at bounding box center [737, 117] width 696 height 39
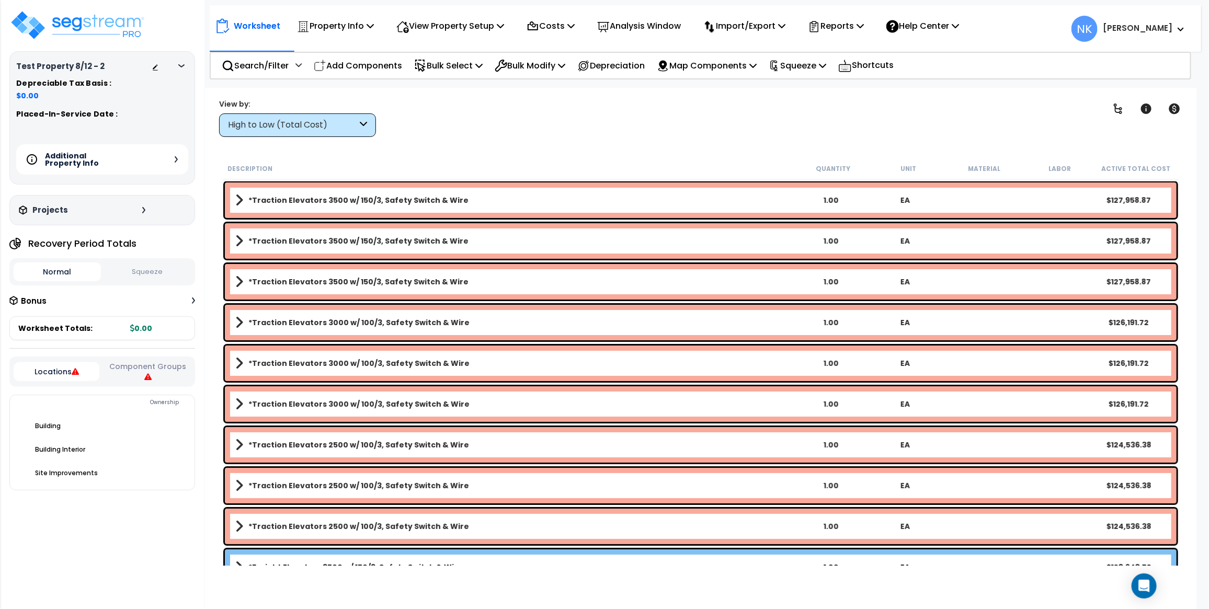
click at [180, 63] on div at bounding box center [184, 66] width 8 height 6
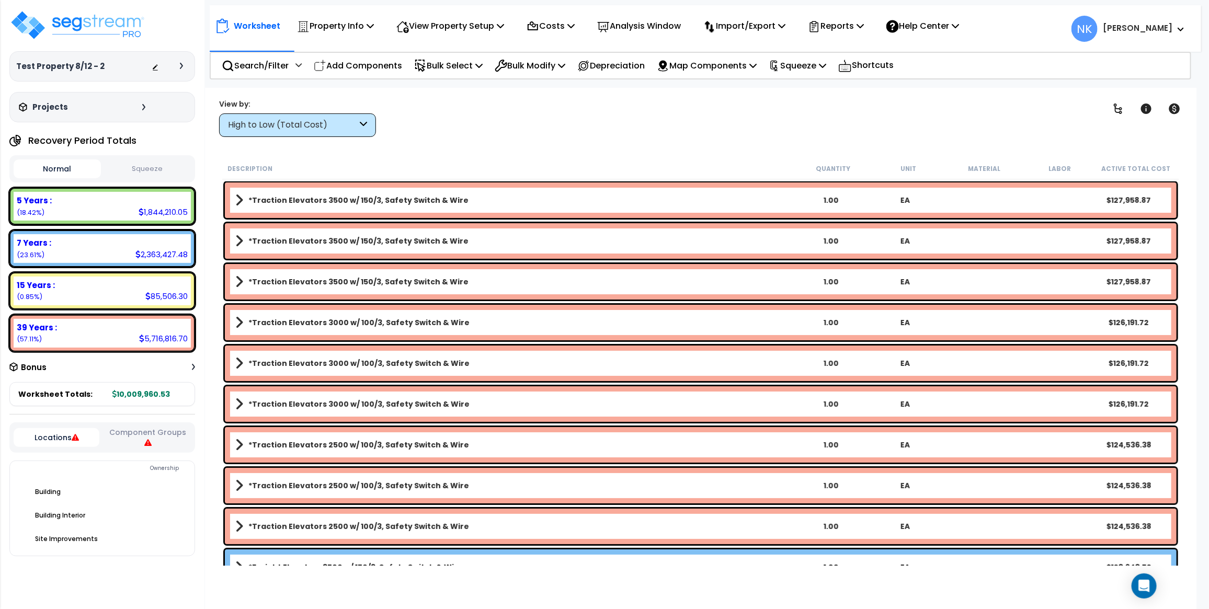
click at [184, 63] on div at bounding box center [184, 66] width 8 height 6
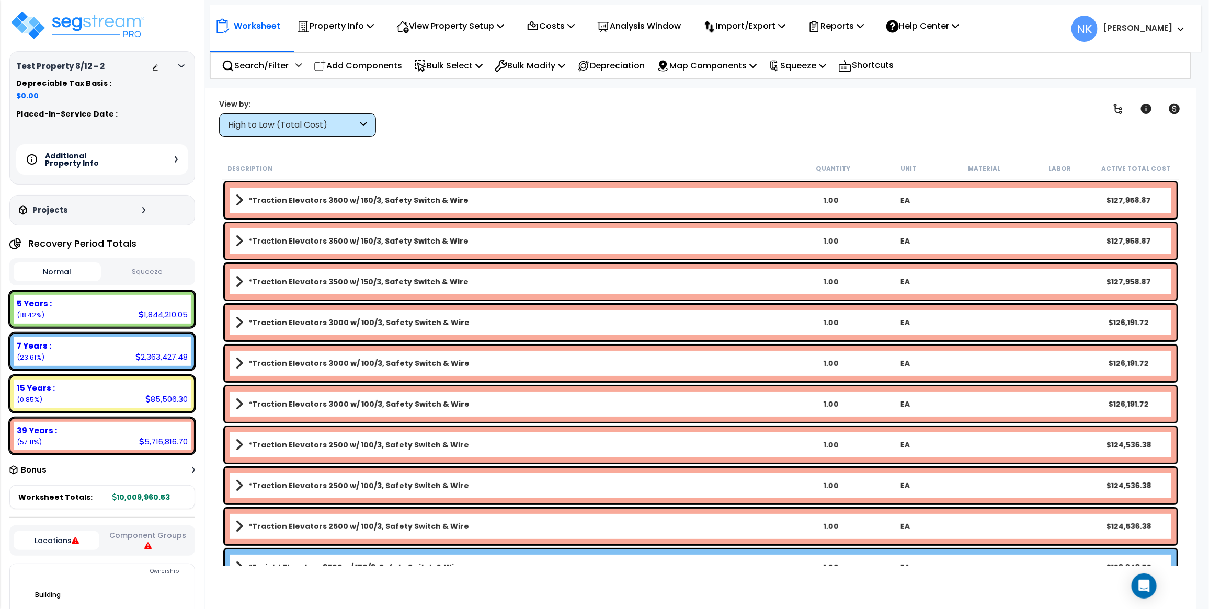
click at [173, 157] on div "Additional Property Info" at bounding box center [102, 159] width 172 height 30
